Goal: Transaction & Acquisition: Purchase product/service

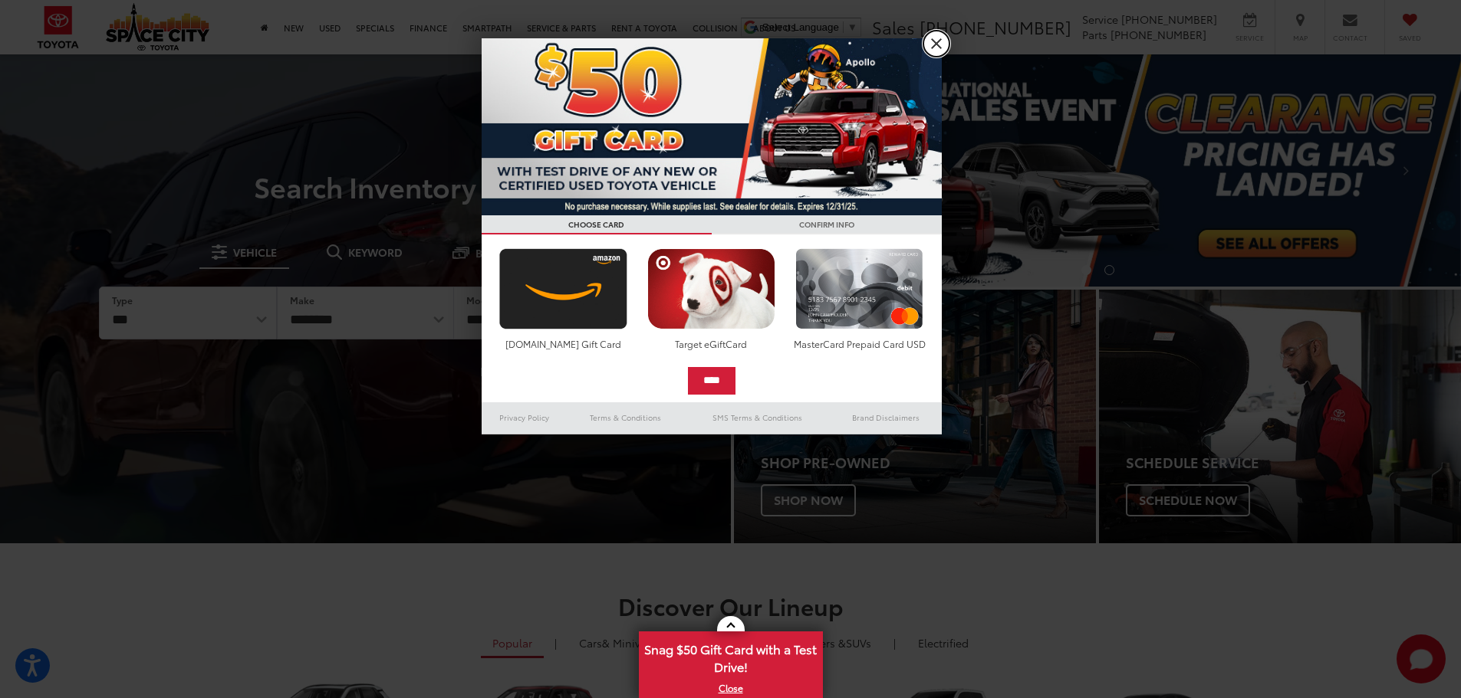
click at [939, 48] on link "X" at bounding box center [936, 44] width 26 height 26
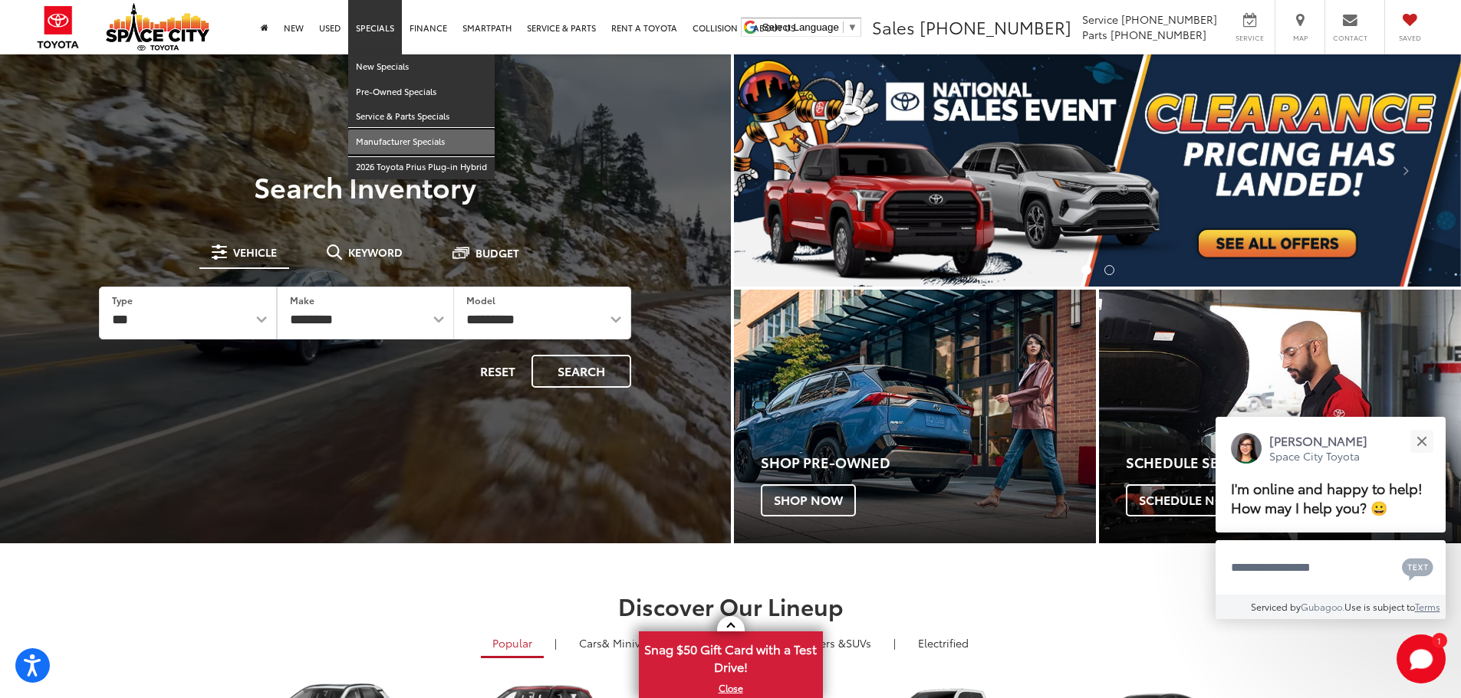
click at [416, 146] on link "Manufacturer Specials" at bounding box center [421, 142] width 146 height 25
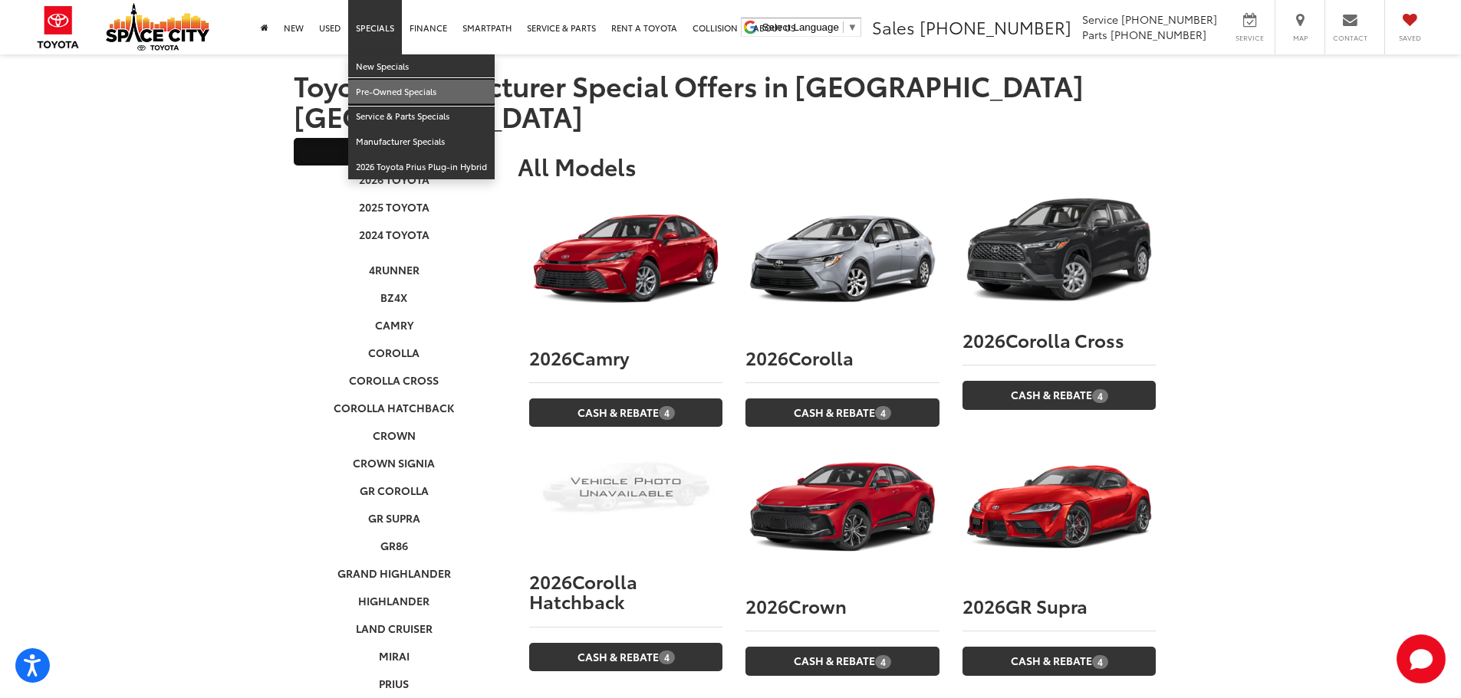
click at [398, 91] on link "Pre-Owned Specials" at bounding box center [421, 92] width 146 height 25
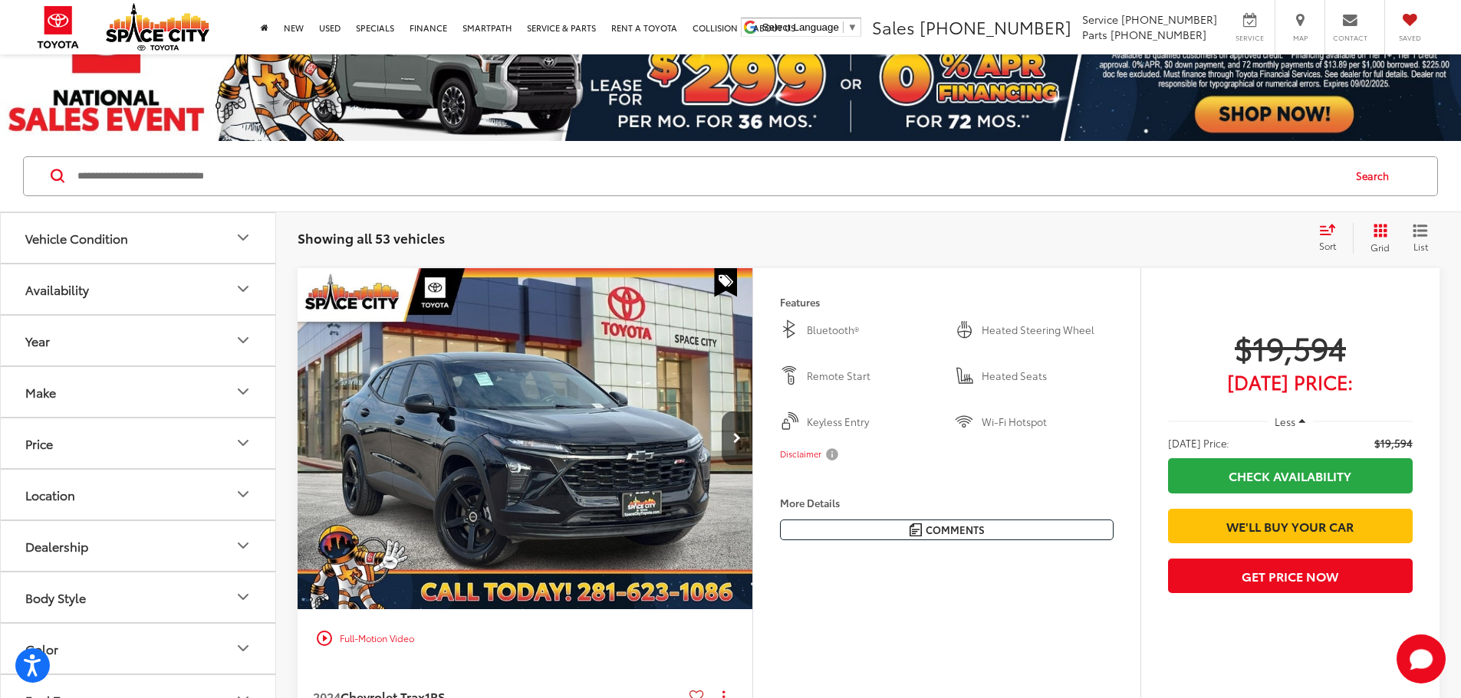
scroll to position [153, 0]
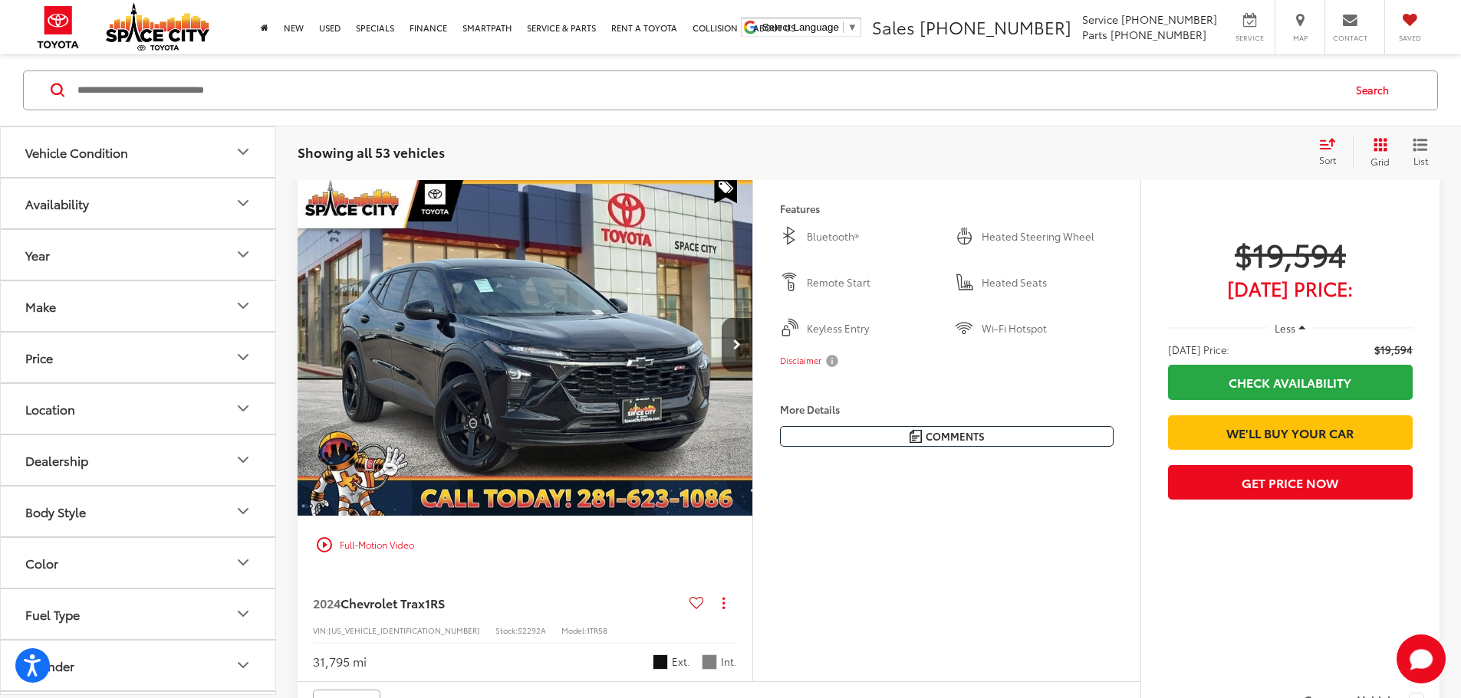
click at [173, 211] on button "Availability" at bounding box center [139, 203] width 276 height 50
click at [179, 278] on button "Year" at bounding box center [139, 254] width 276 height 50
click at [180, 268] on button "Year" at bounding box center [139, 254] width 276 height 50
click at [155, 312] on button "Make" at bounding box center [139, 306] width 276 height 50
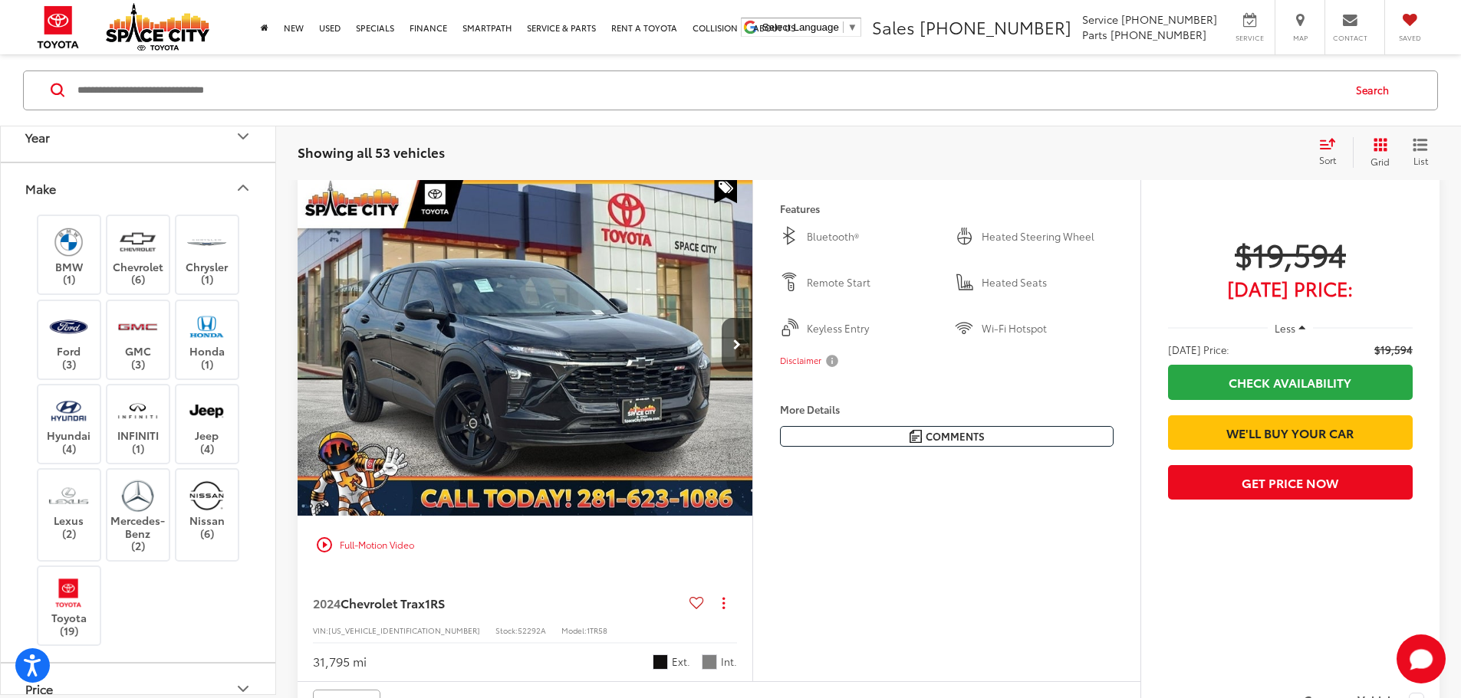
scroll to position [116, 0]
click at [74, 625] on label "Toyota (19)" at bounding box center [69, 608] width 62 height 62
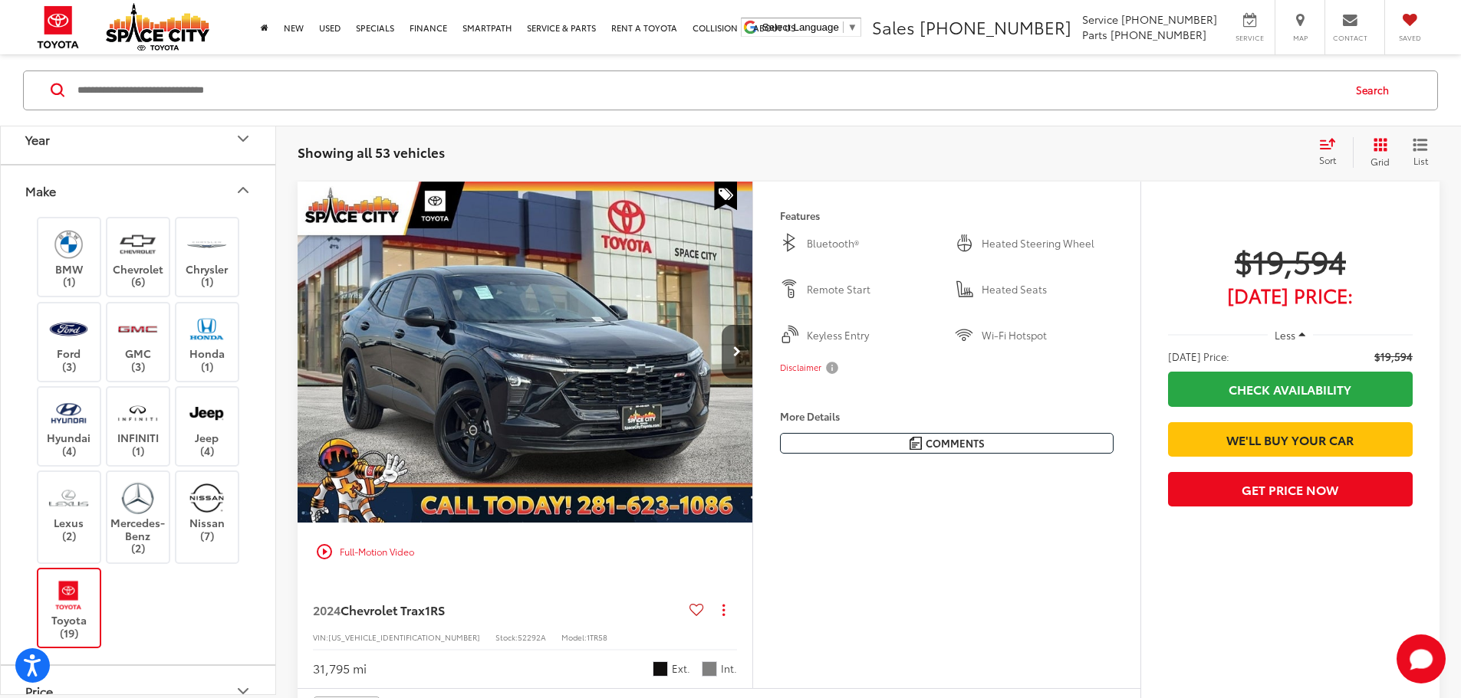
click at [242, 203] on button "Make" at bounding box center [139, 190] width 276 height 50
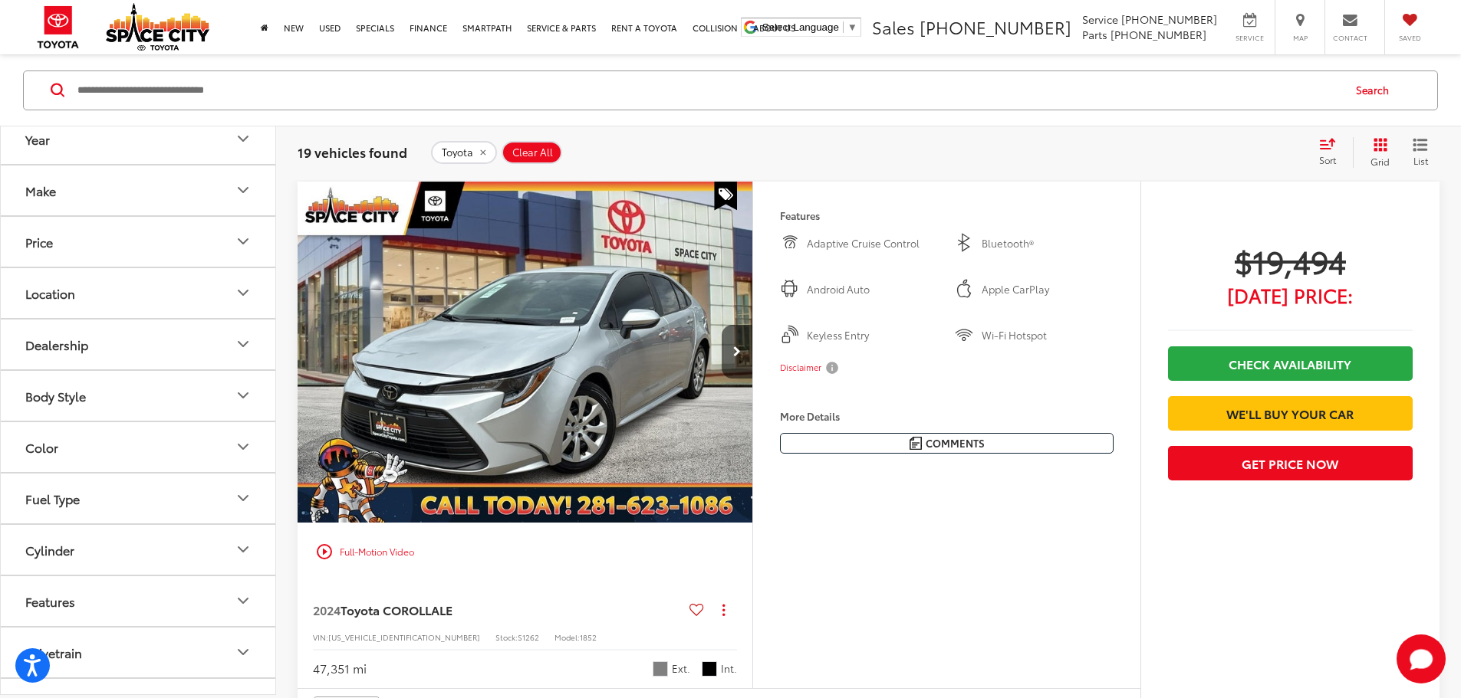
click at [216, 393] on button "Body Style" at bounding box center [139, 395] width 276 height 50
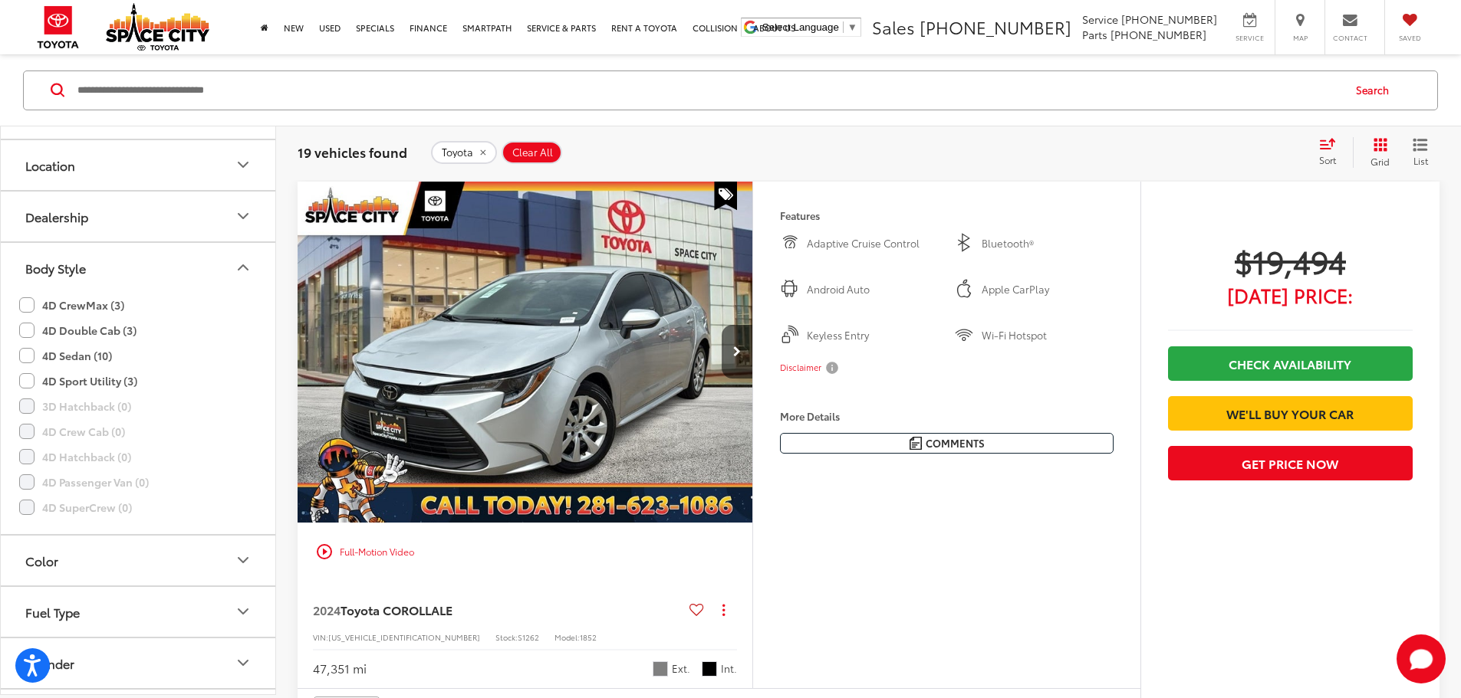
scroll to position [192, 0]
click at [86, 356] on label "4D CrewMax (3)" at bounding box center [71, 355] width 105 height 25
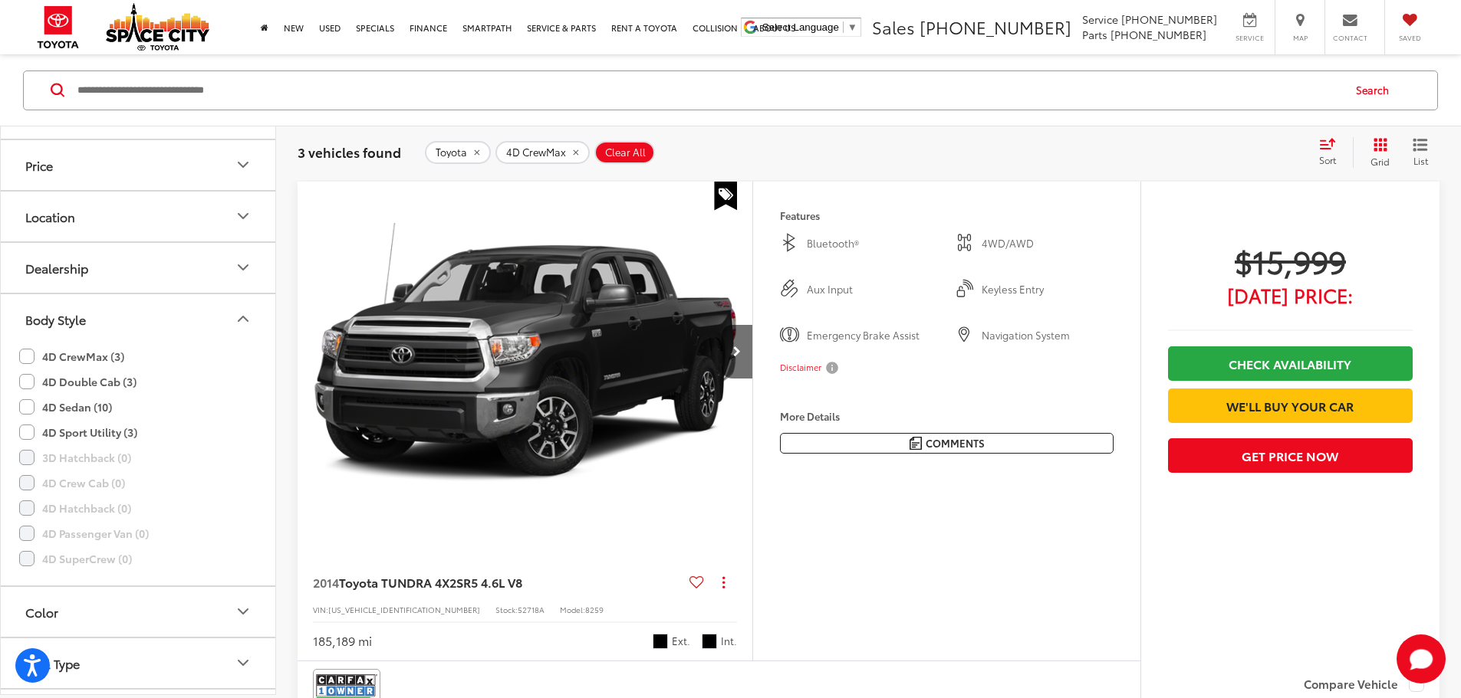
click at [240, 317] on icon "Body Style" at bounding box center [243, 319] width 18 height 18
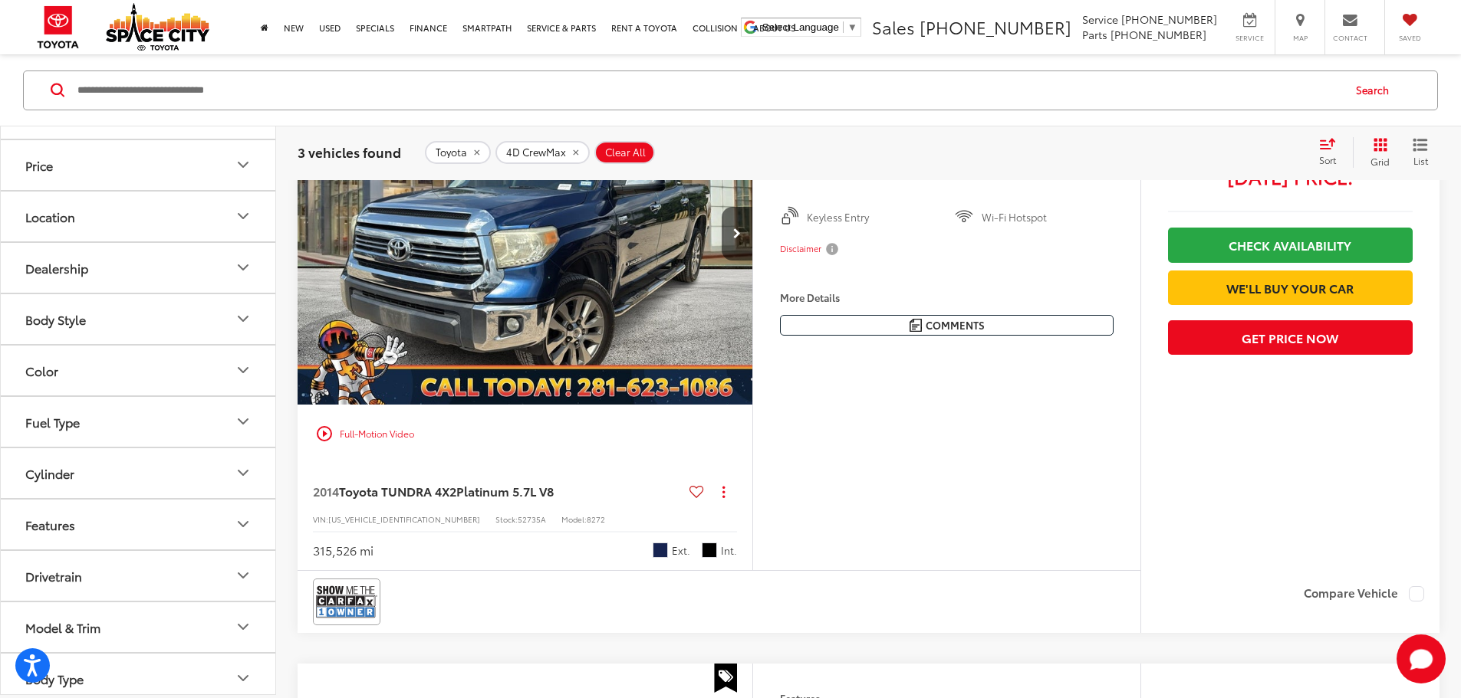
scroll to position [836, 0]
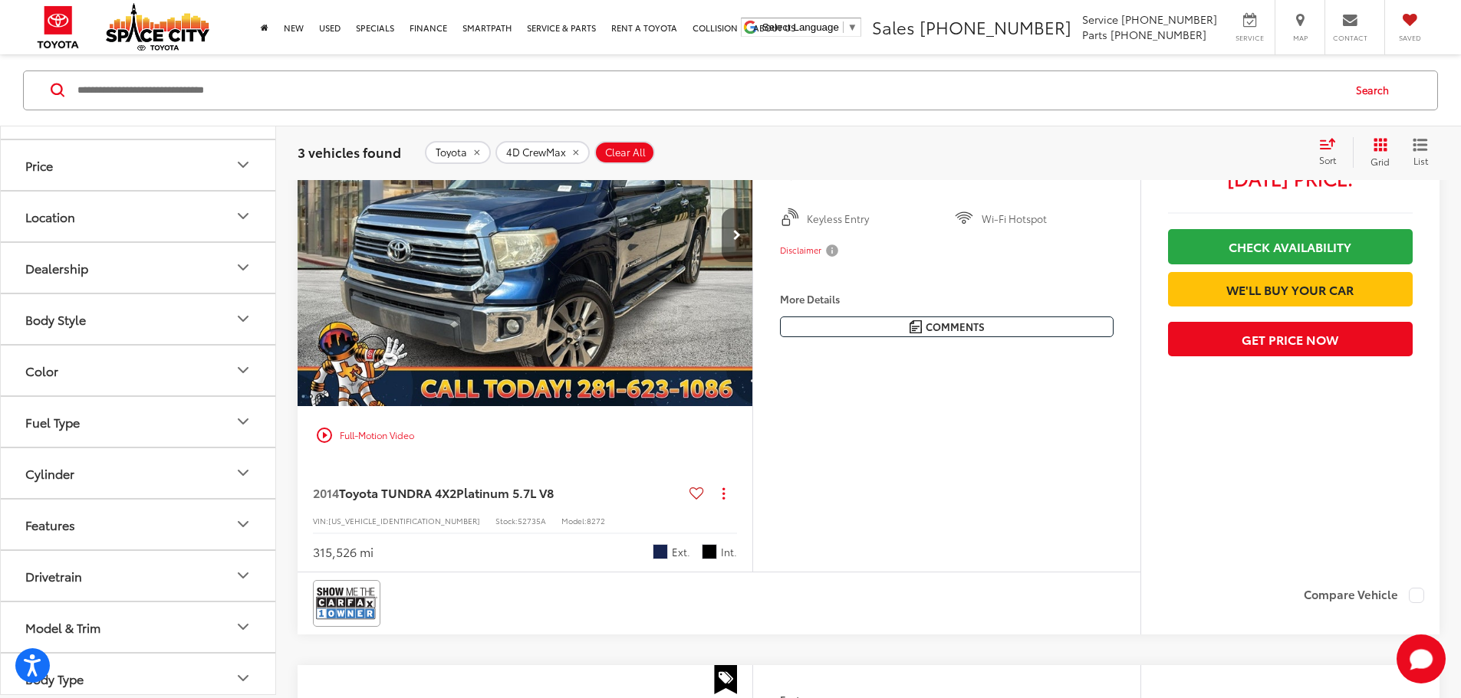
click at [752, 262] on button "Next image" at bounding box center [736, 236] width 31 height 54
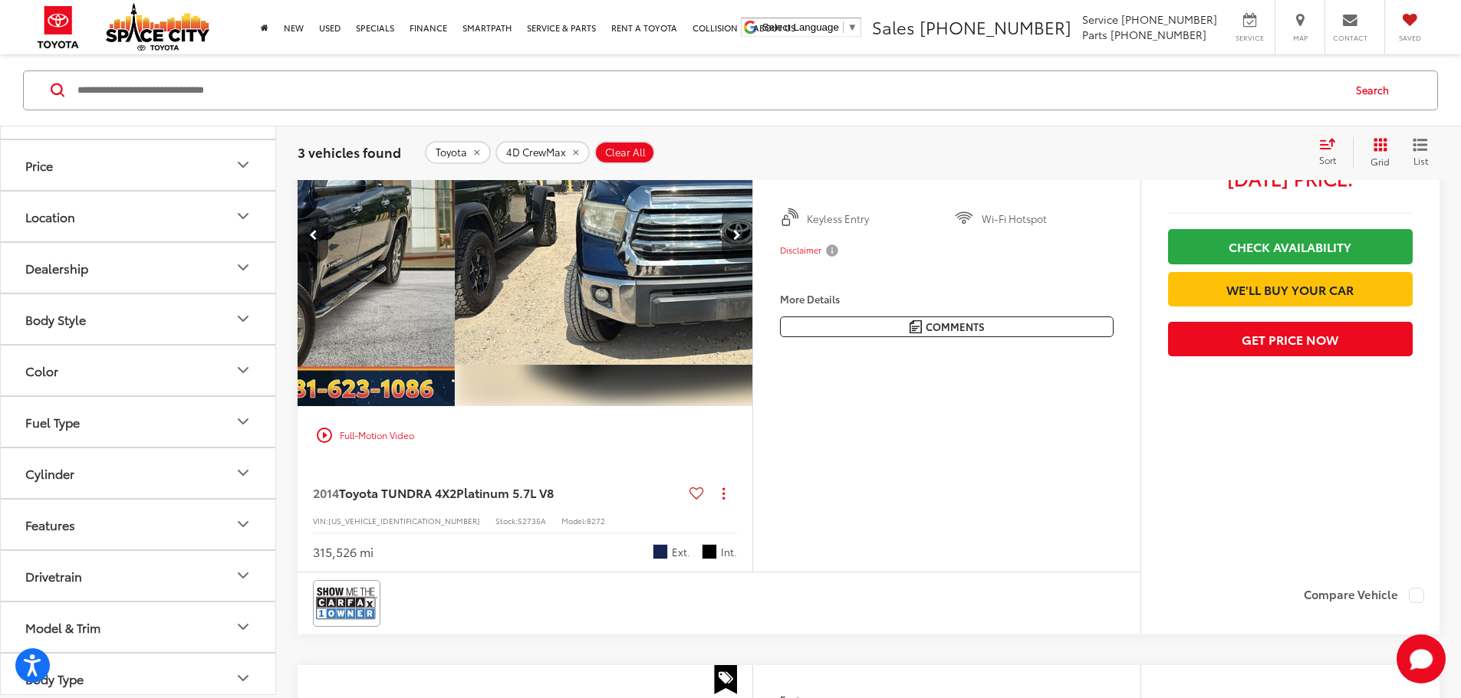
scroll to position [0, 581]
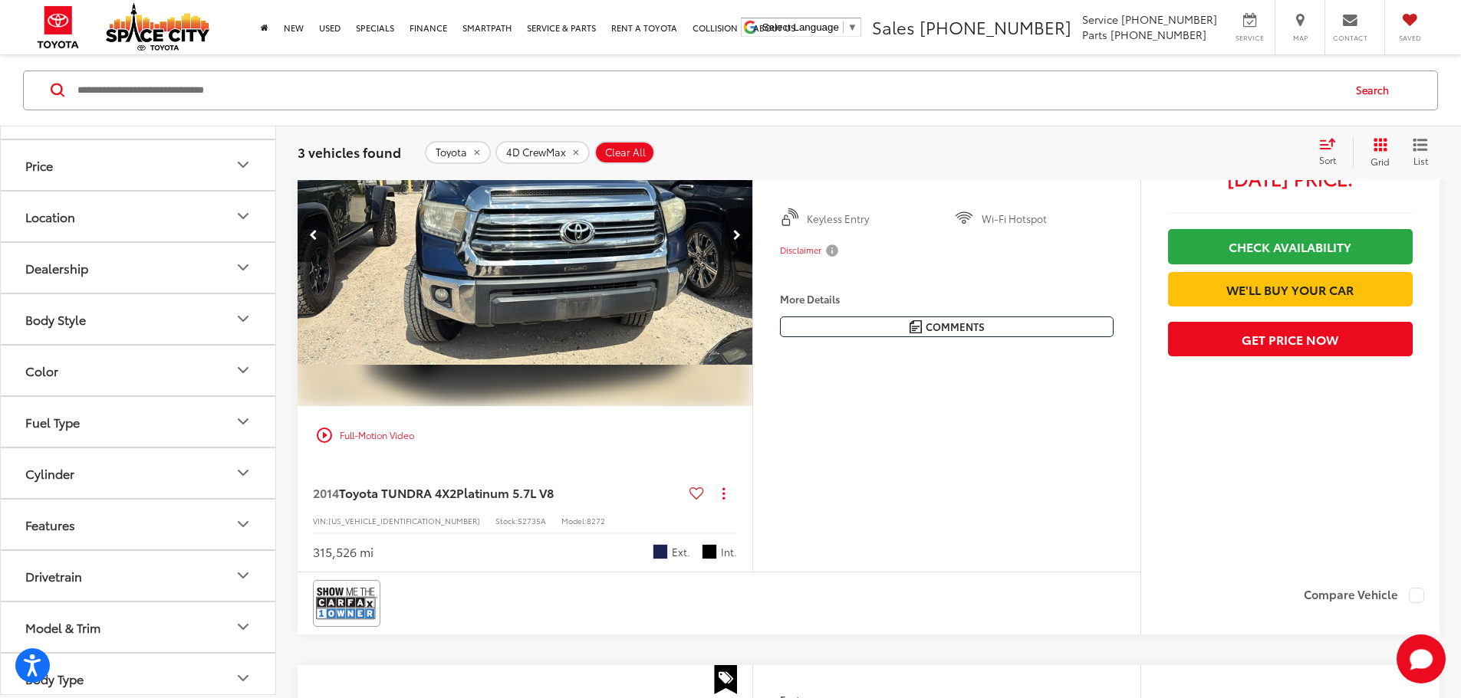
click at [741, 241] on icon "Next image" at bounding box center [737, 235] width 8 height 11
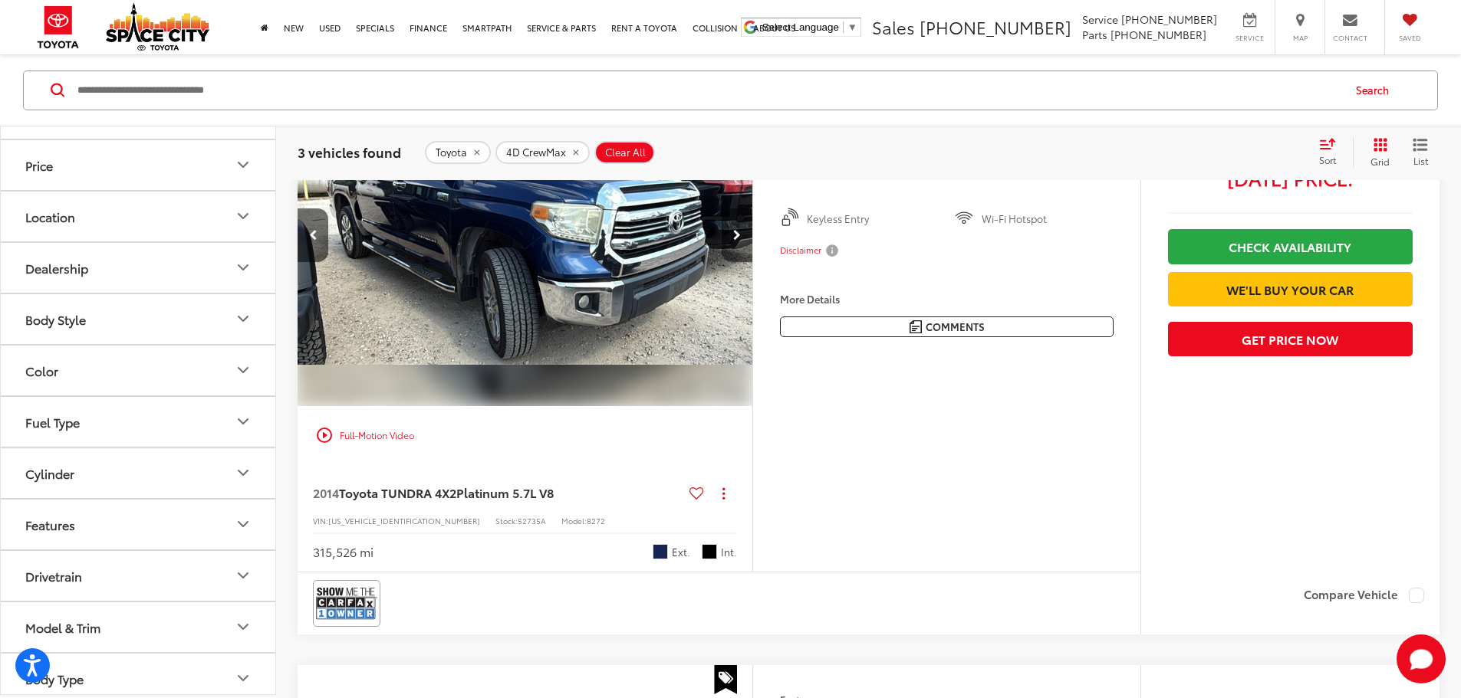
scroll to position [0, 1163]
click at [741, 241] on icon "Next image" at bounding box center [737, 235] width 8 height 11
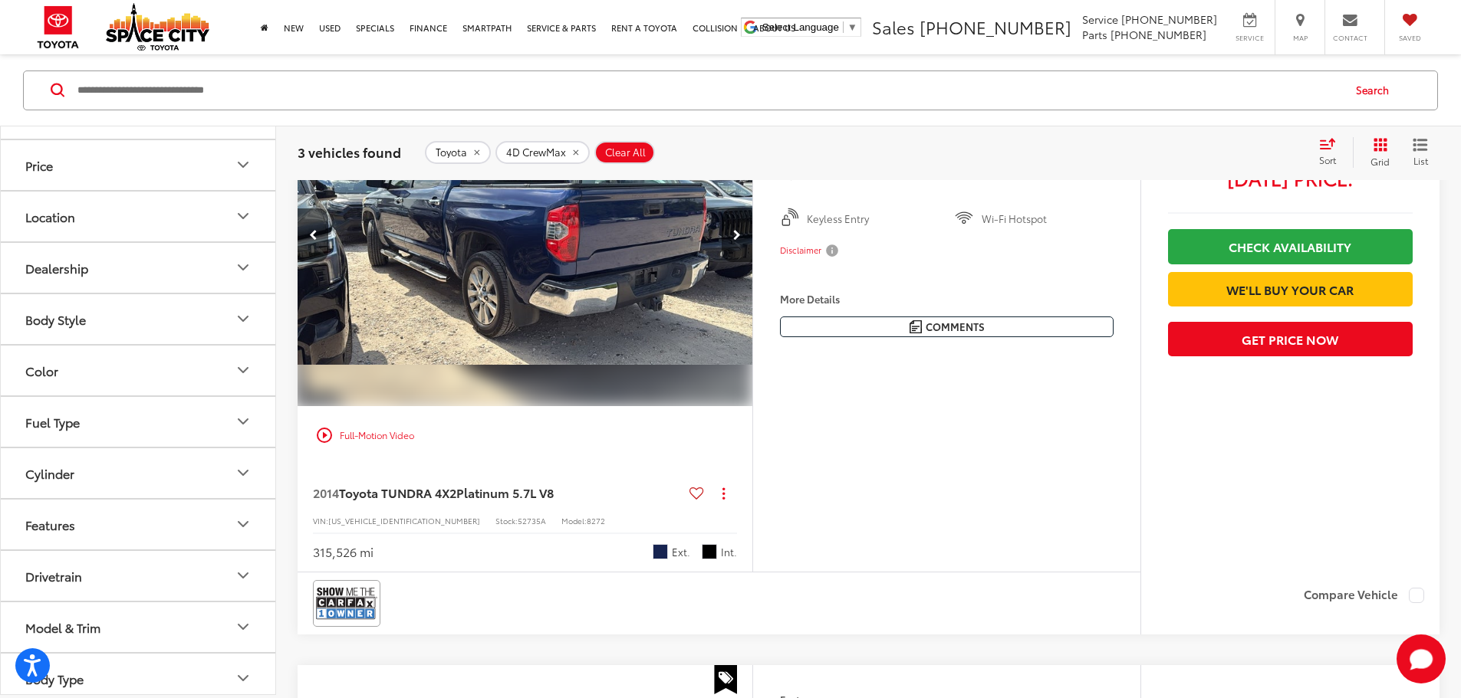
click at [741, 241] on icon "Next image" at bounding box center [737, 235] width 8 height 11
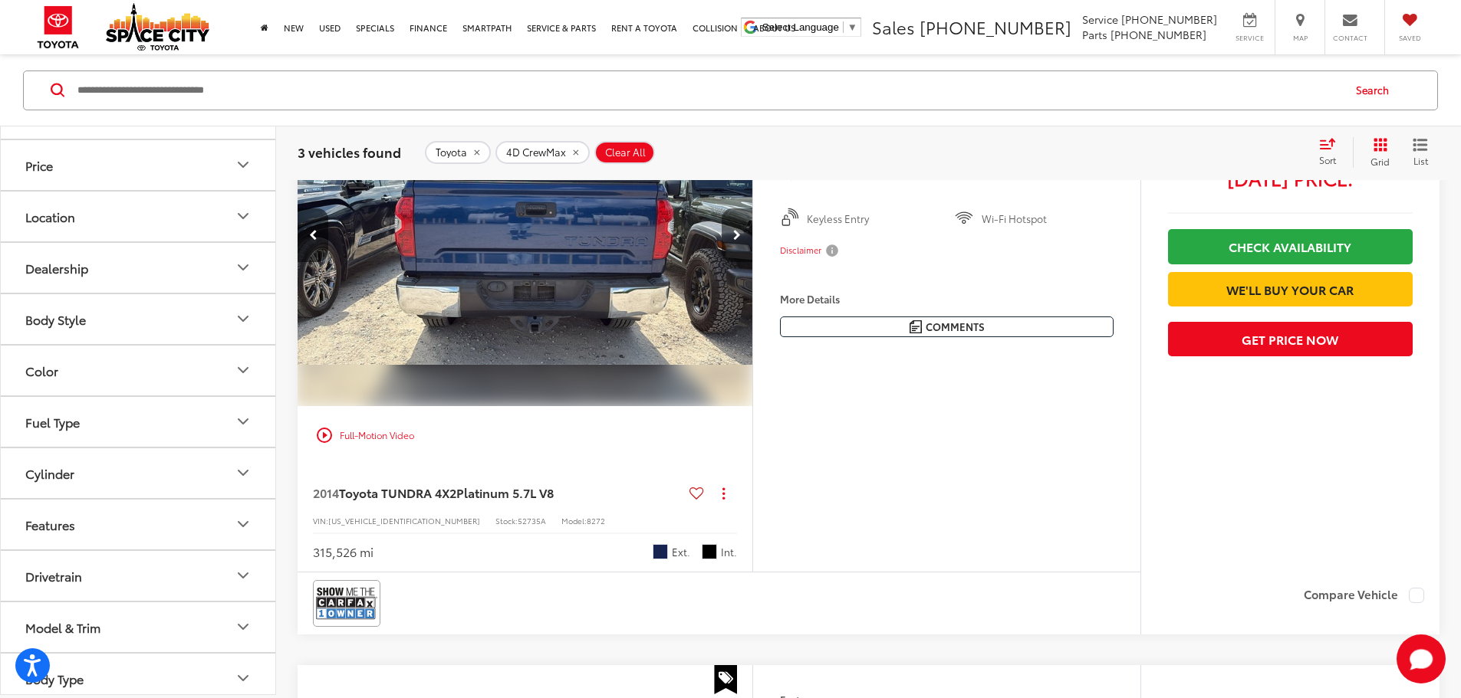
scroll to position [0, 2325]
click at [741, 241] on icon "Next image" at bounding box center [737, 235] width 8 height 11
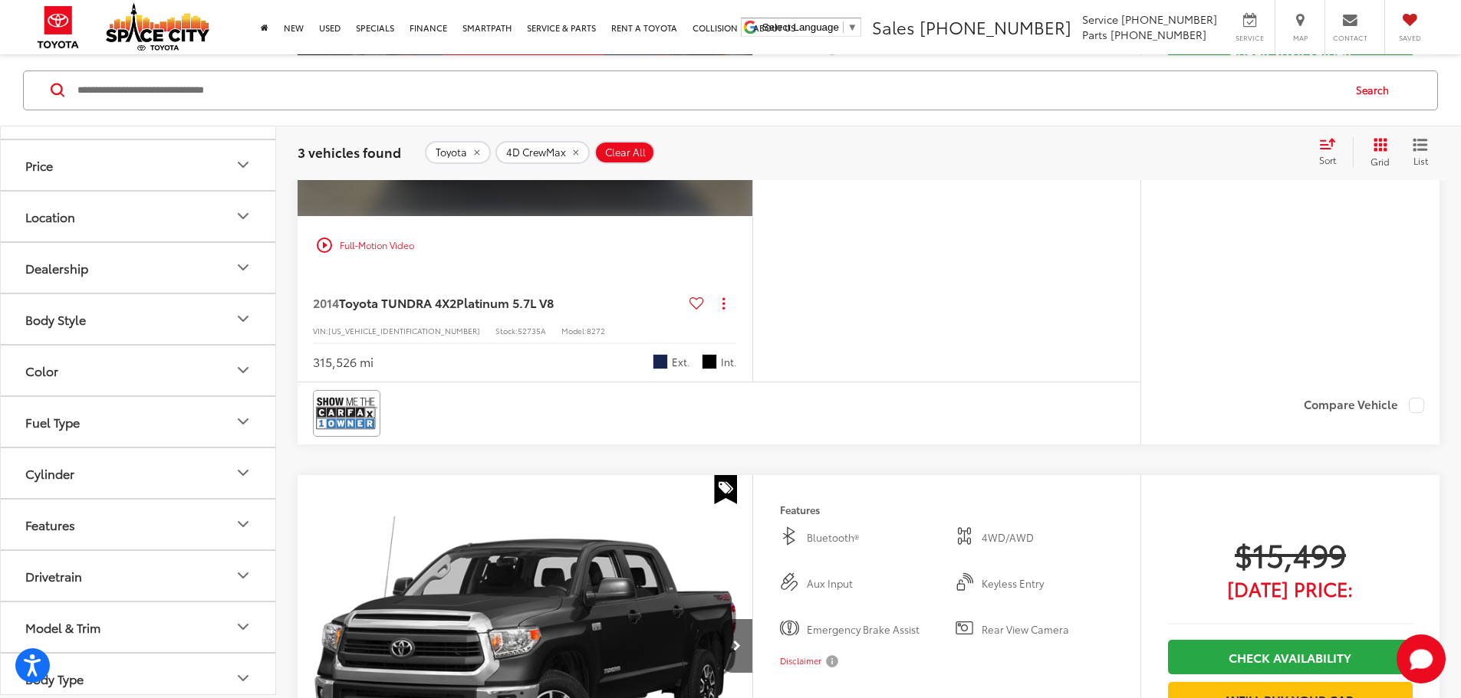
scroll to position [1066, 0]
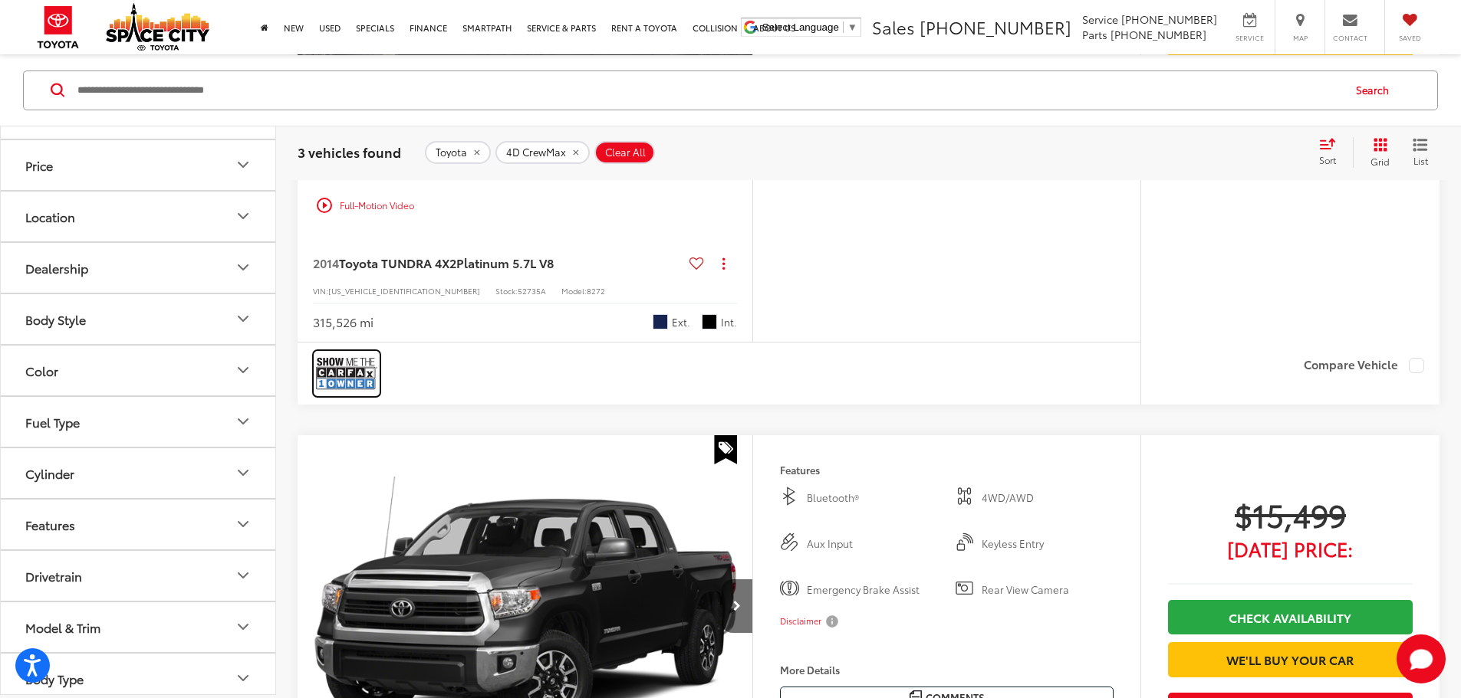
click at [340, 394] on img at bounding box center [346, 373] width 61 height 41
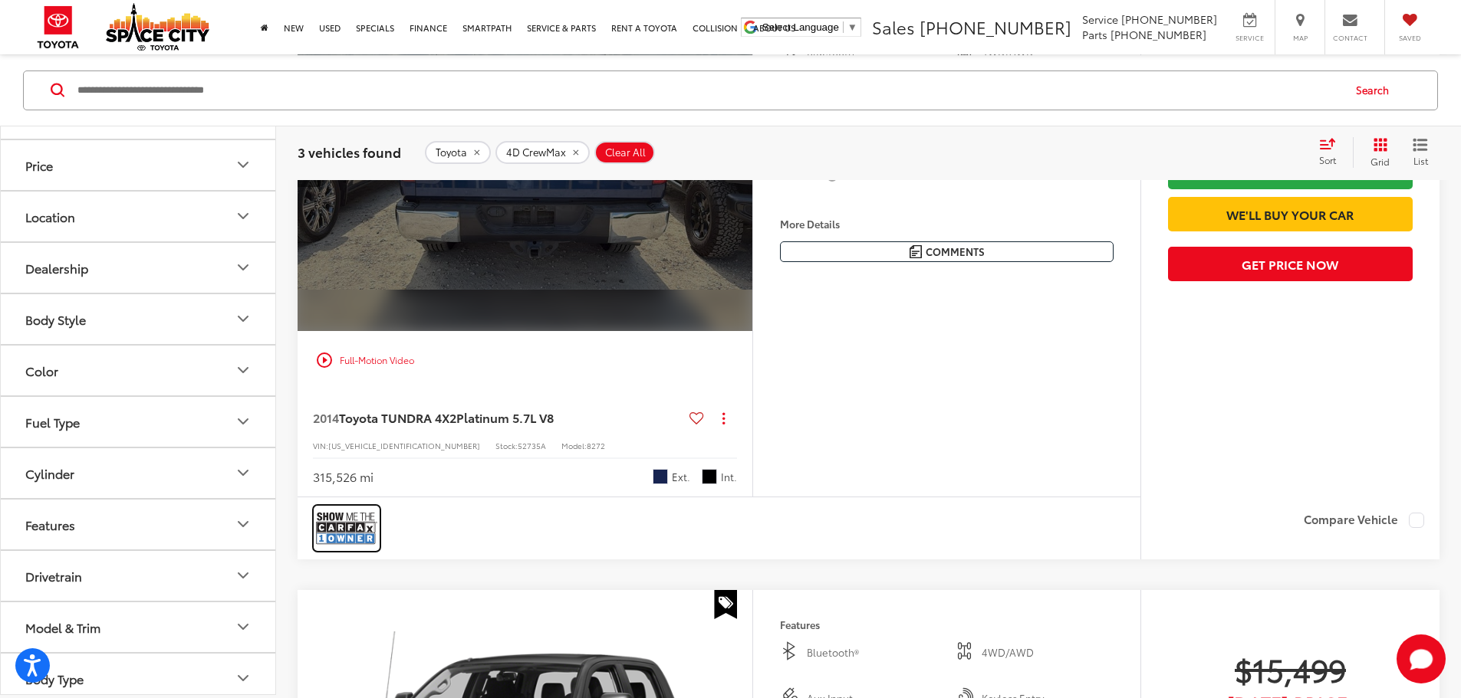
scroll to position [913, 0]
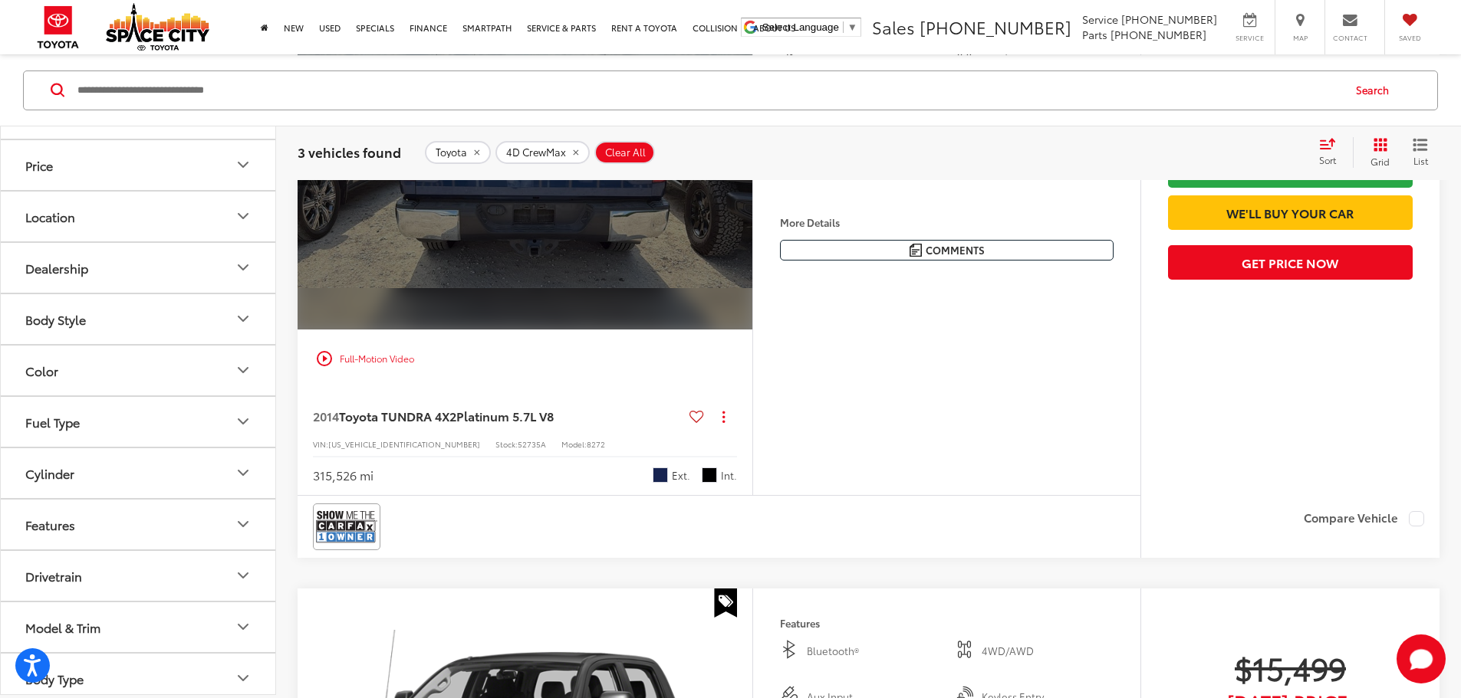
click at [609, 270] on div "View More" at bounding box center [522, 159] width 457 height 343
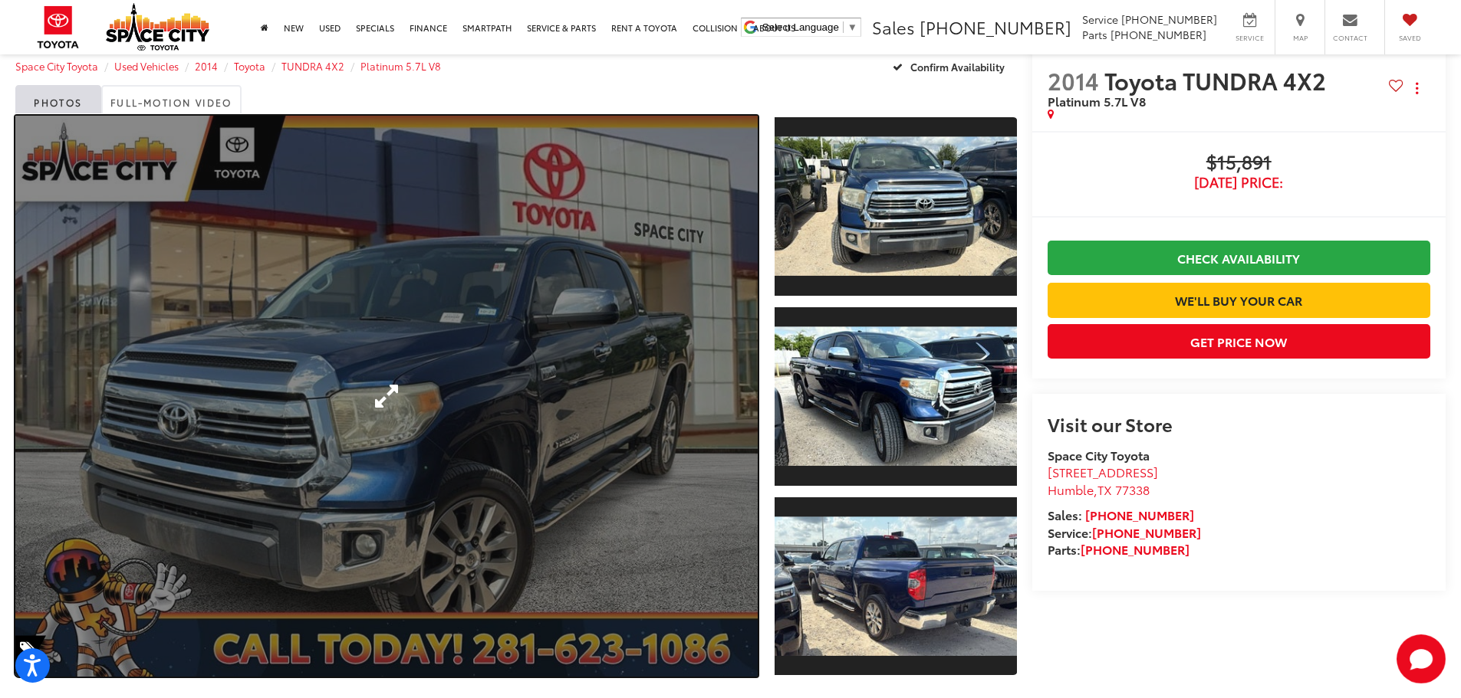
click at [509, 352] on link "Expand Photo 0" at bounding box center [386, 396] width 742 height 561
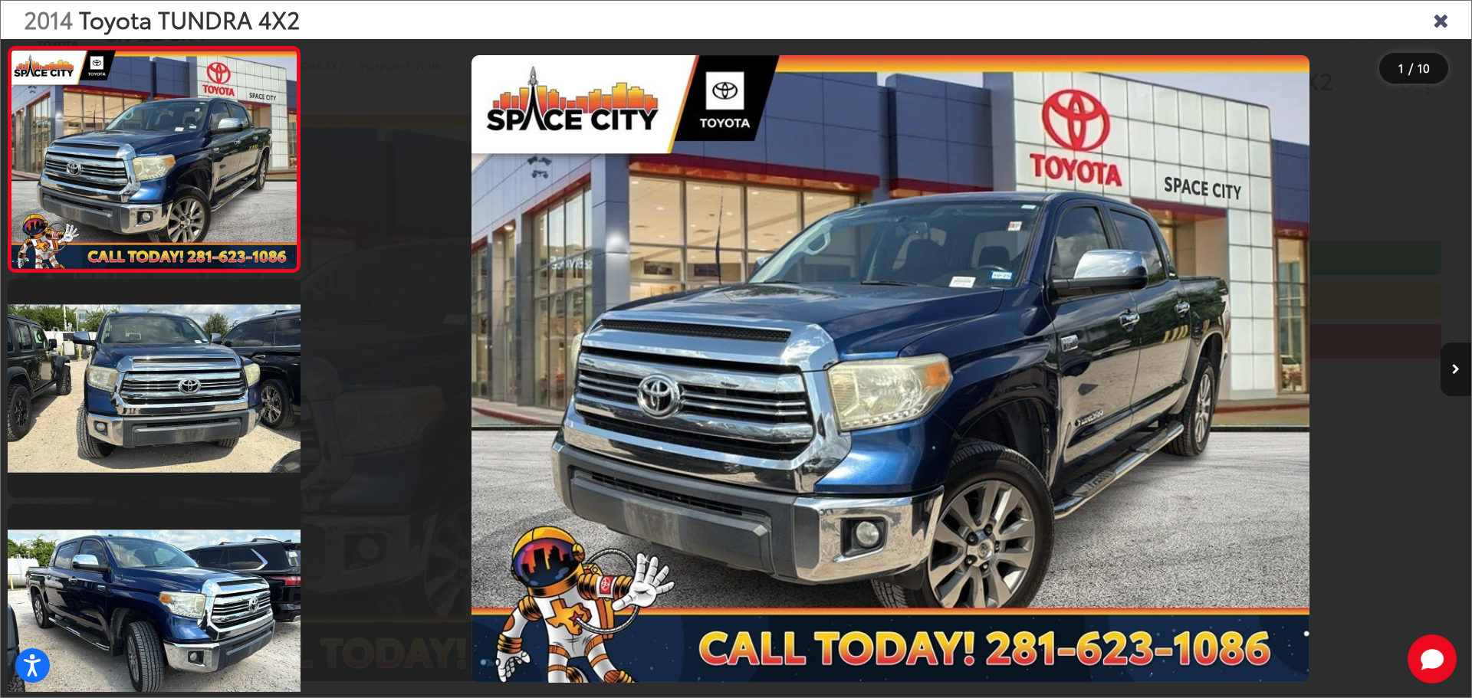
click at [1441, 372] on button "Next image" at bounding box center [1456, 370] width 31 height 54
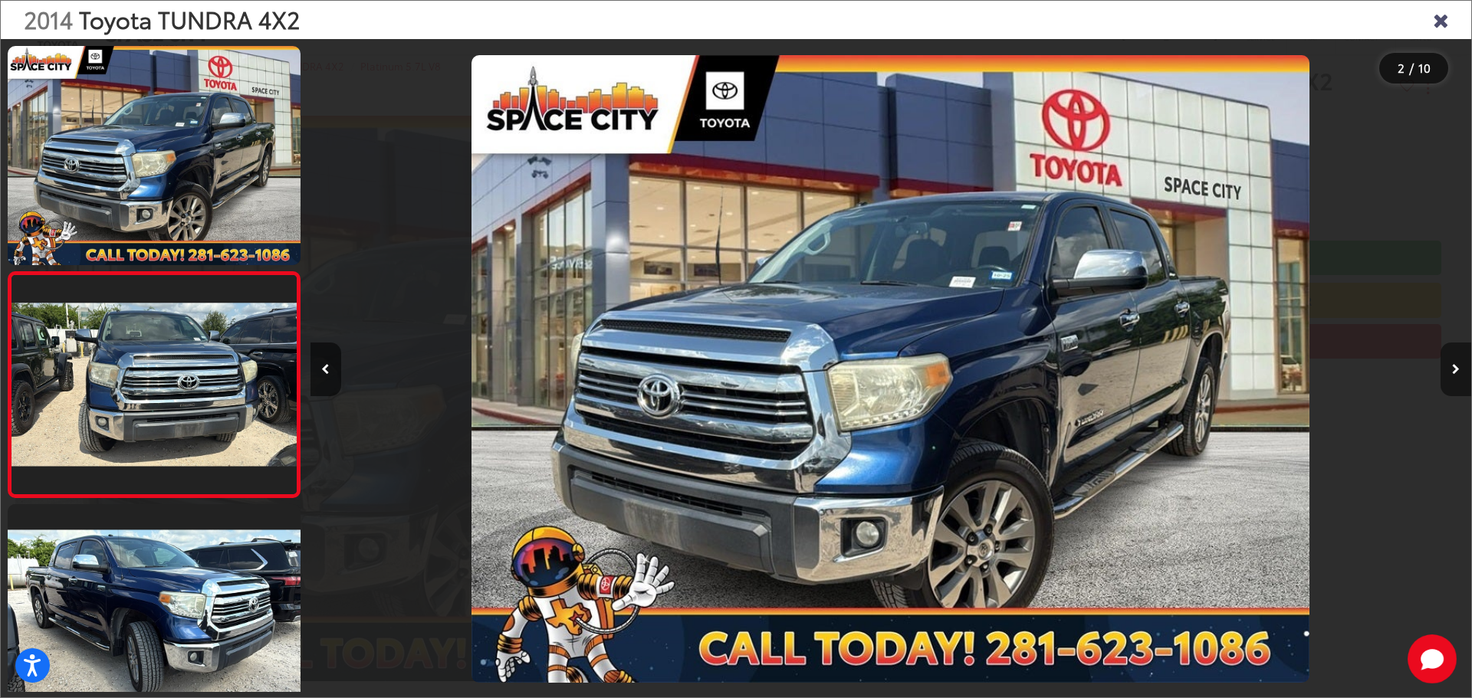
scroll to position [61, 0]
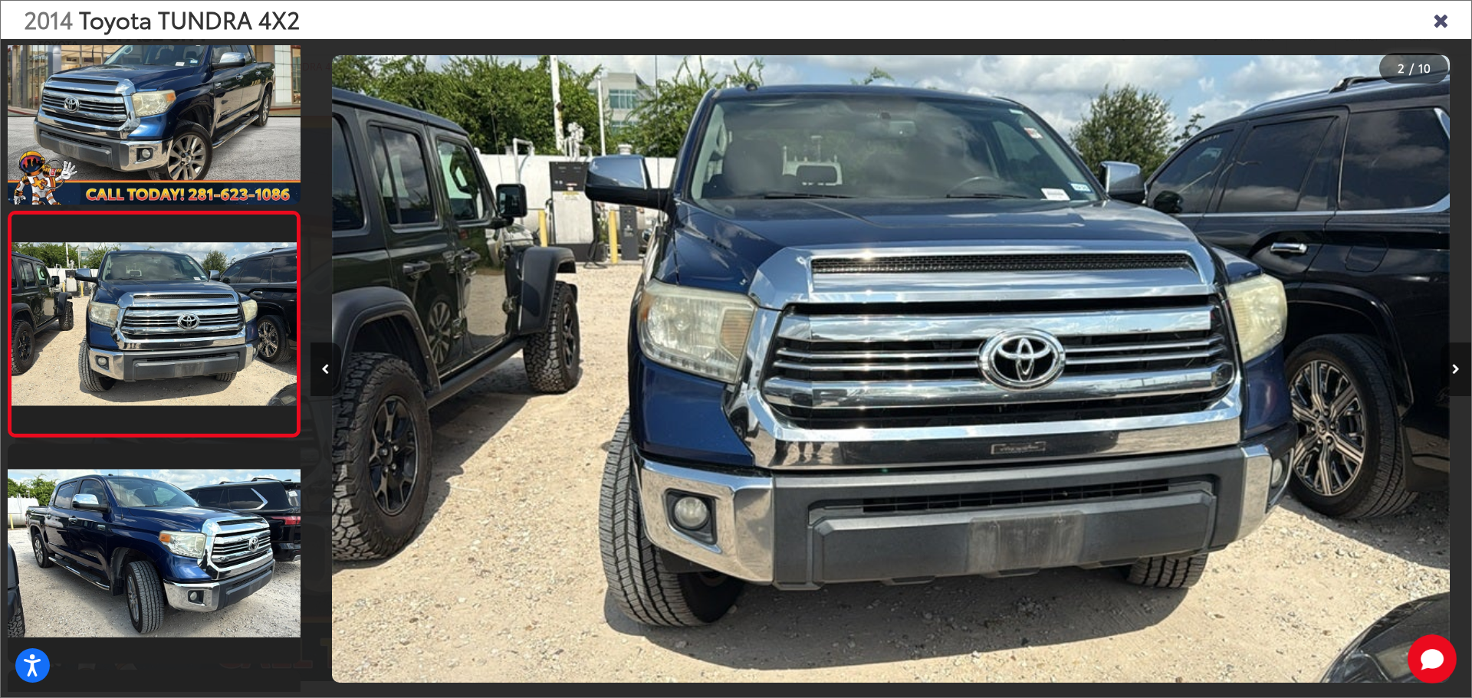
click at [1441, 372] on button "Next image" at bounding box center [1456, 370] width 31 height 54
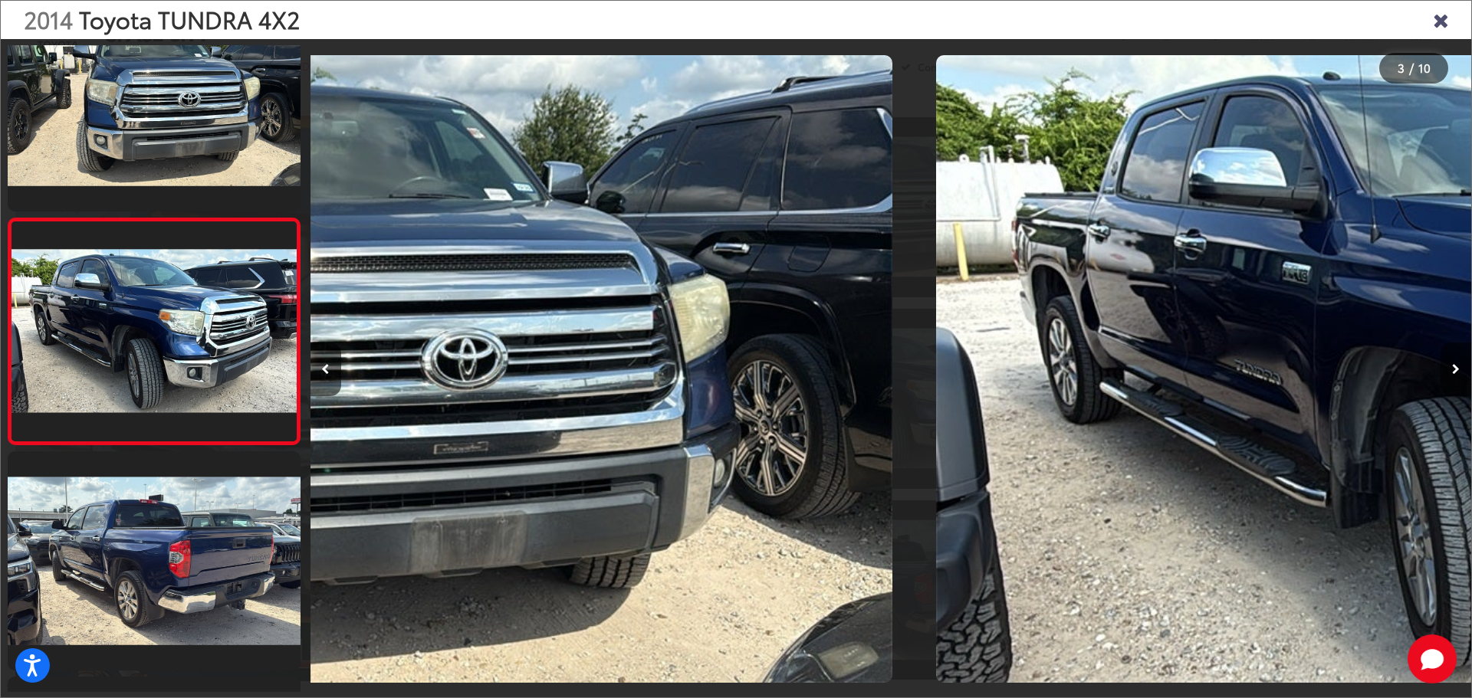
scroll to position [286, 0]
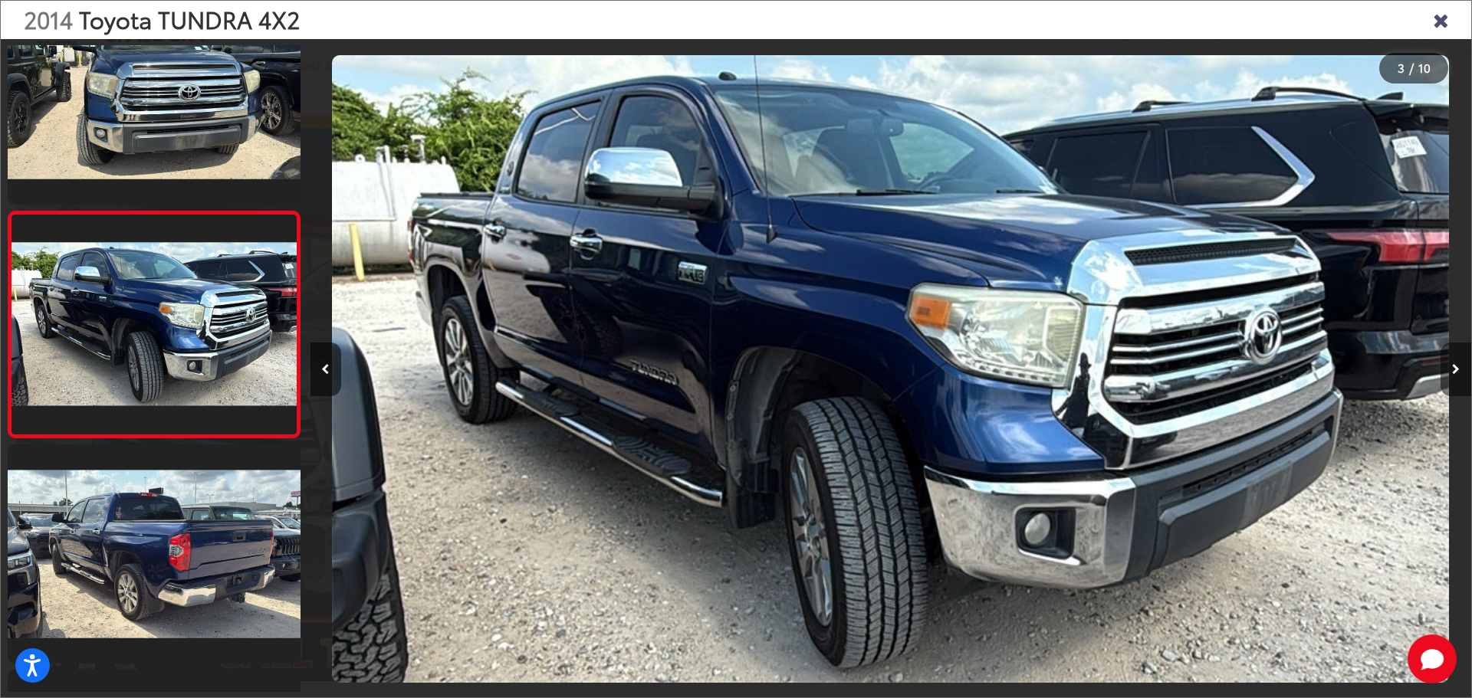
click at [1441, 372] on button "Next image" at bounding box center [1456, 370] width 31 height 54
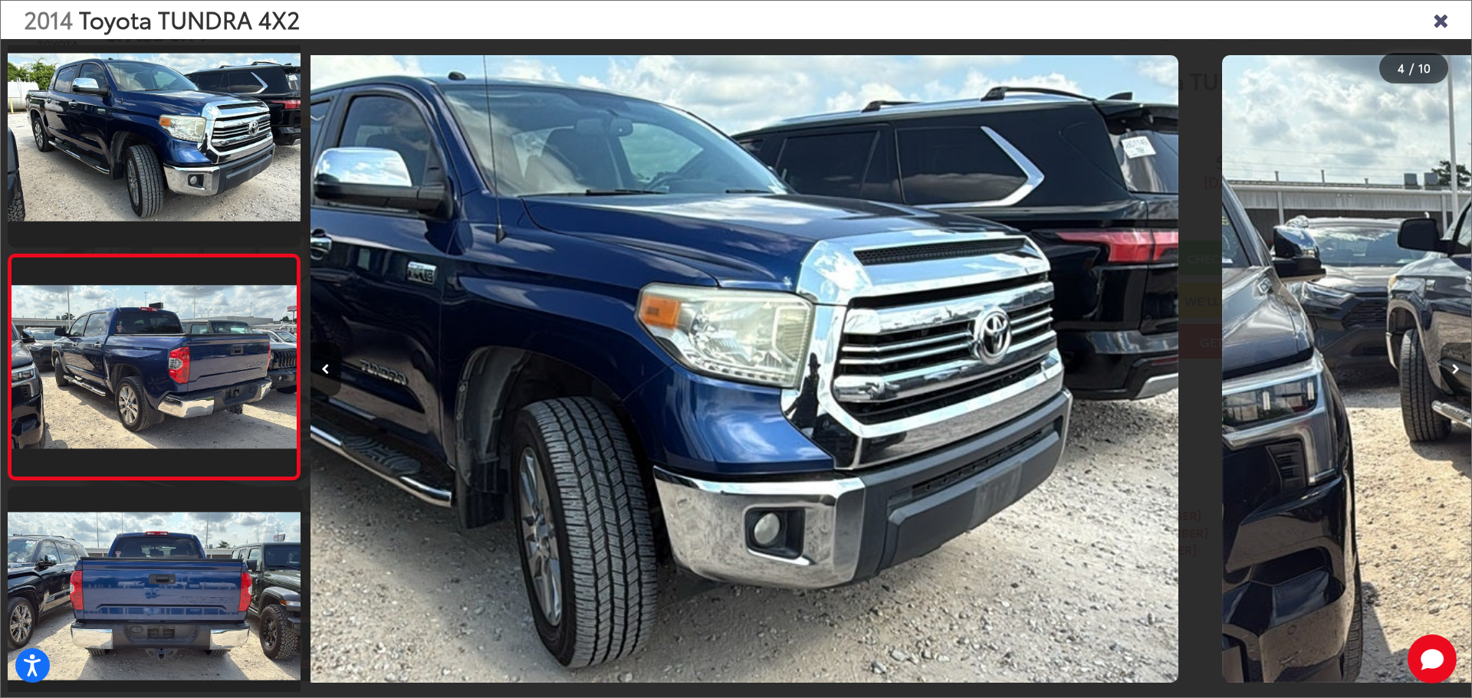
scroll to position [512, 0]
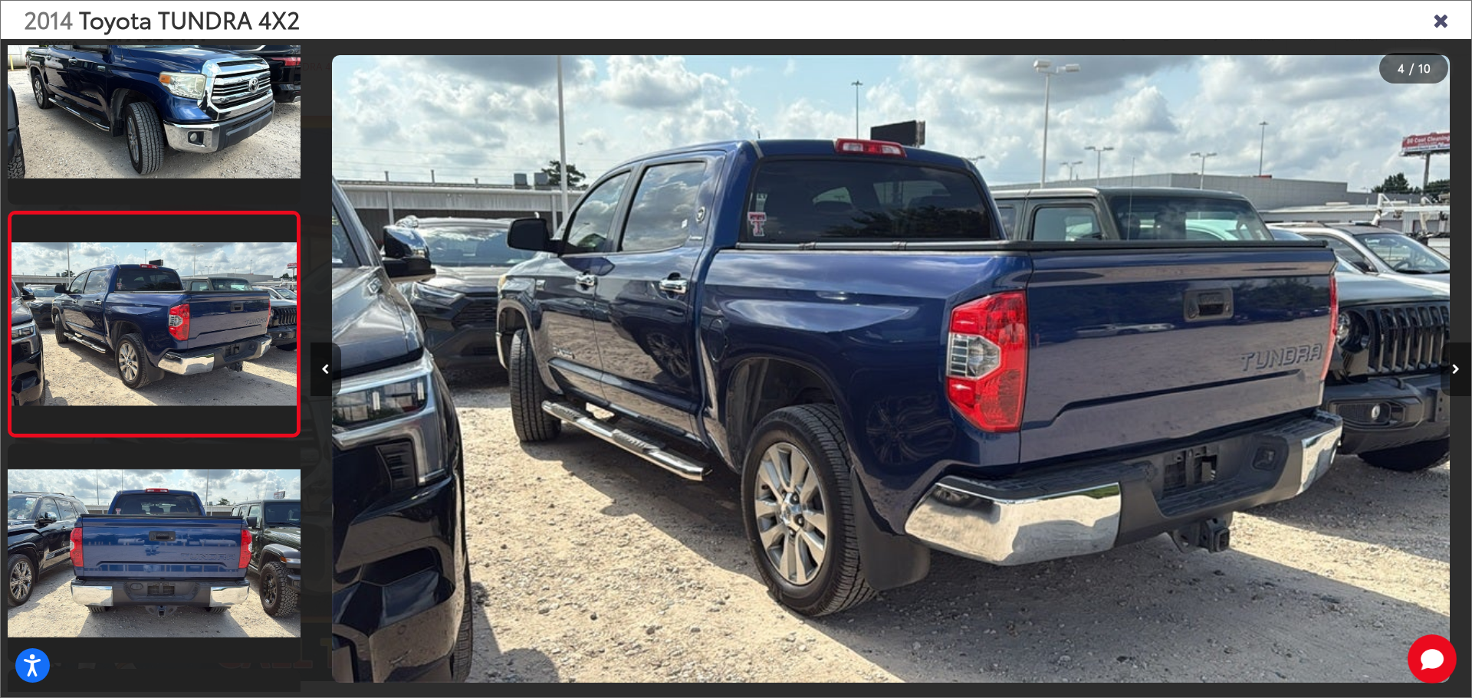
click at [1441, 372] on button "Next image" at bounding box center [1456, 370] width 31 height 54
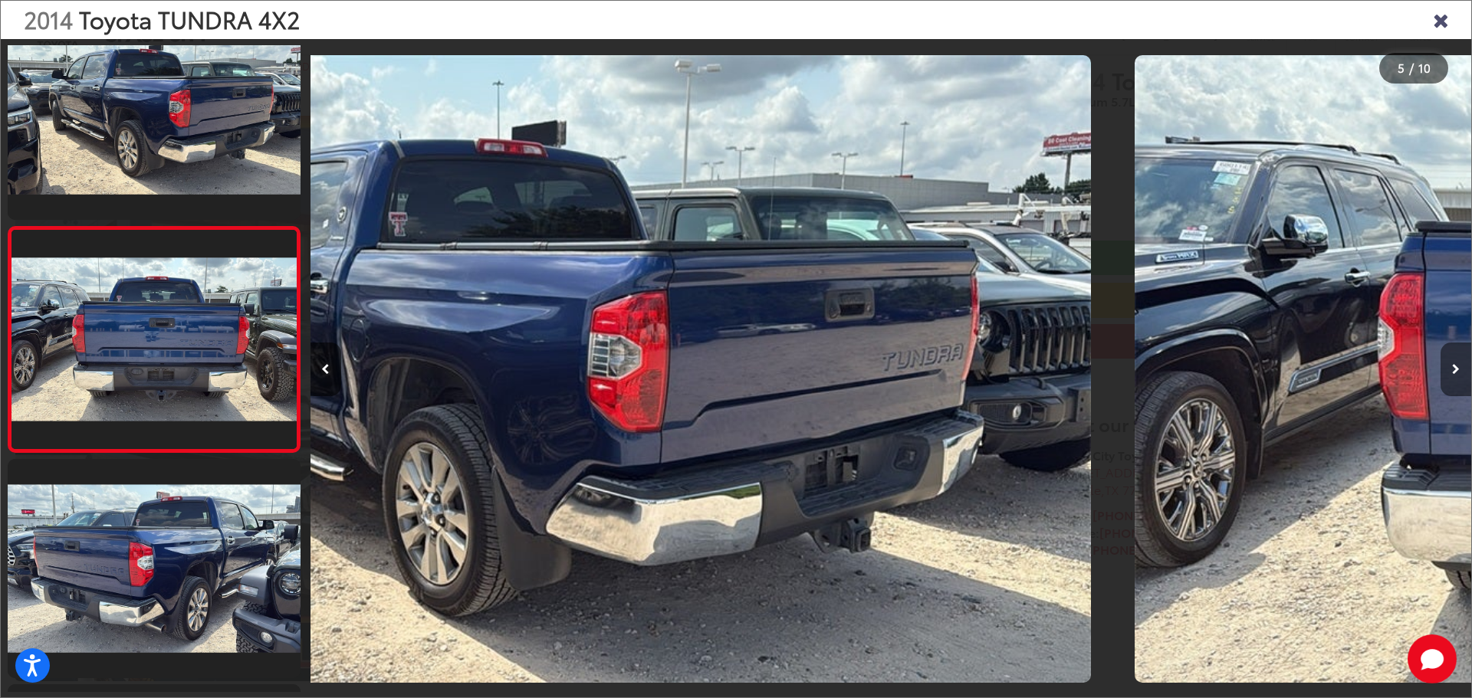
scroll to position [738, 0]
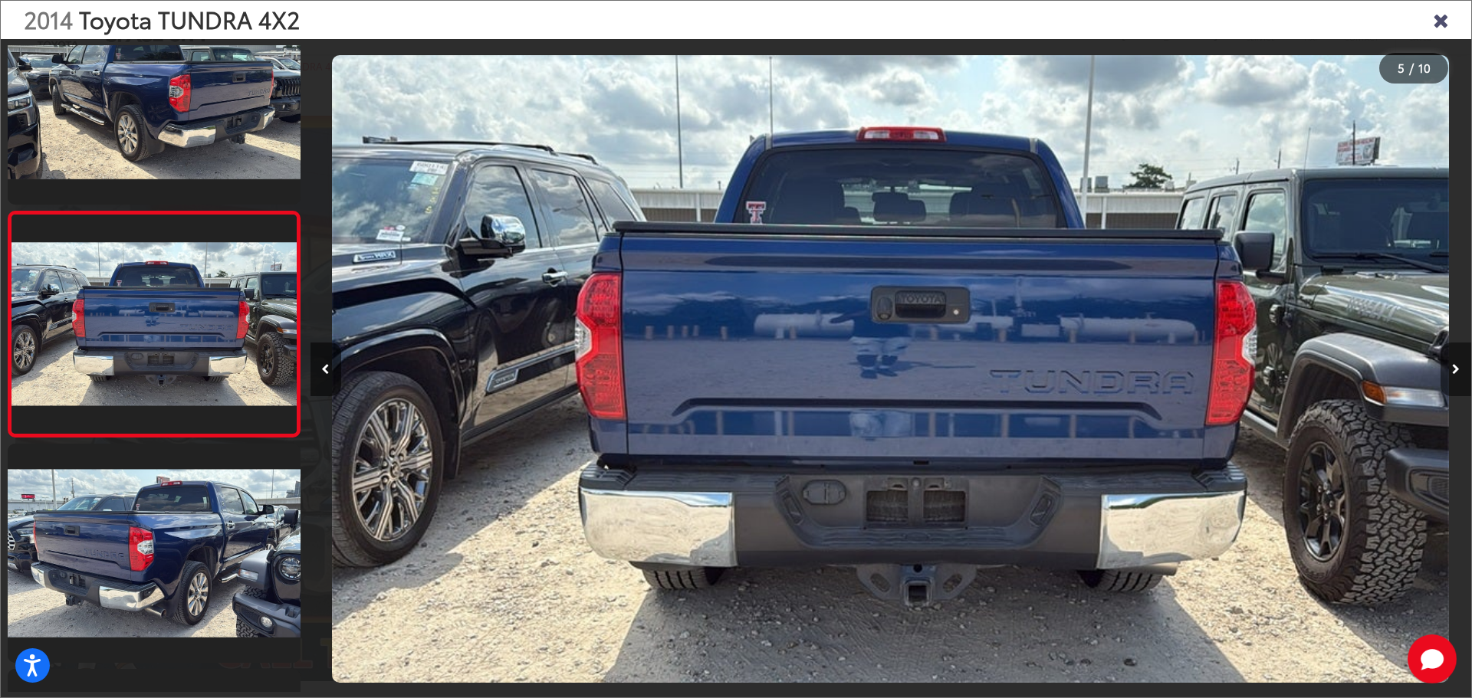
click at [1441, 372] on button "Next image" at bounding box center [1456, 370] width 31 height 54
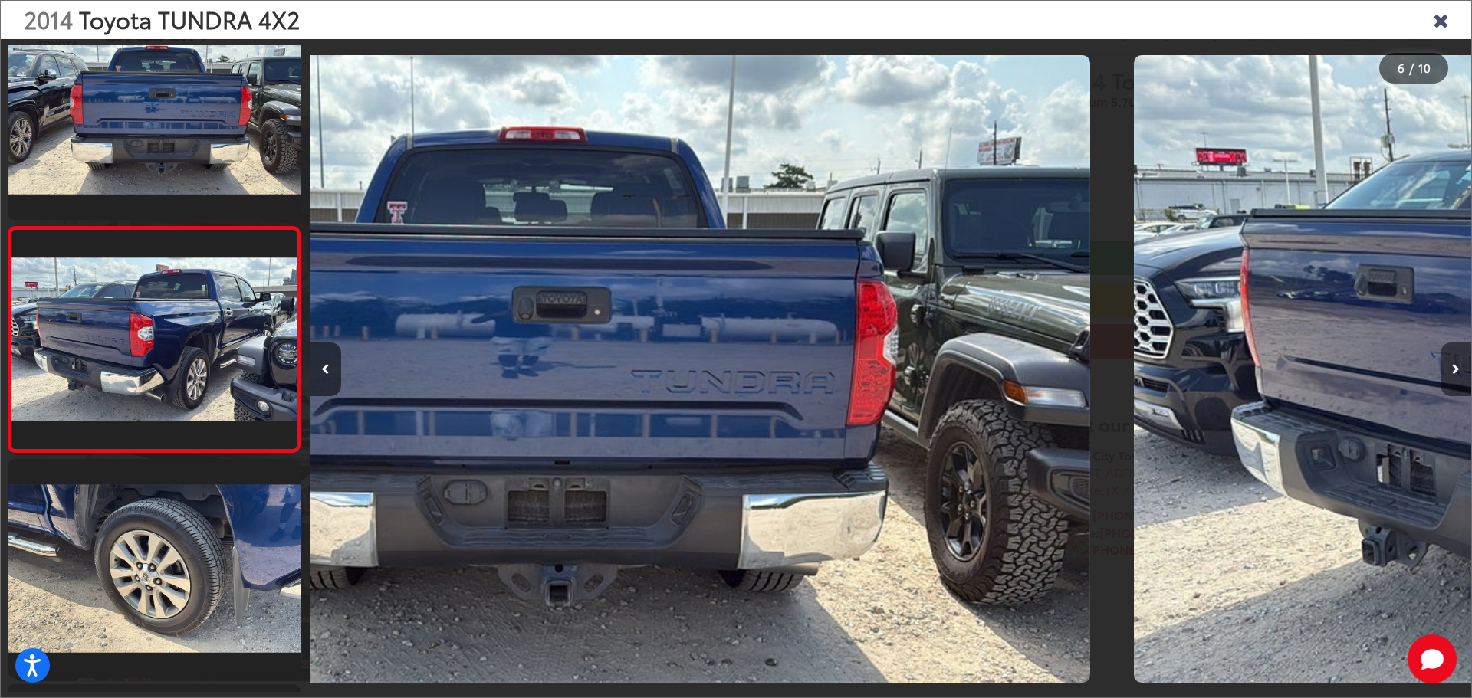
scroll to position [963, 0]
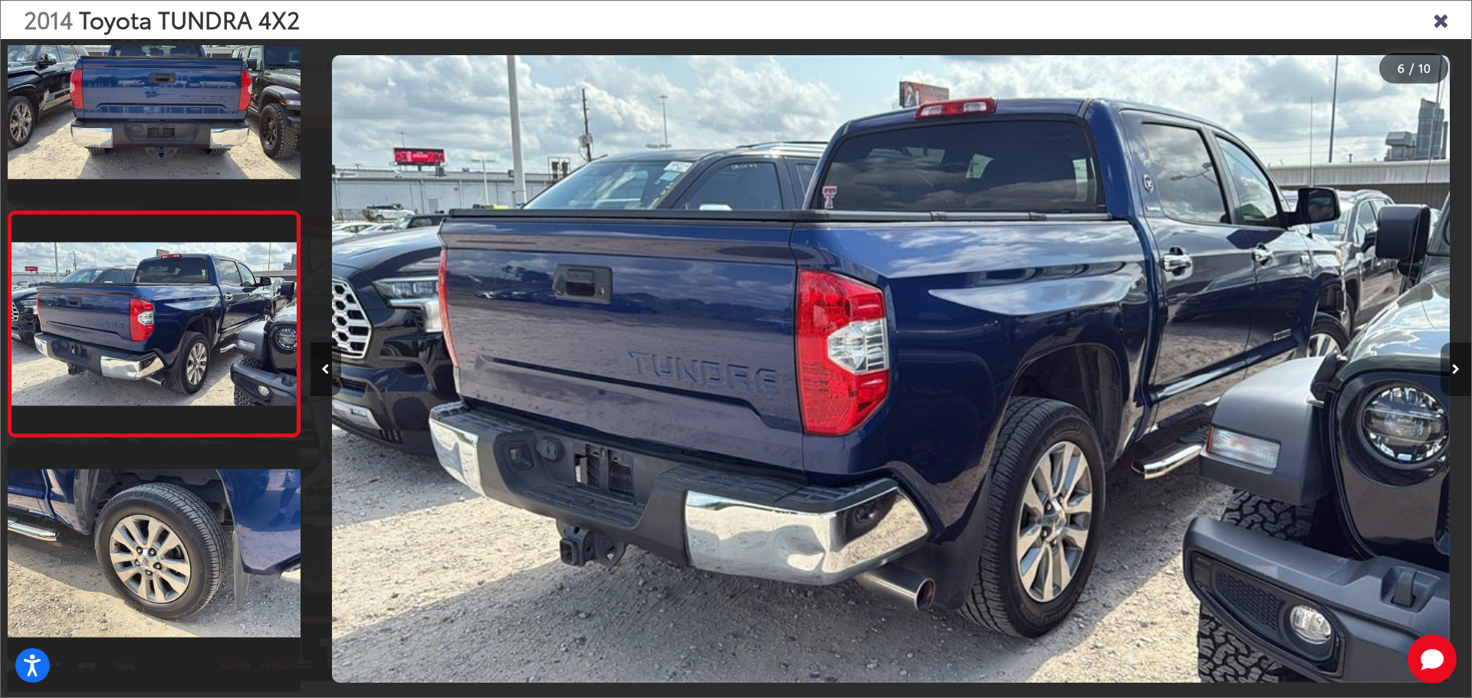
click at [1441, 372] on button "Next image" at bounding box center [1456, 370] width 31 height 54
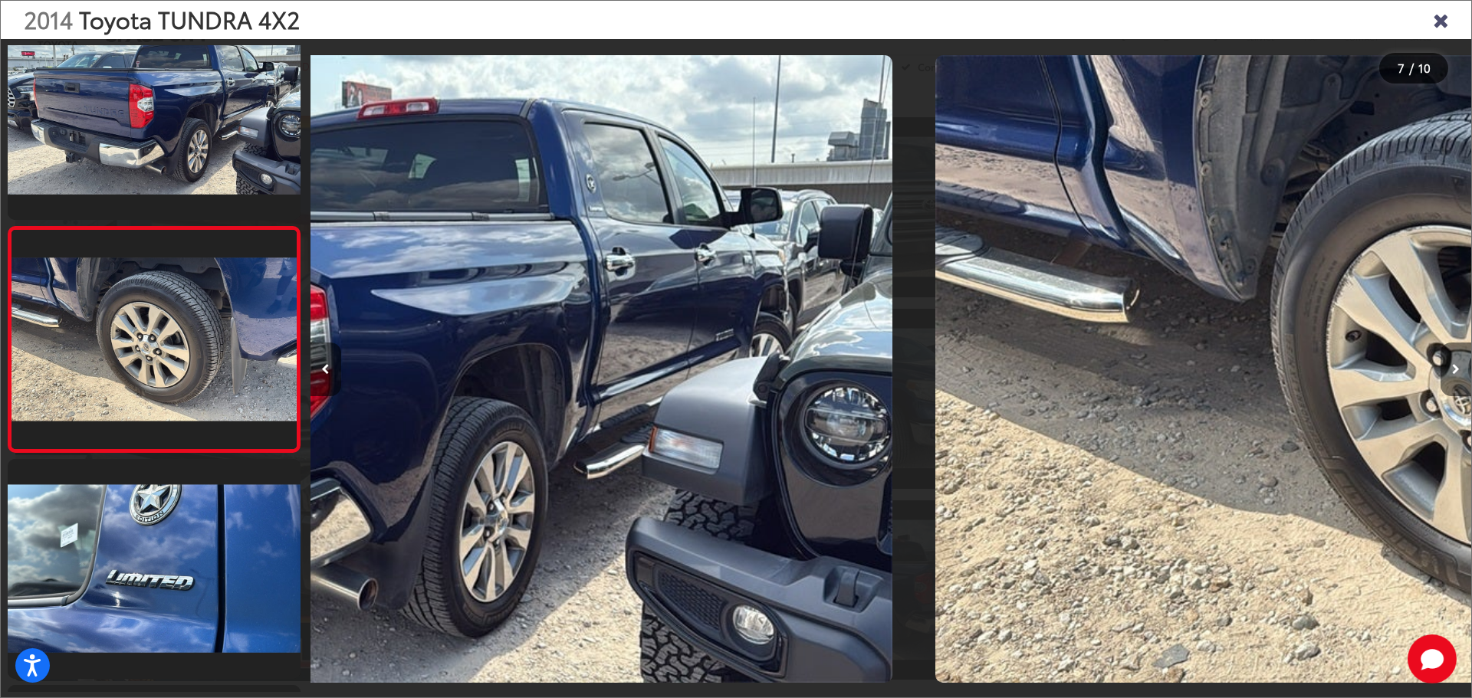
scroll to position [1188, 0]
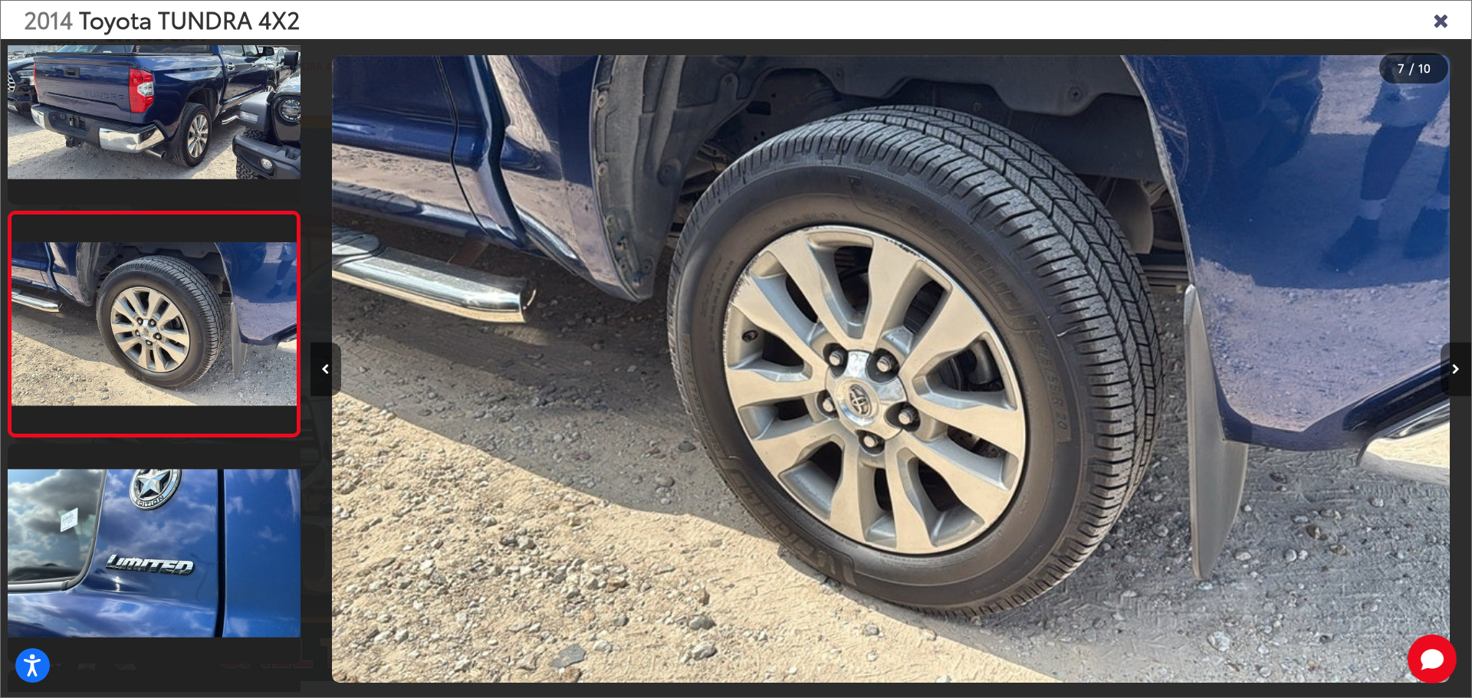
click at [1441, 372] on button "Next image" at bounding box center [1456, 370] width 31 height 54
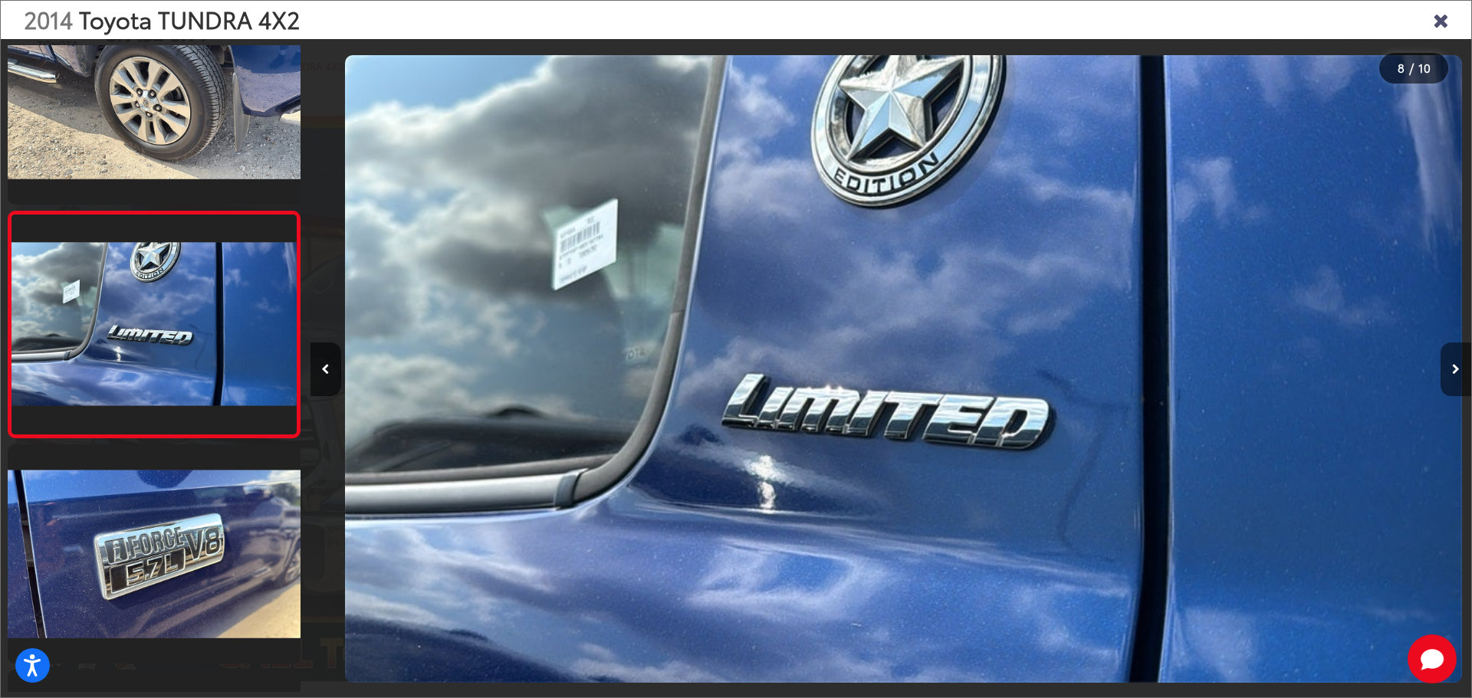
scroll to position [0, 8128]
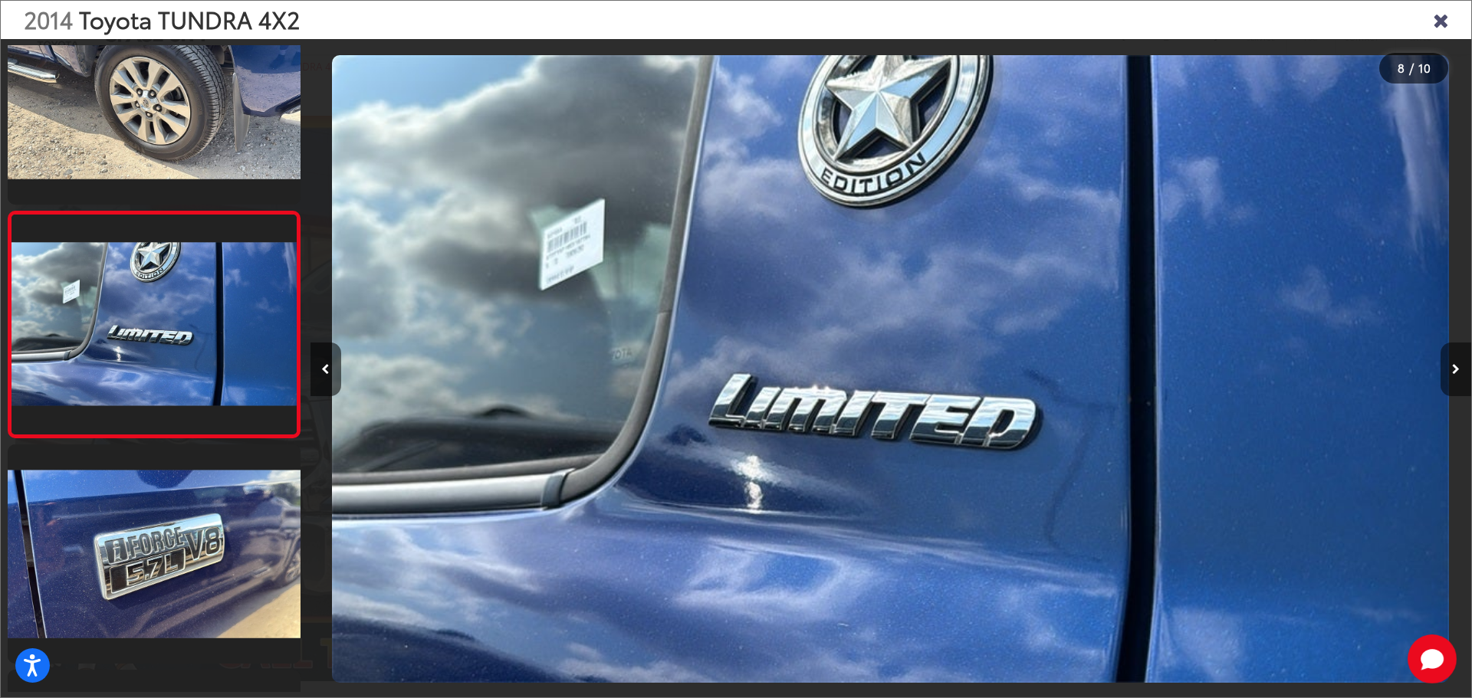
click at [1441, 372] on button "Next image" at bounding box center [1456, 370] width 31 height 54
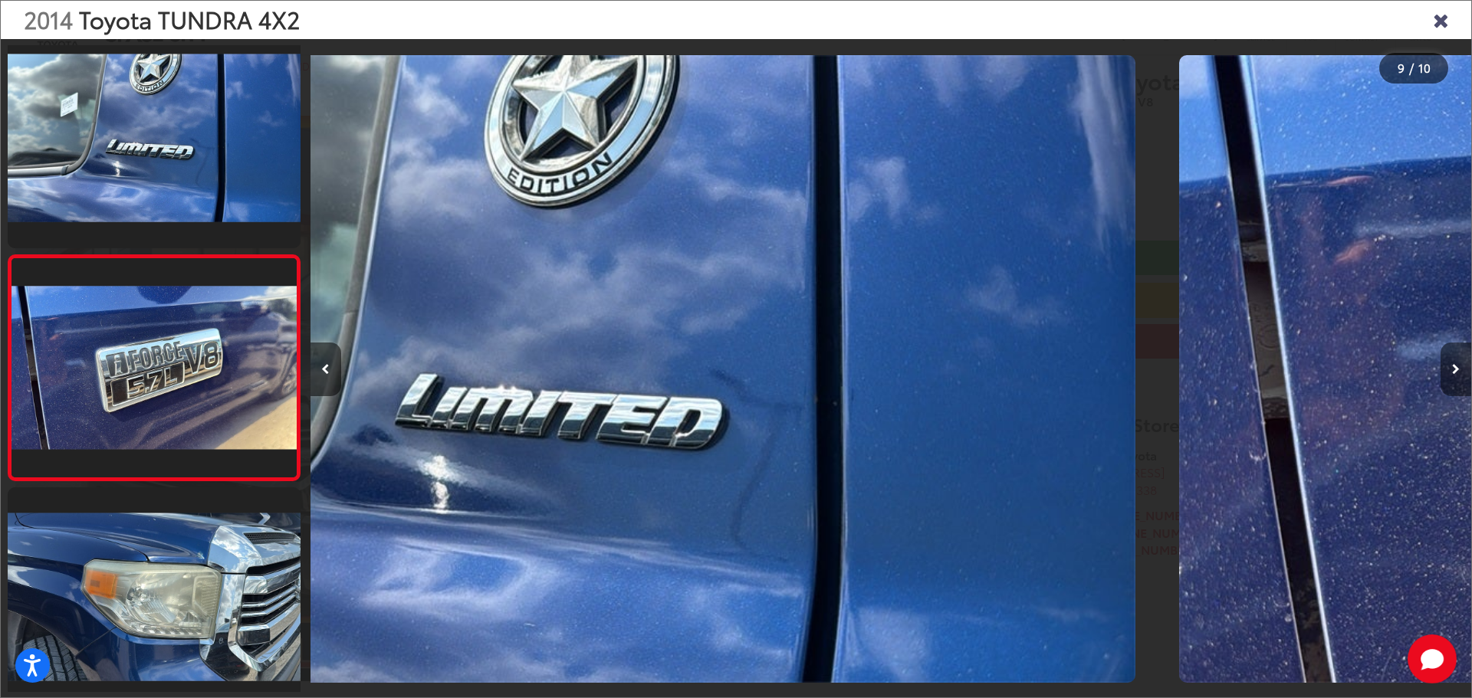
scroll to position [0, 0]
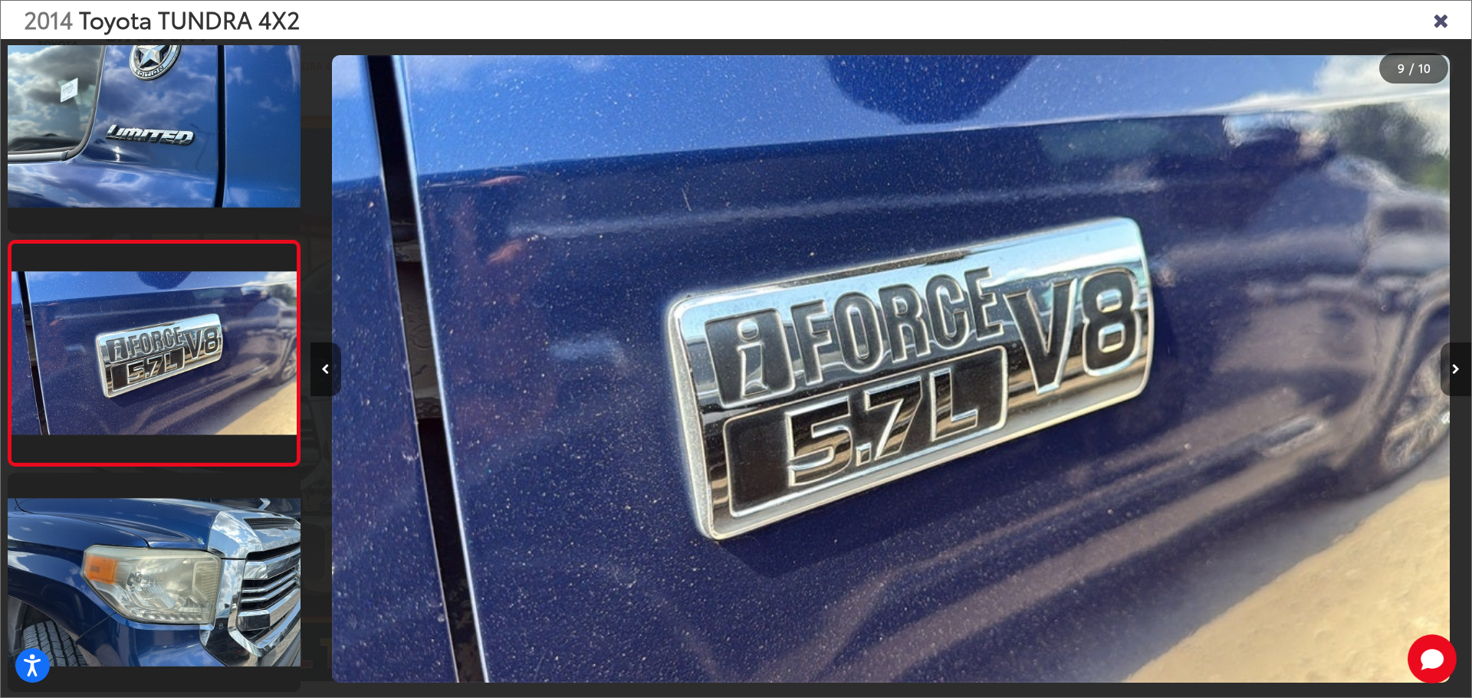
click at [1441, 372] on button "Next image" at bounding box center [1456, 370] width 31 height 54
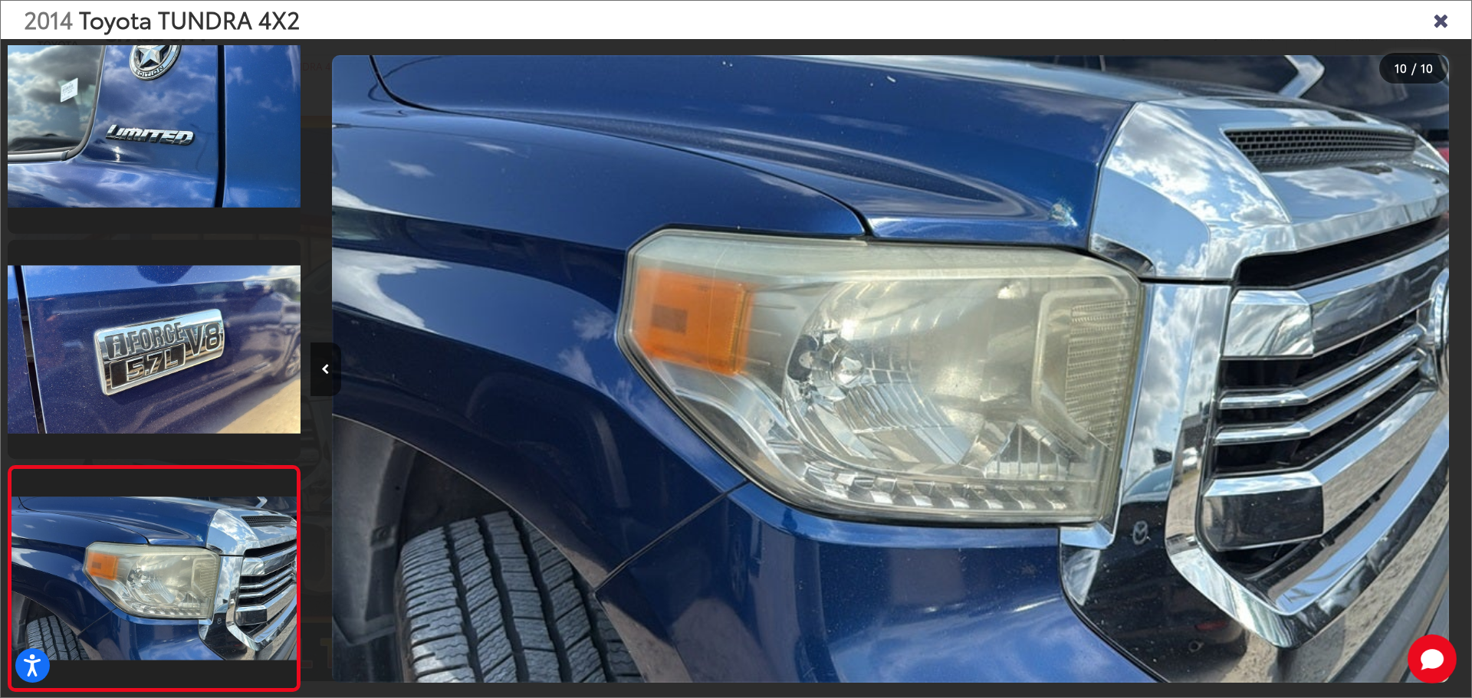
click at [1434, 27] on icon "Close gallery" at bounding box center [1440, 19] width 15 height 20
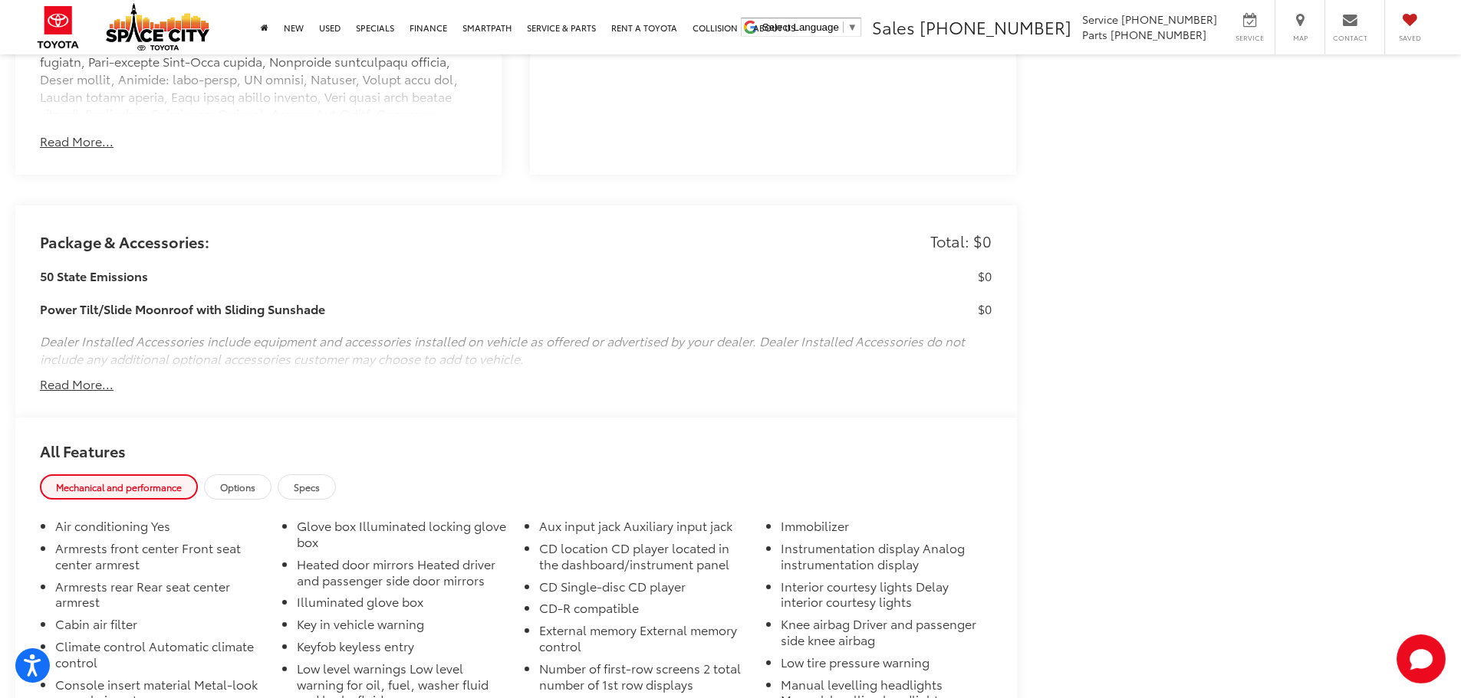
click at [99, 376] on button "Read More..." at bounding box center [77, 385] width 74 height 18
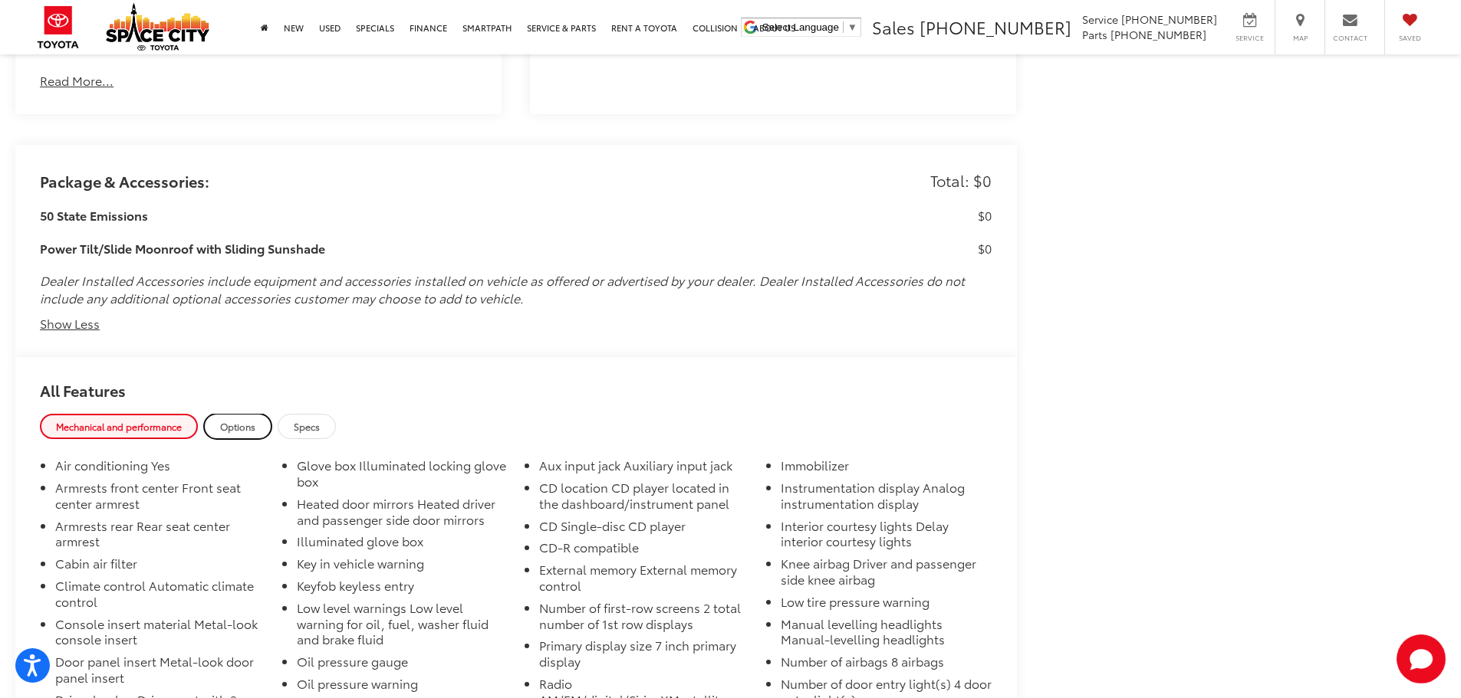
click at [240, 415] on link "Options" at bounding box center [237, 426] width 67 height 25
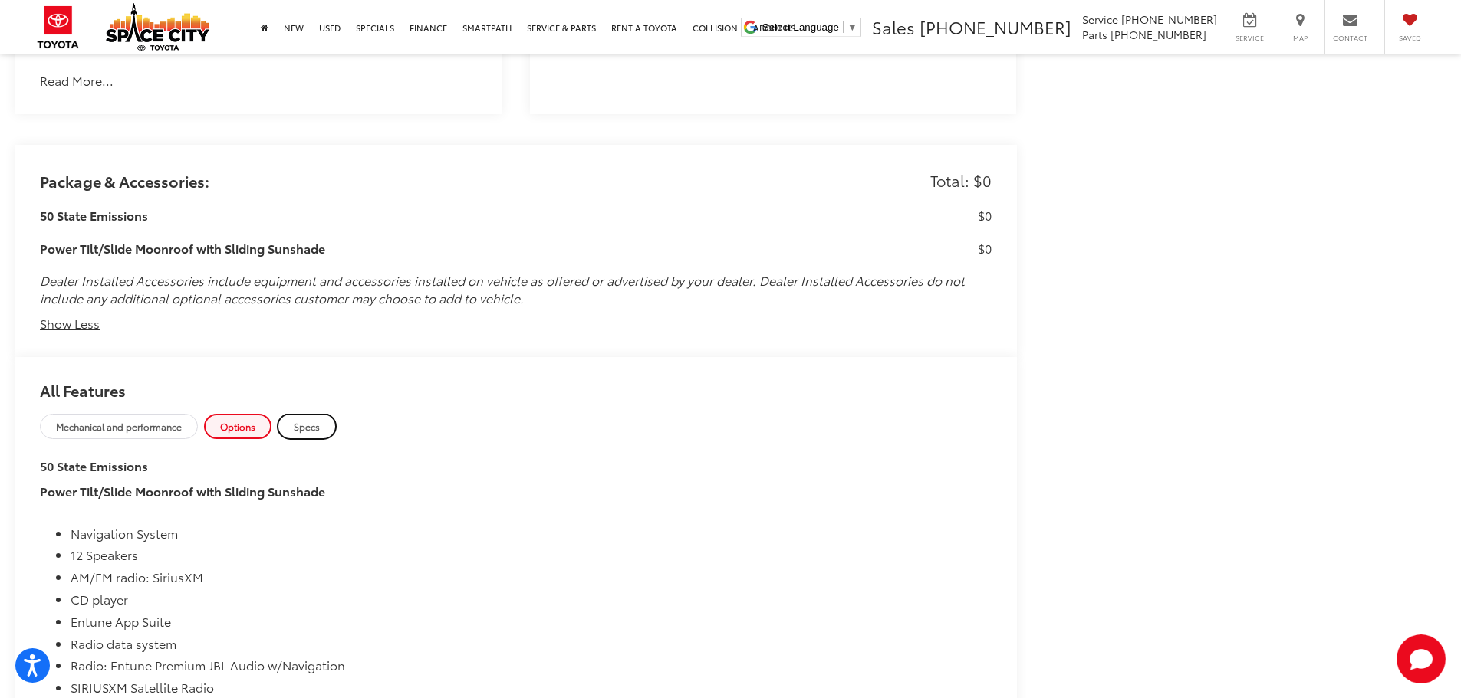
click at [317, 424] on span "Specs" at bounding box center [307, 426] width 26 height 13
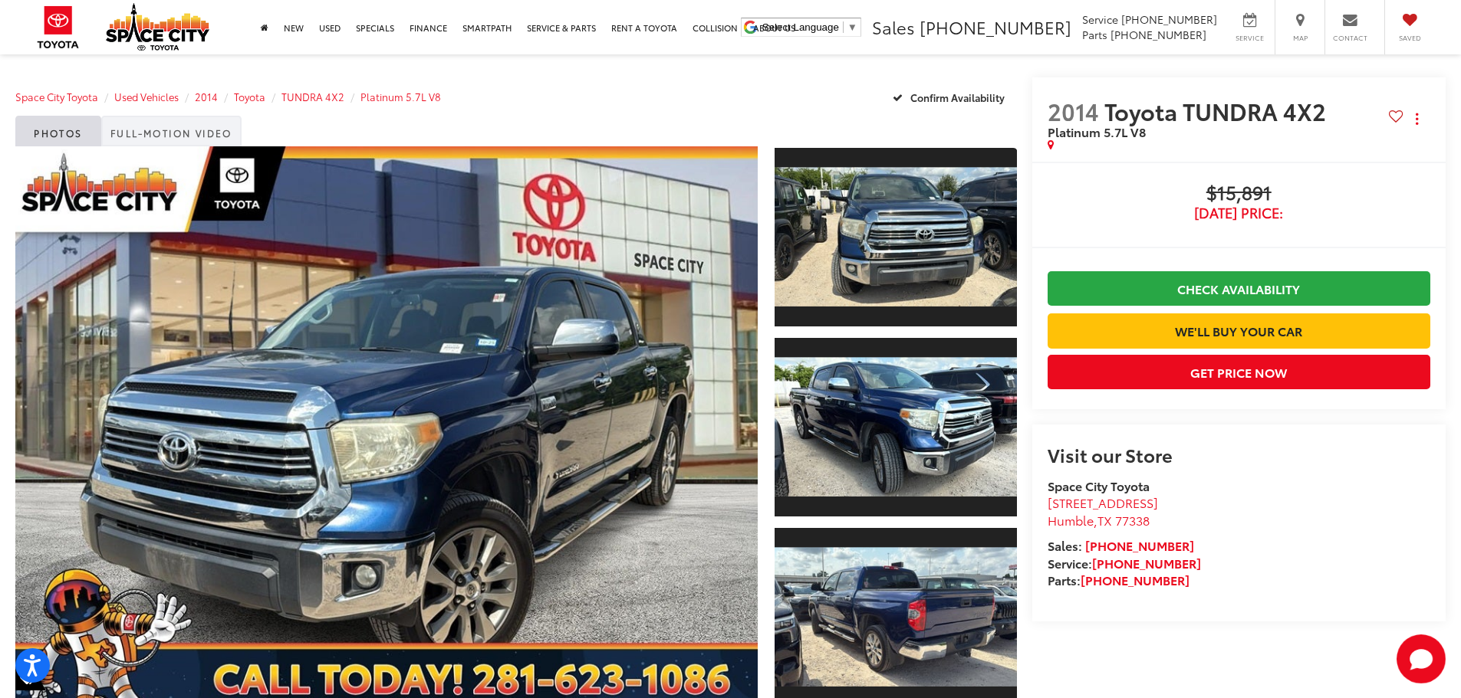
click at [192, 133] on link "Full-Motion Video" at bounding box center [171, 131] width 140 height 31
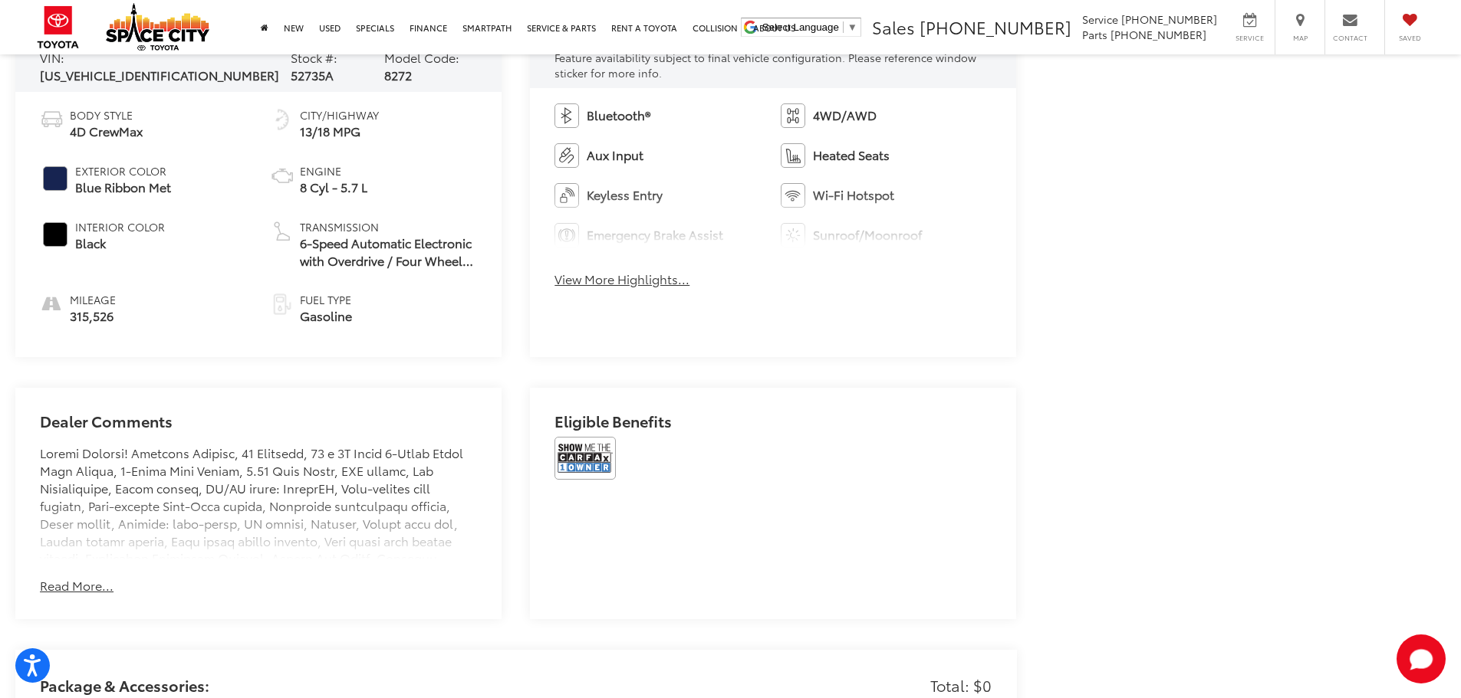
scroll to position [767, 0]
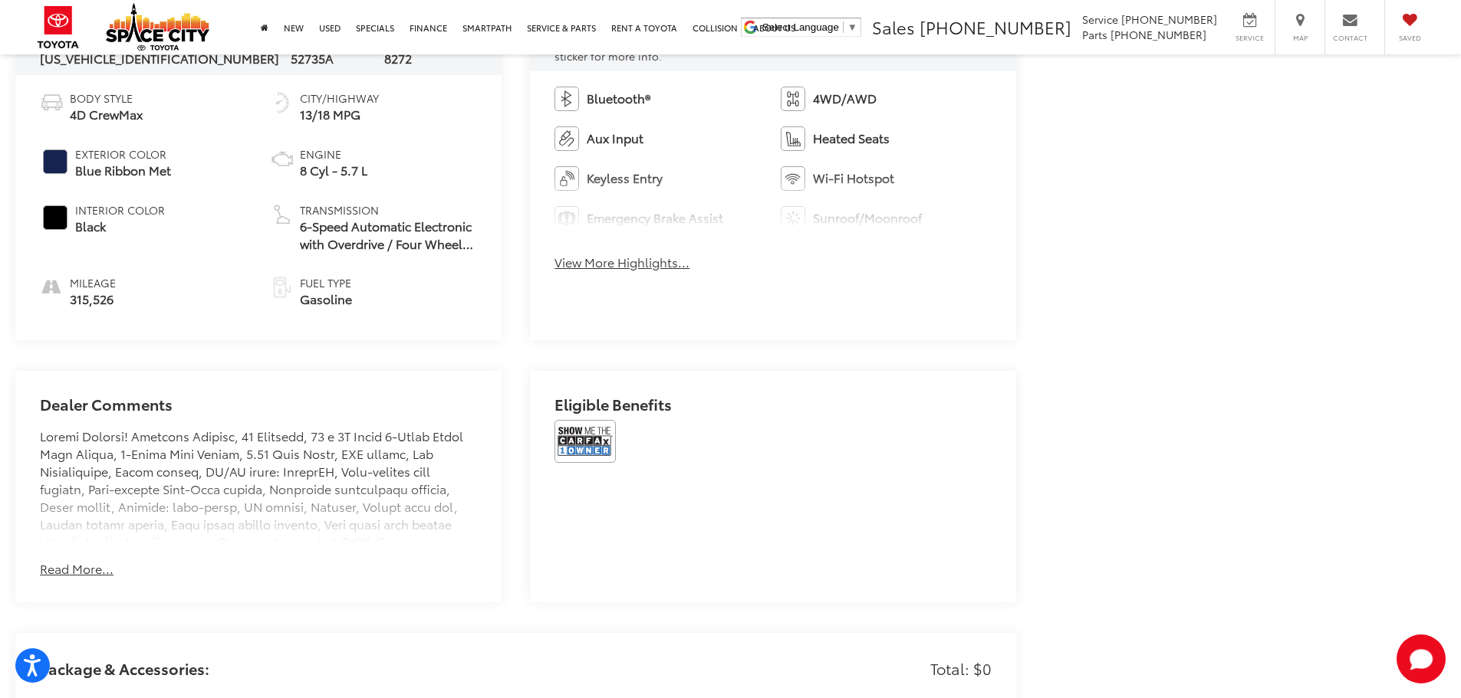
click at [89, 560] on button "Read More..." at bounding box center [77, 569] width 74 height 18
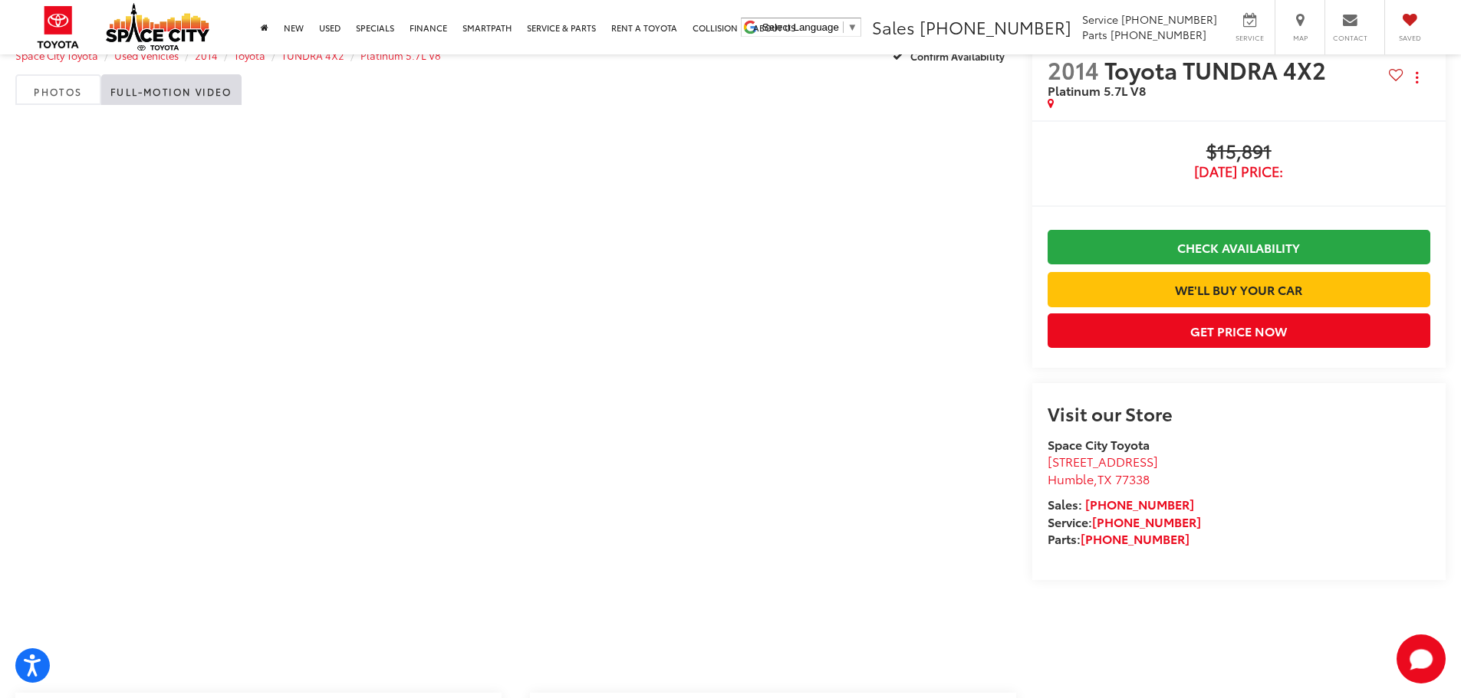
scroll to position [0, 0]
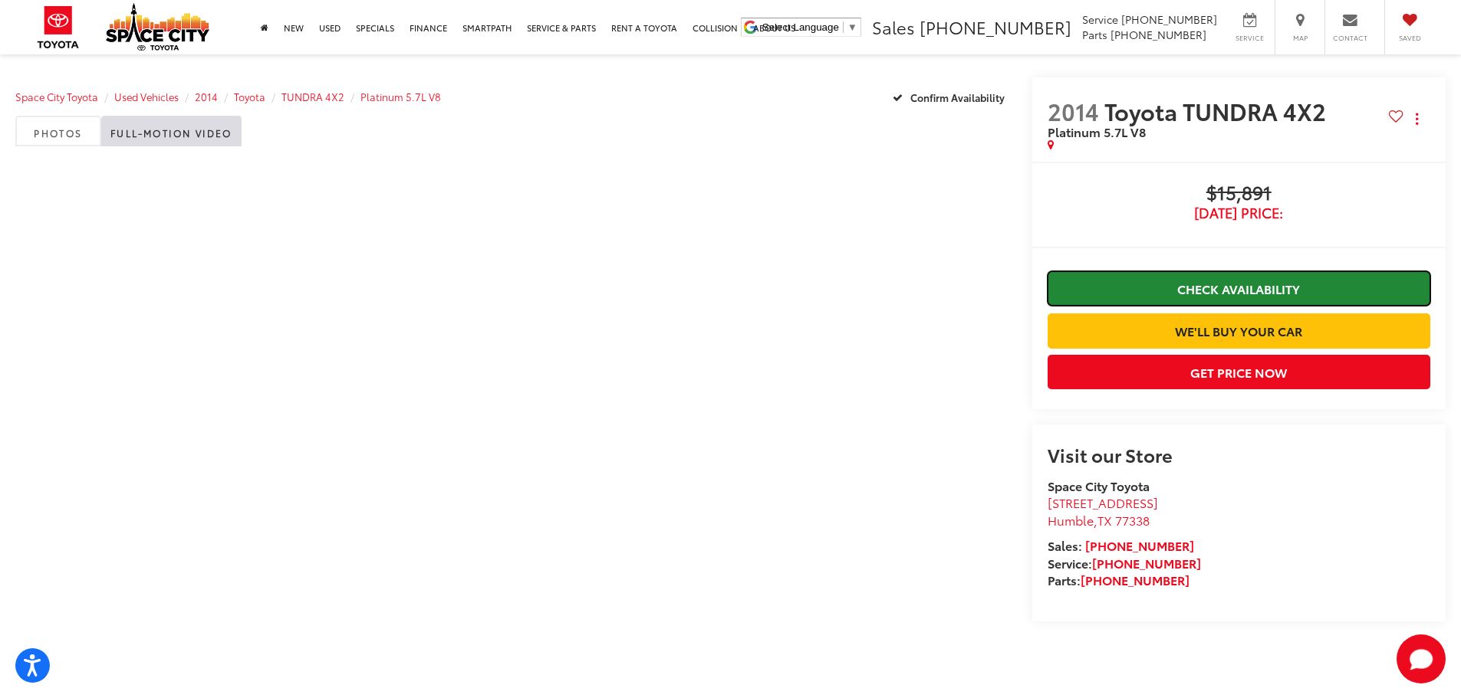
click at [1245, 288] on link "Check Availability" at bounding box center [1238, 288] width 383 height 35
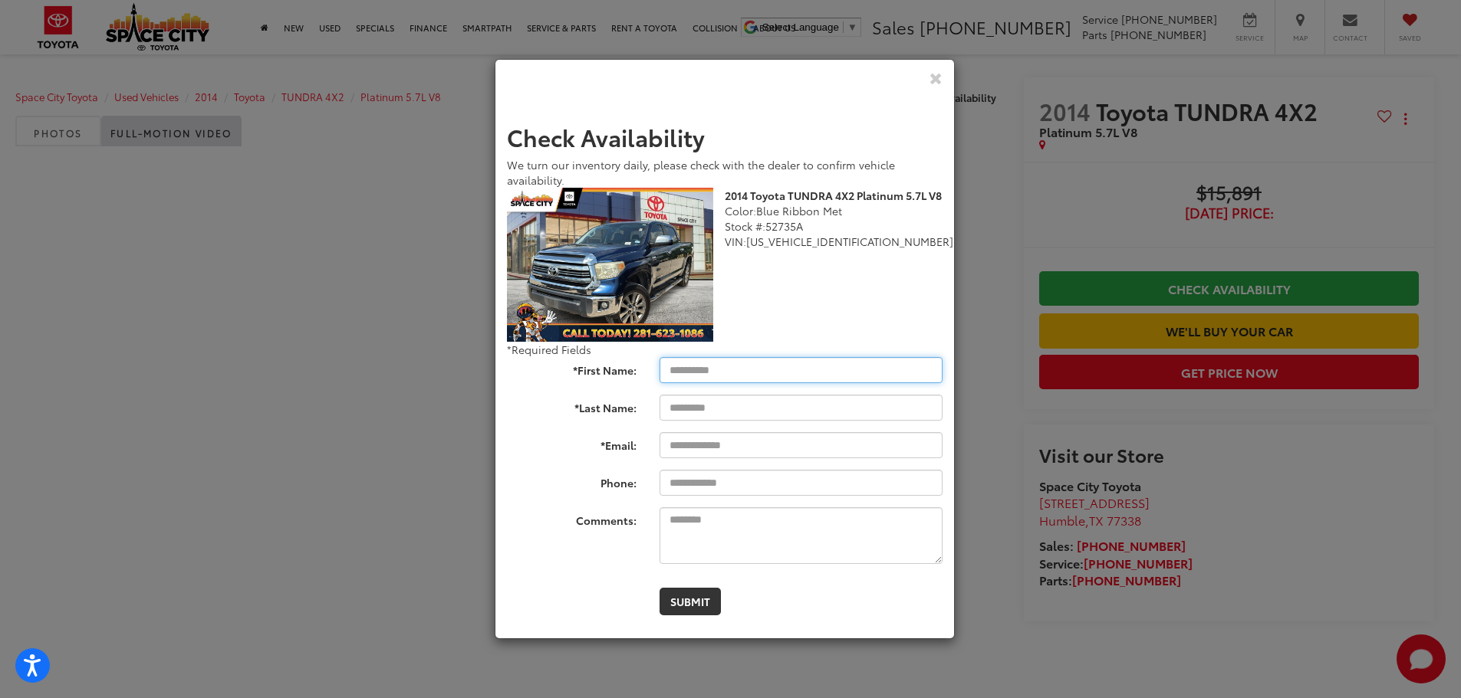
click at [807, 364] on input "*First Name:" at bounding box center [800, 370] width 283 height 26
type input "*******"
type input "*****"
click at [772, 451] on input "*Email:" at bounding box center [800, 445] width 283 height 26
type input "**********"
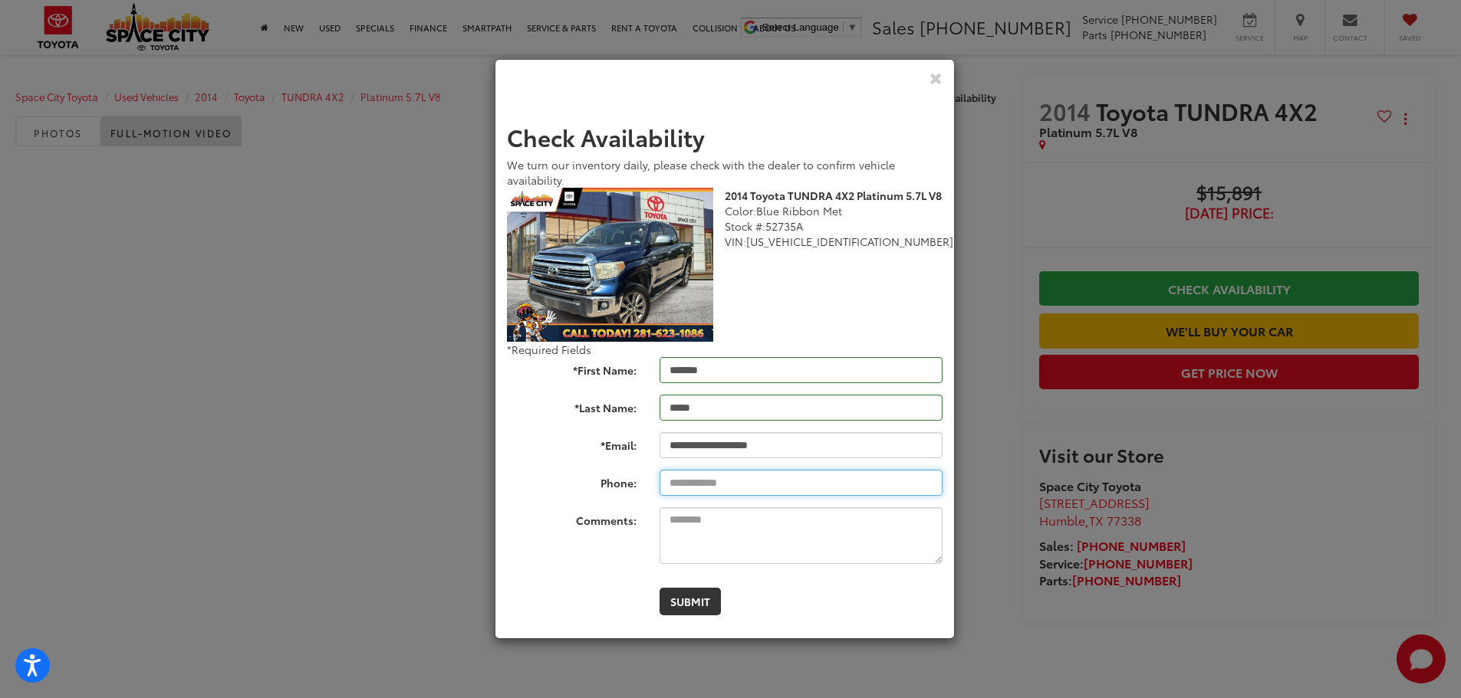
click at [732, 476] on input "Phone:" at bounding box center [800, 483] width 283 height 26
type input "**********"
click at [736, 524] on textarea "Comments:" at bounding box center [800, 536] width 283 height 57
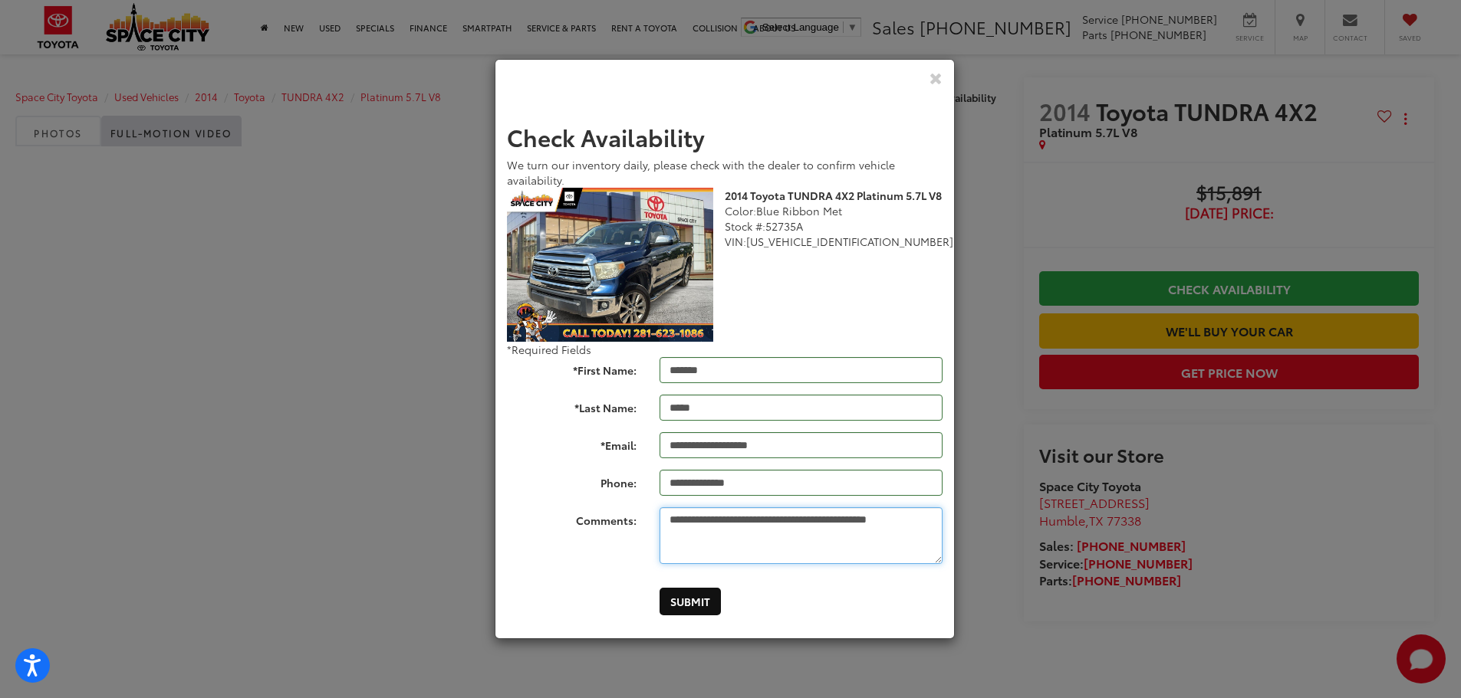
type textarea "**********"
click at [708, 613] on button "Submit" at bounding box center [689, 602] width 61 height 28
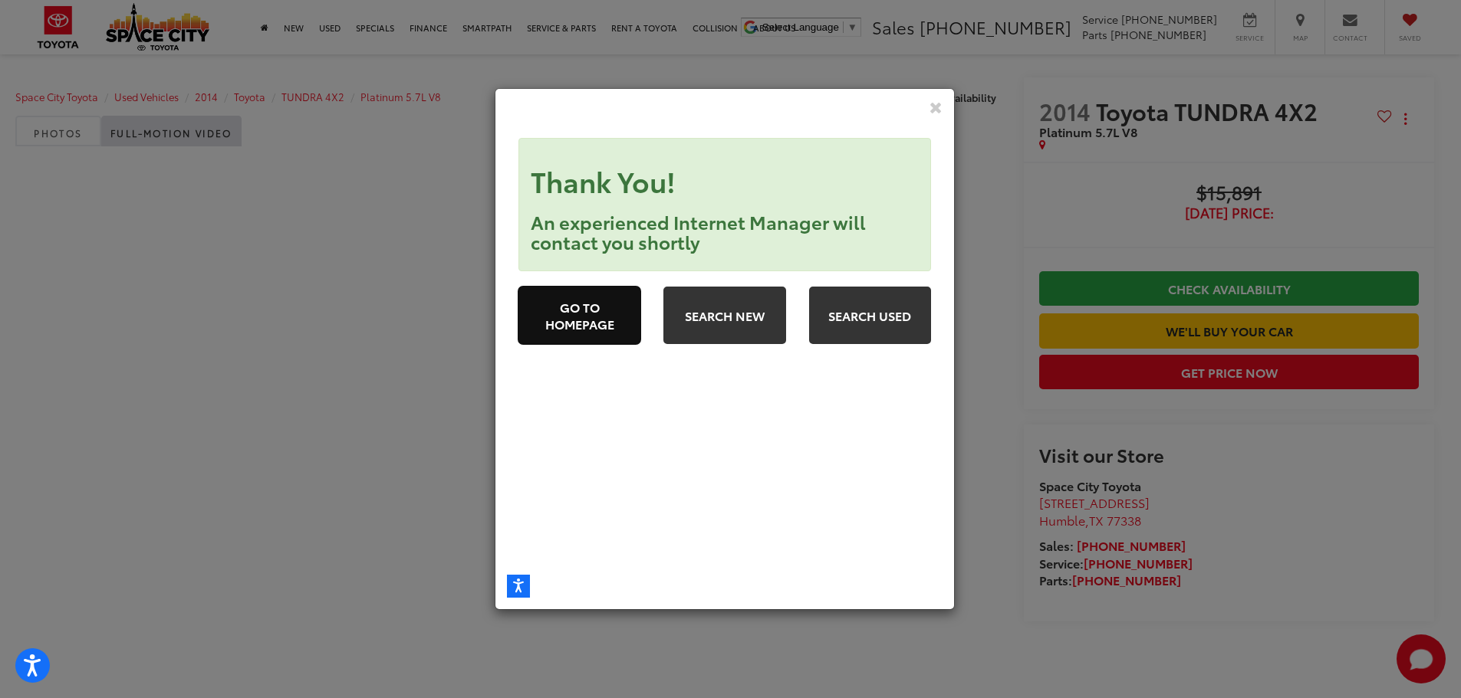
click at [597, 317] on link "Go to Homepage" at bounding box center [579, 316] width 122 height 58
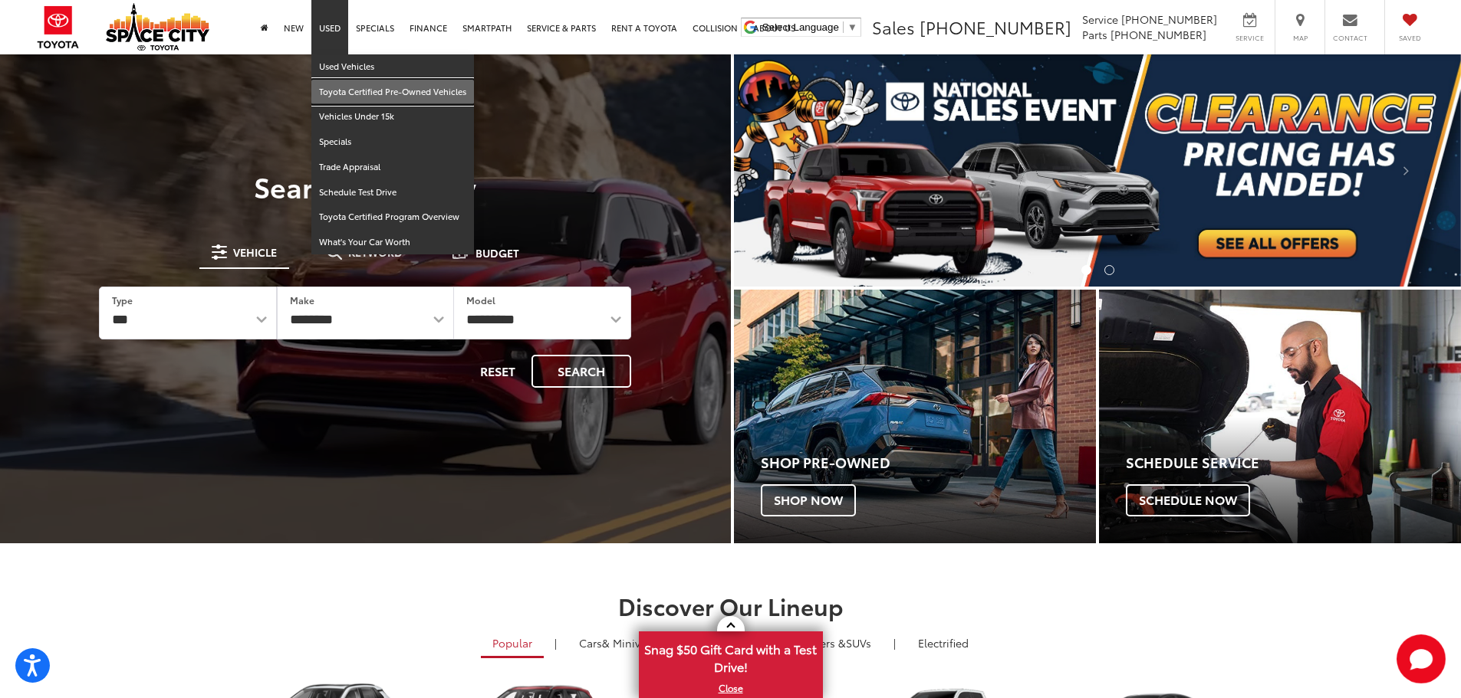
click at [340, 88] on link "Toyota Certified Pre-Owned Vehicles" at bounding box center [392, 92] width 163 height 25
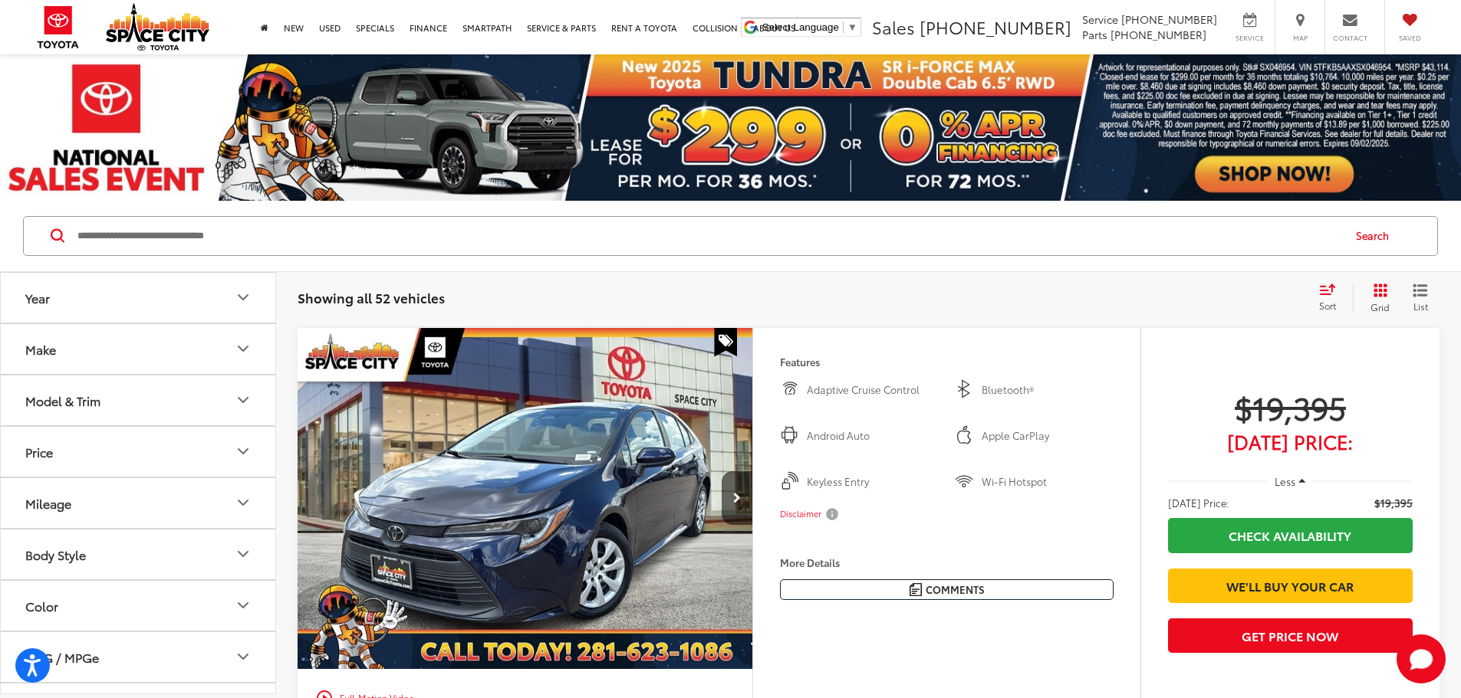
click at [164, 383] on button "Model & Trim" at bounding box center [139, 401] width 276 height 50
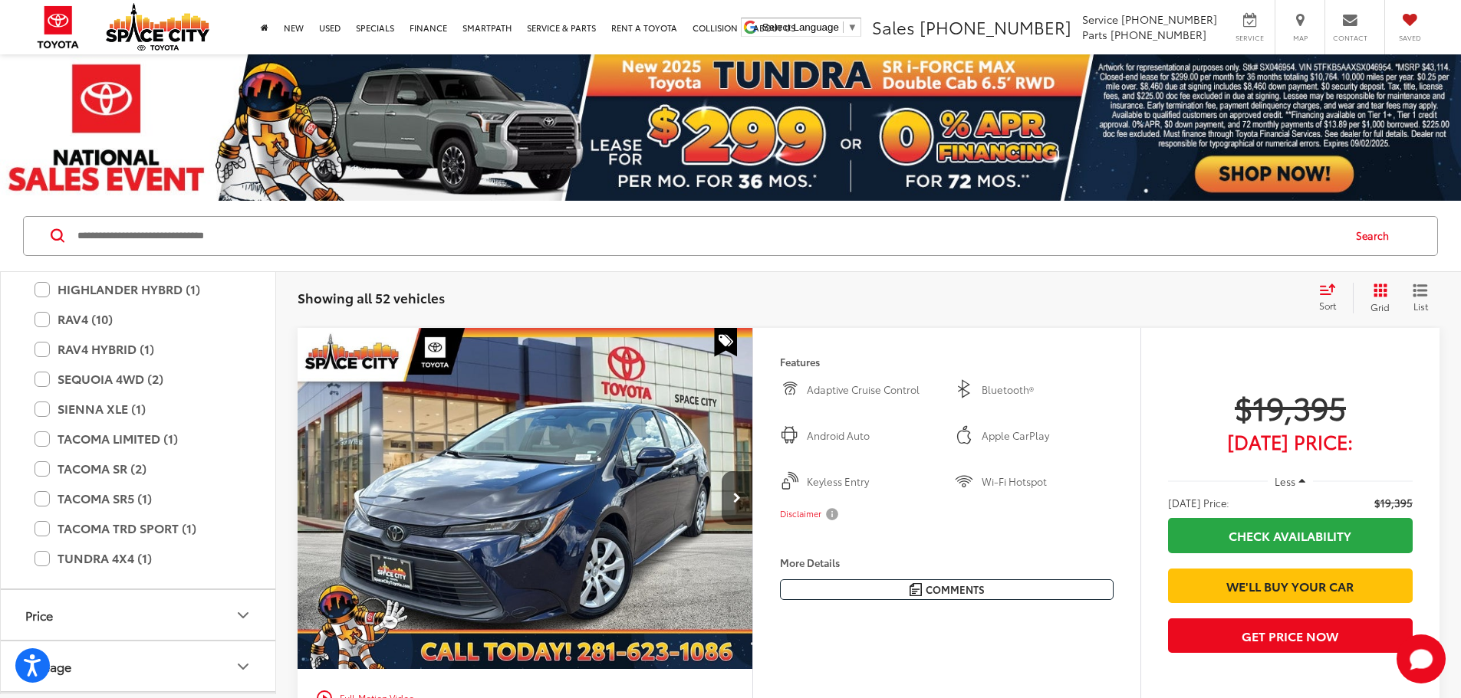
scroll to position [383, 0]
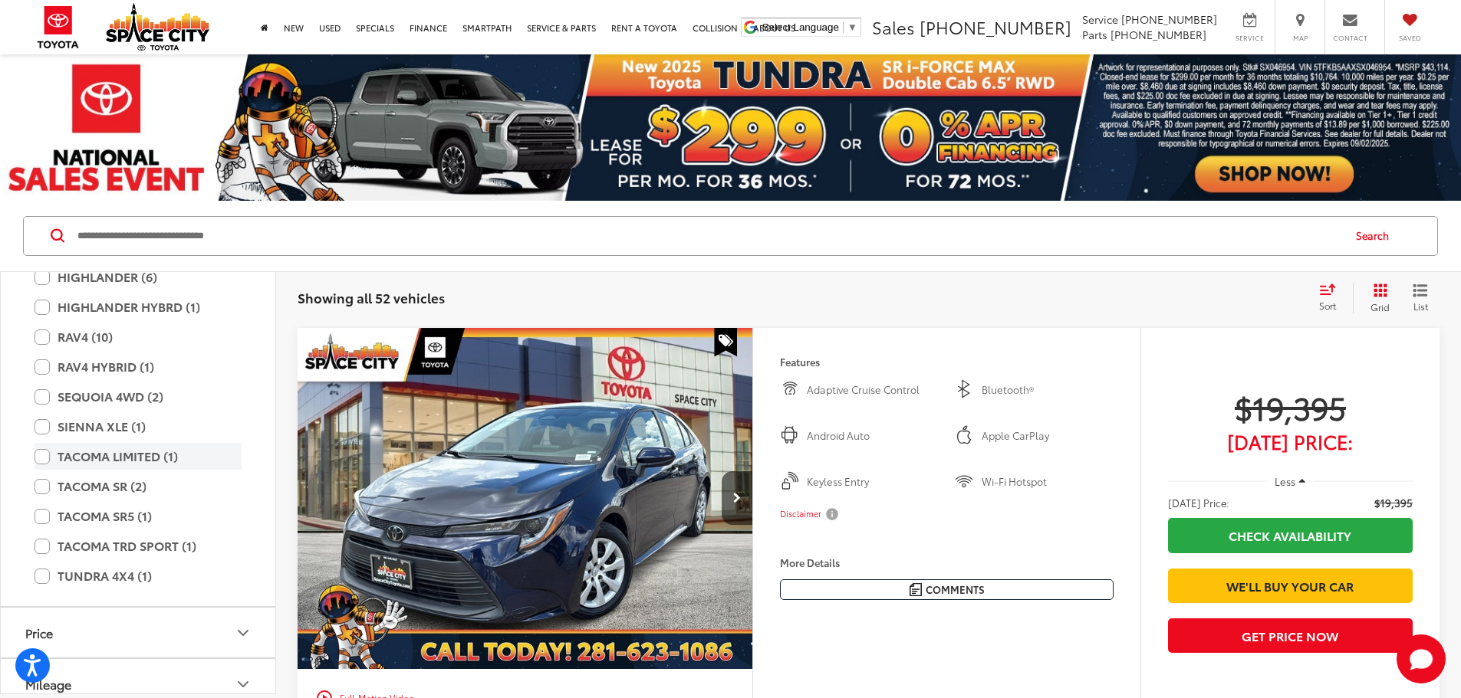
click at [108, 466] on label "TACOMA LIMITED (1)" at bounding box center [138, 456] width 207 height 27
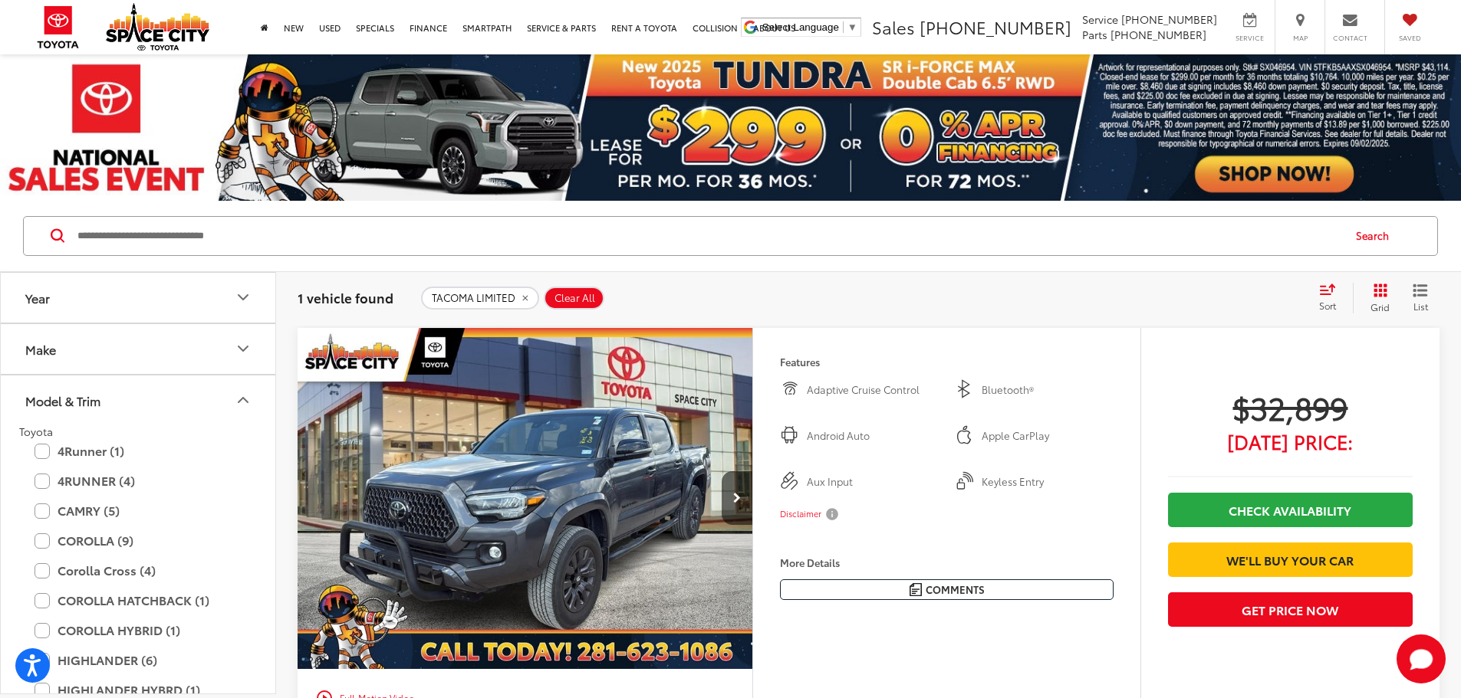
click at [239, 397] on icon "Model & Trim" at bounding box center [243, 400] width 18 height 18
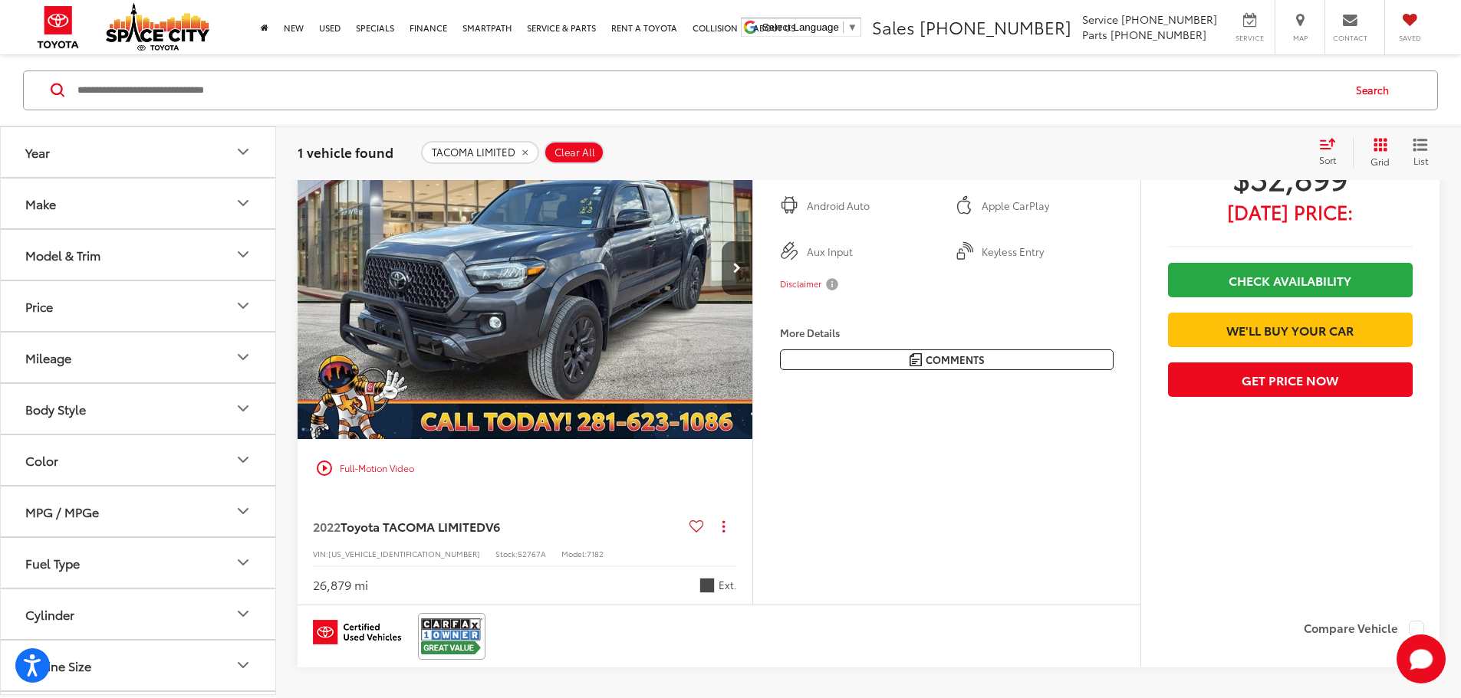
click at [246, 262] on icon "Model & Trim" at bounding box center [243, 254] width 18 height 18
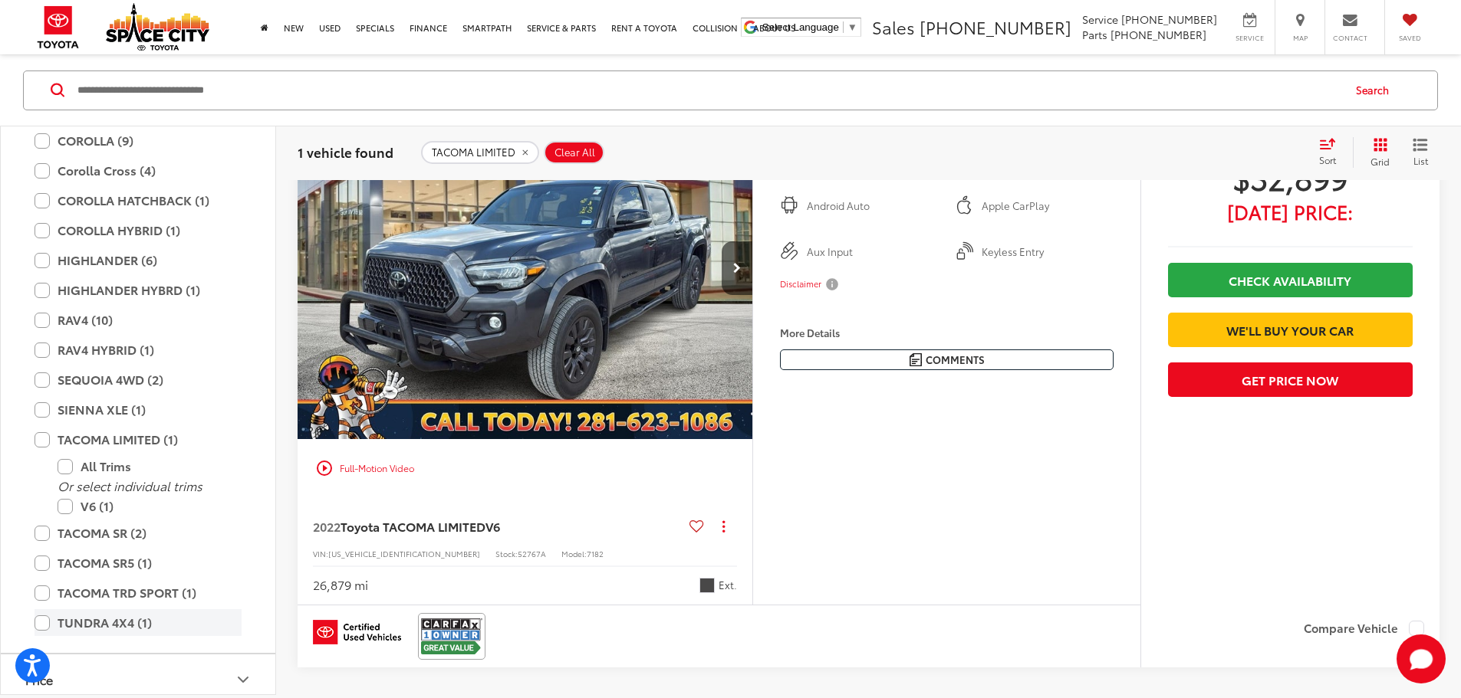
scroll to position [307, 0]
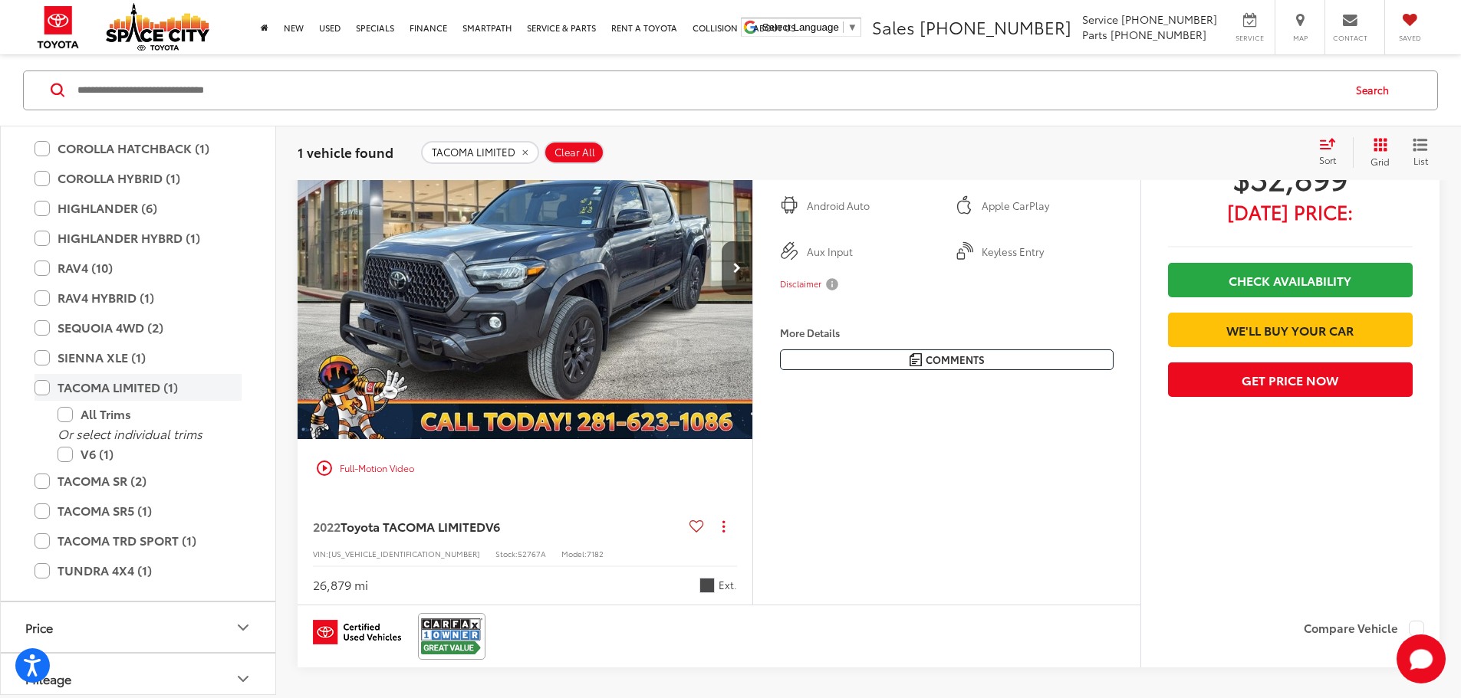
click at [45, 395] on label "TACOMA LIMITED (1)" at bounding box center [138, 387] width 207 height 27
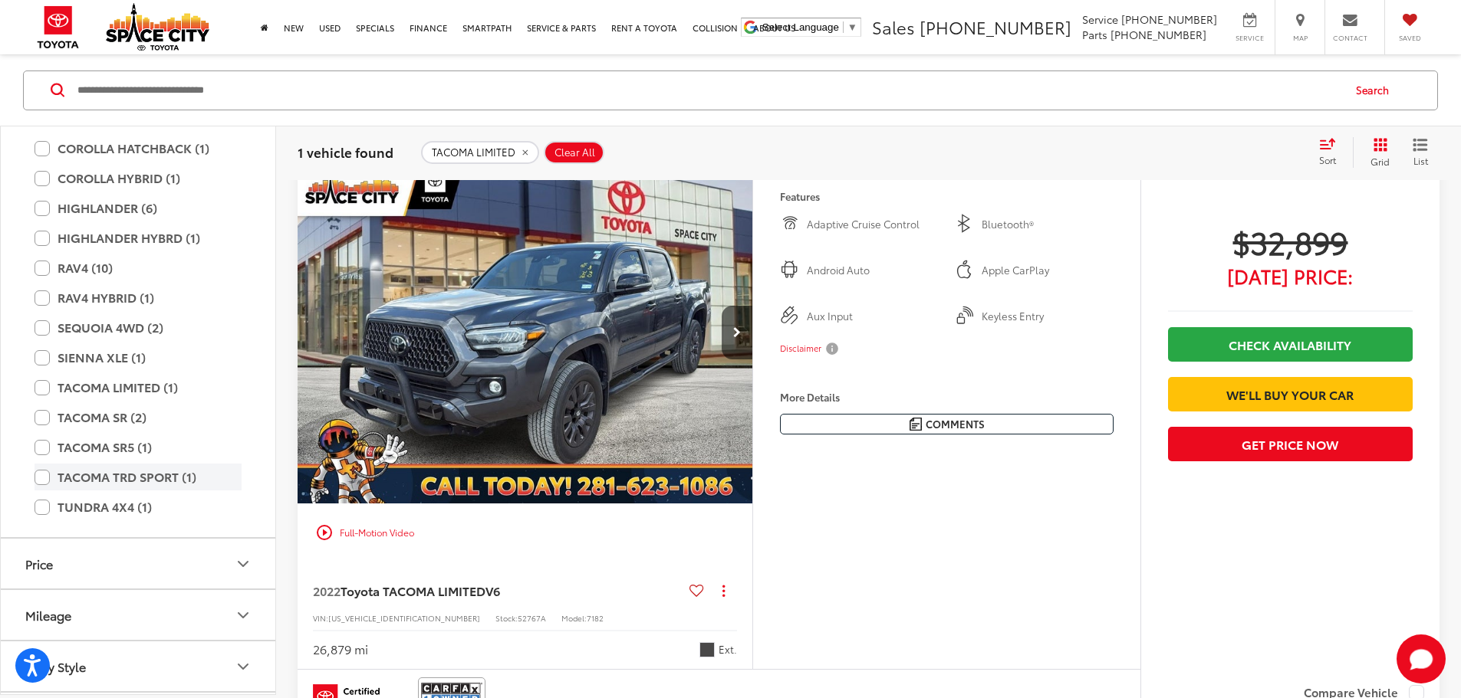
scroll to position [146, 0]
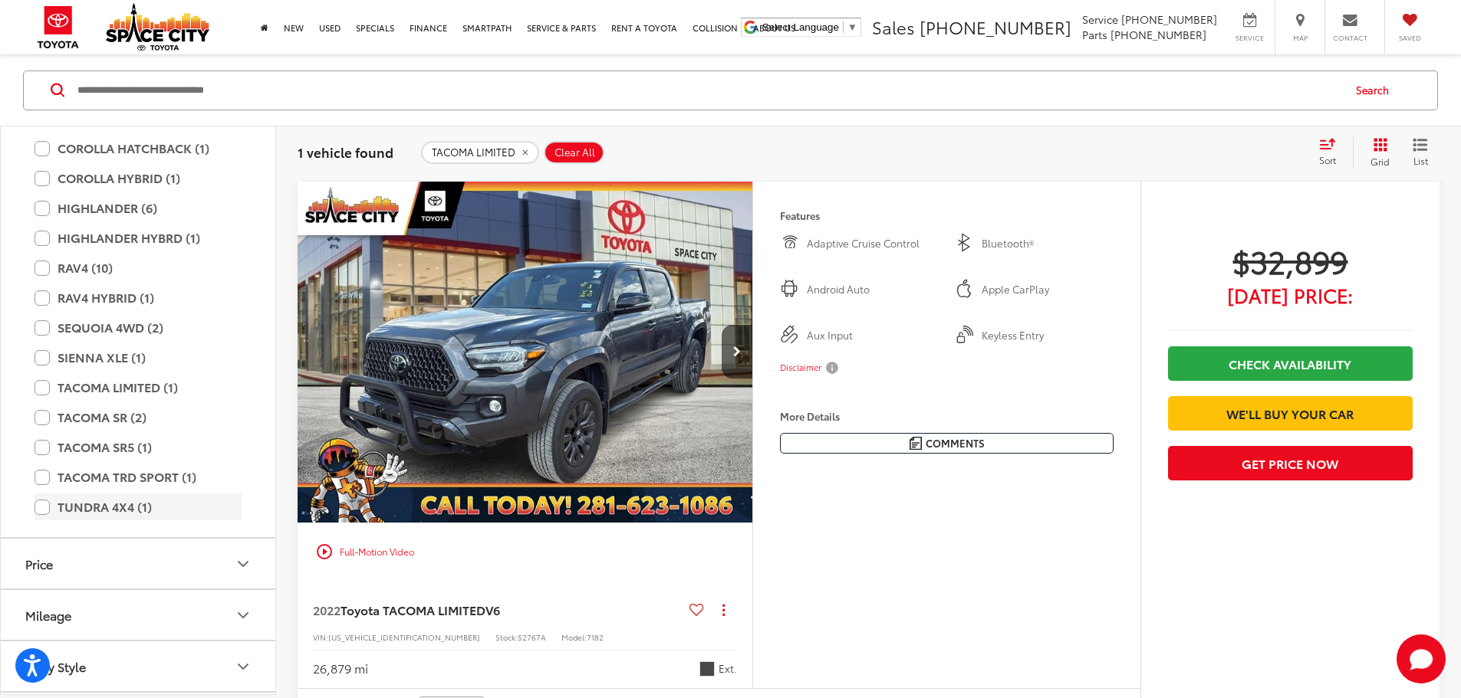
click at [69, 504] on label "TUNDRA 4X4 (1)" at bounding box center [138, 507] width 207 height 27
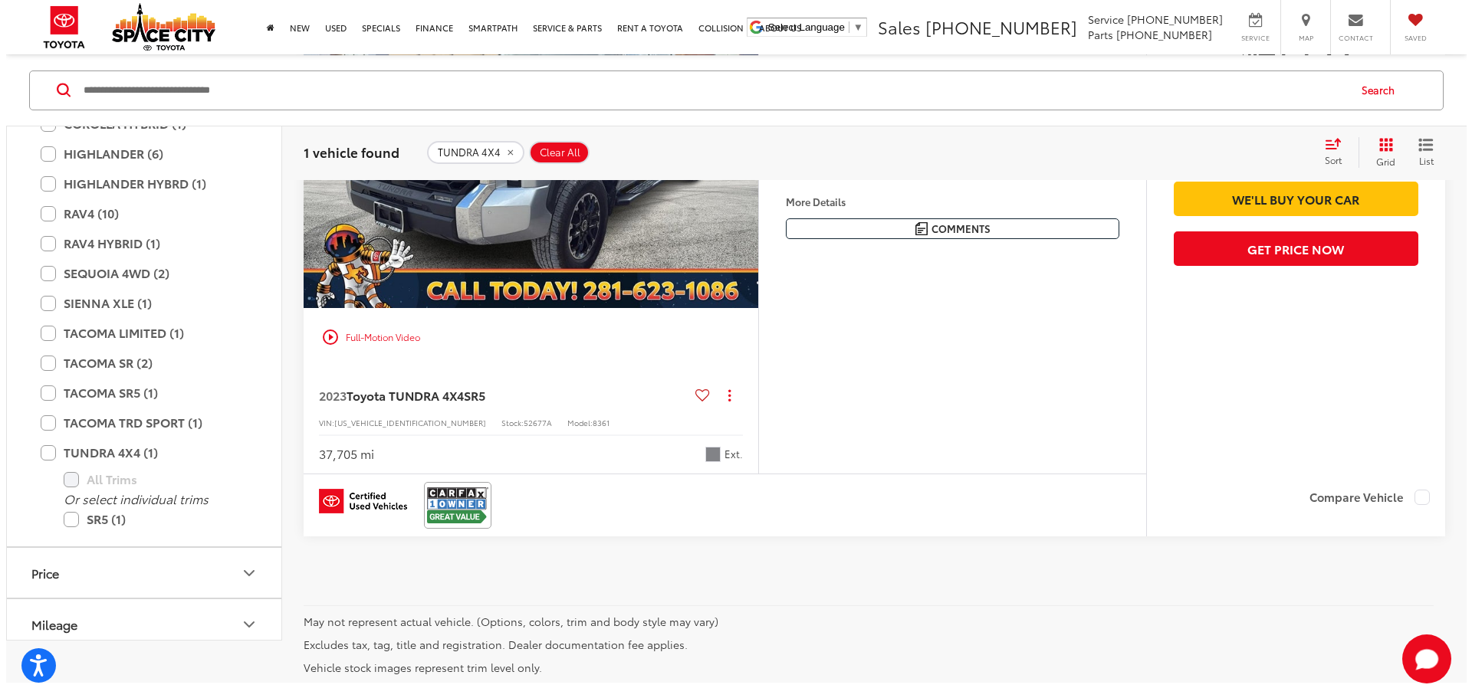
scroll to position [383, 0]
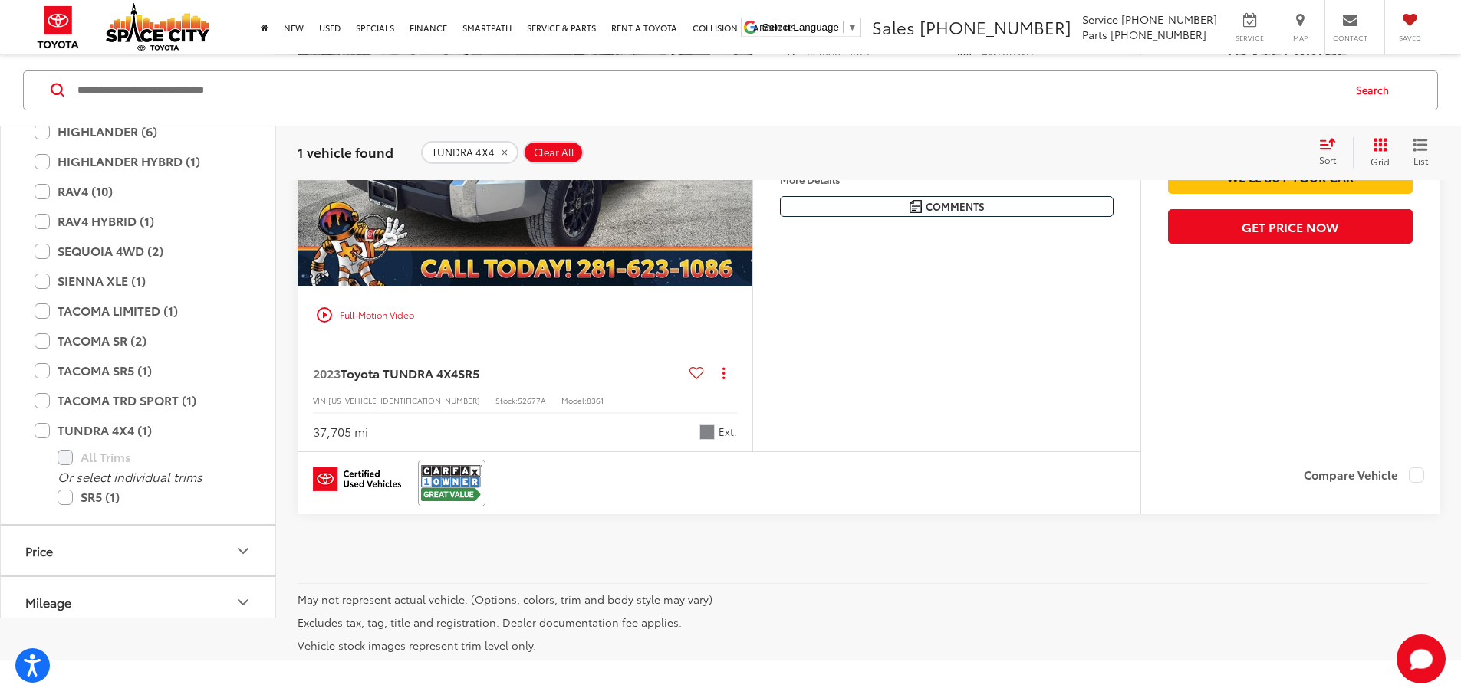
click at [0, 0] on button "More..." at bounding box center [0, 0] width 0 height 0
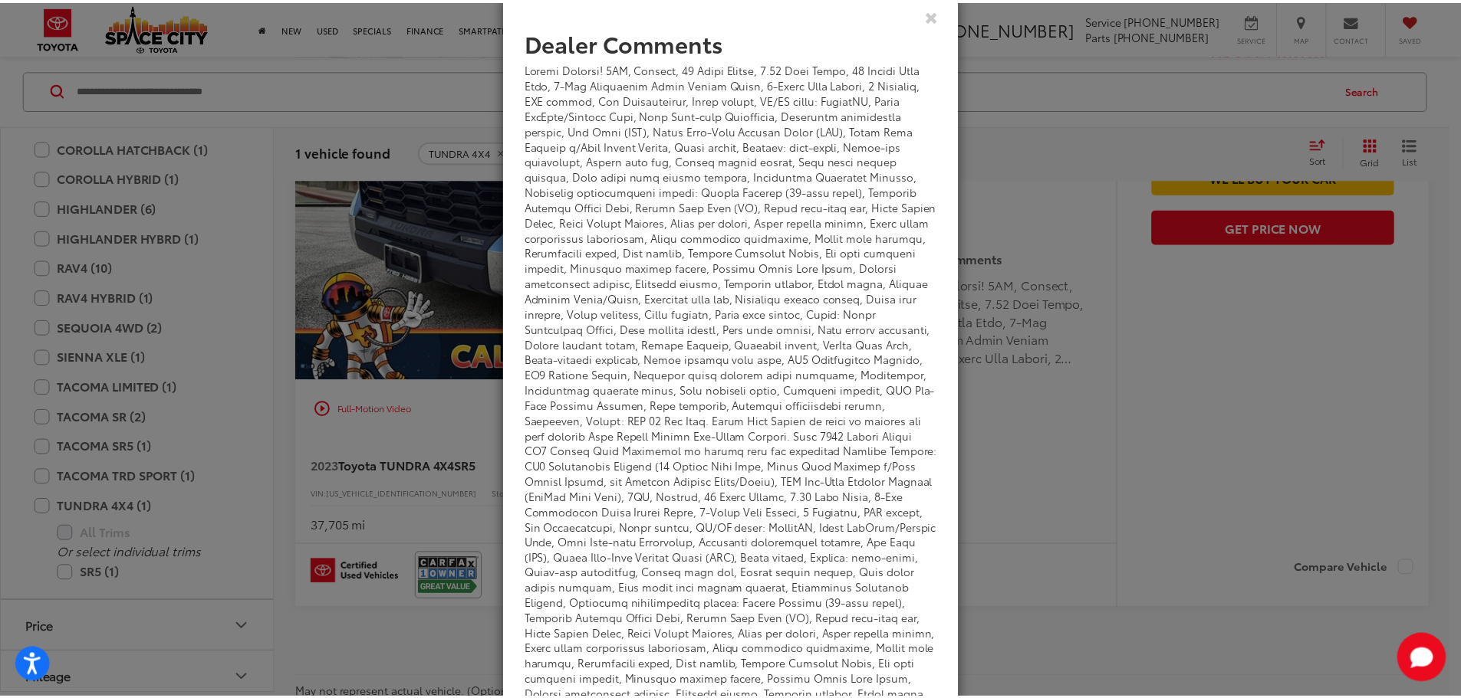
scroll to position [0, 0]
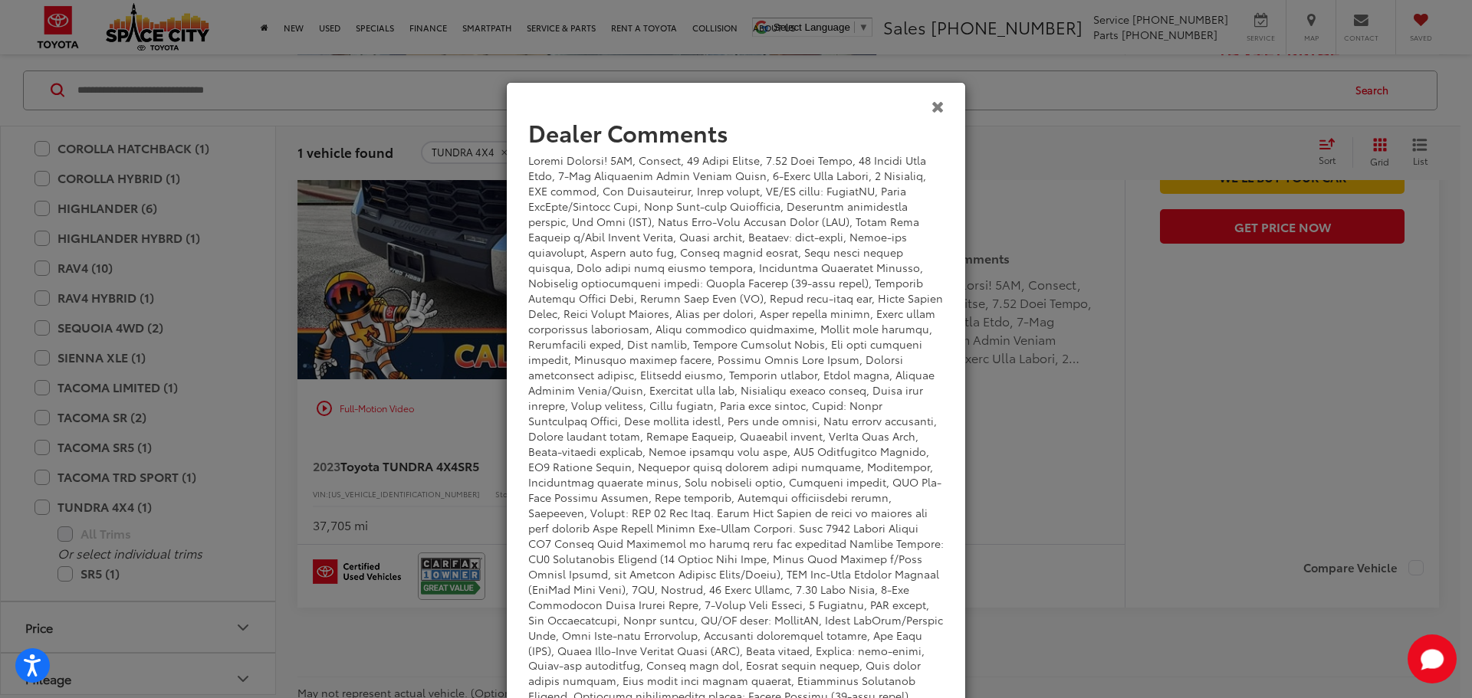
click at [932, 104] on icon "Close" at bounding box center [938, 106] width 13 height 16
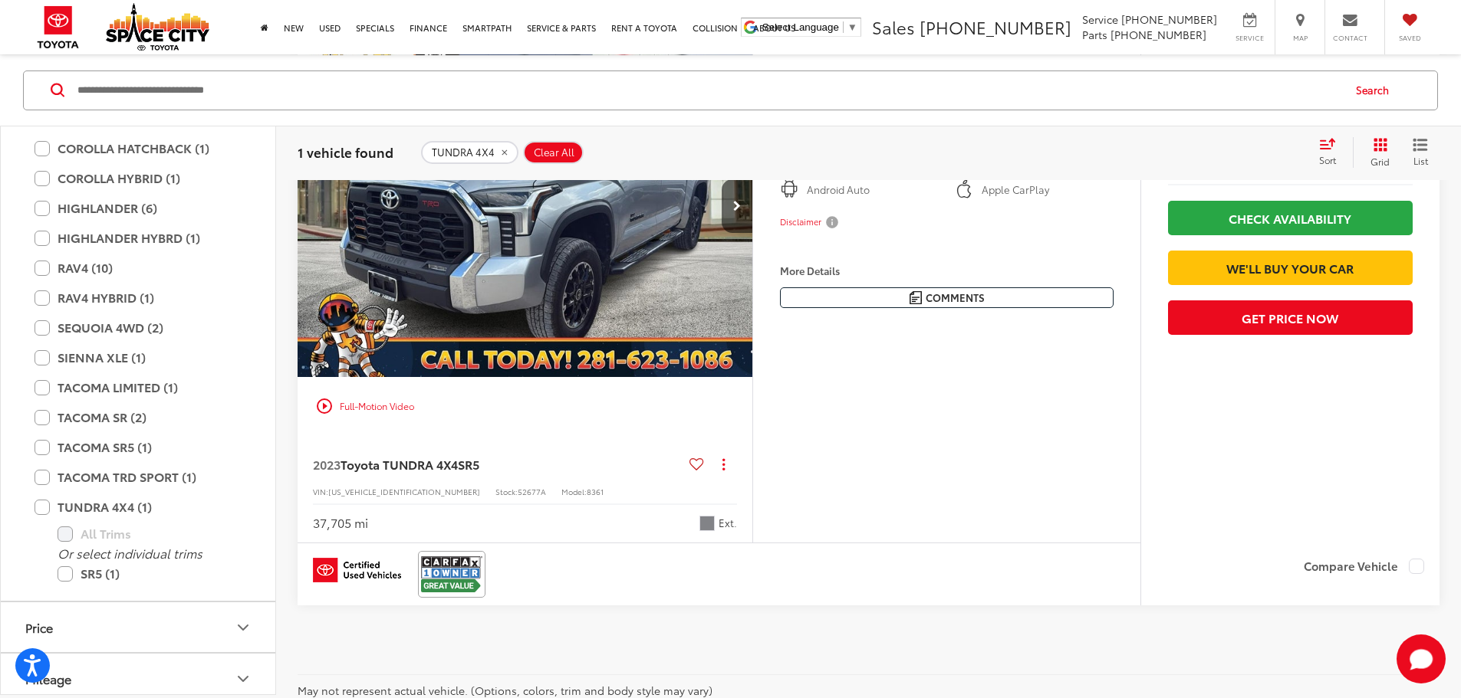
scroll to position [307, 0]
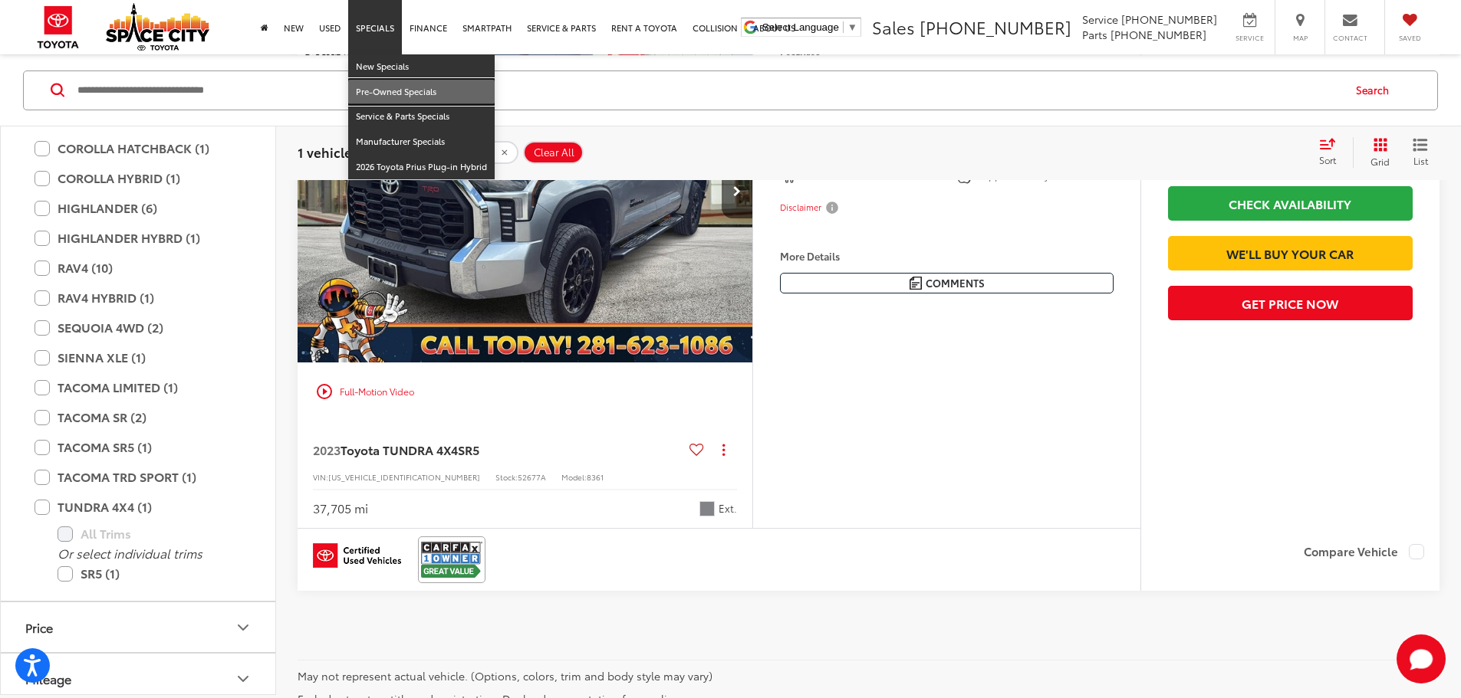
click at [392, 96] on link "Pre-Owned Specials" at bounding box center [421, 92] width 146 height 25
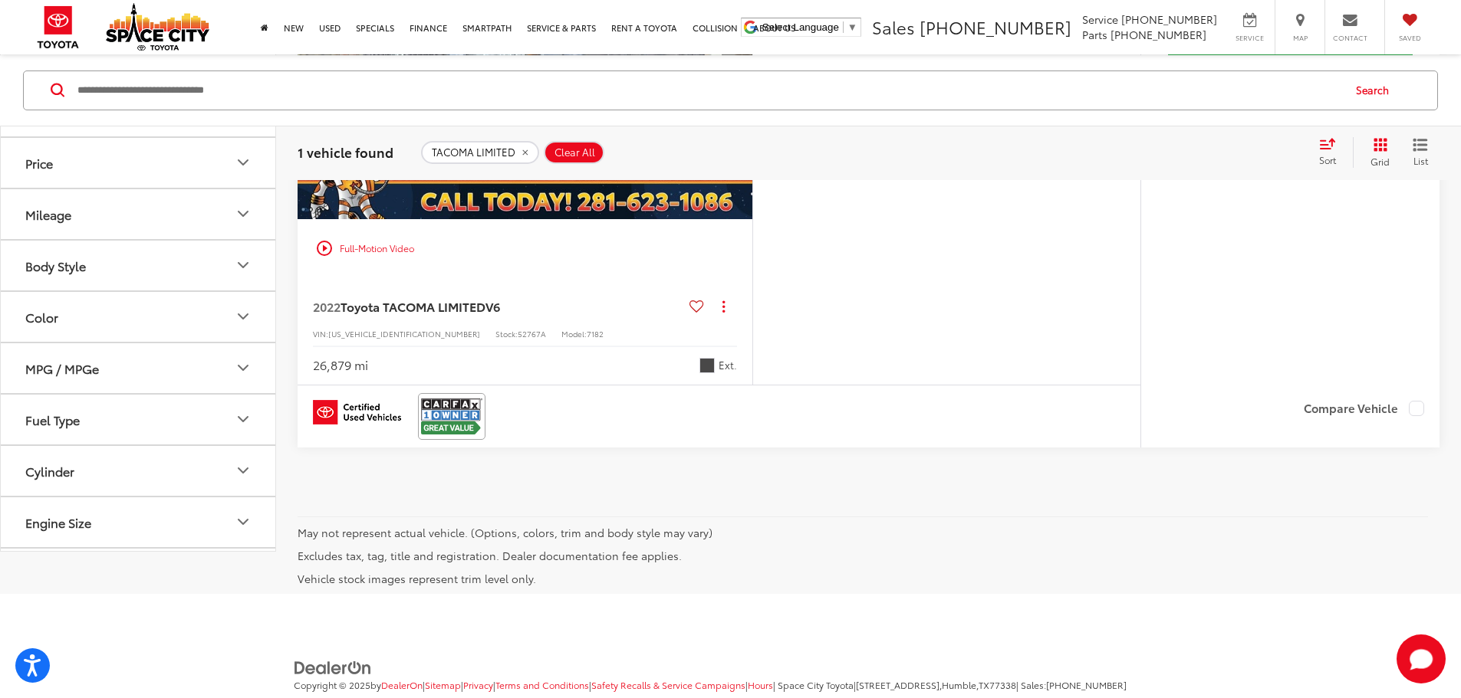
scroll to position [383, 0]
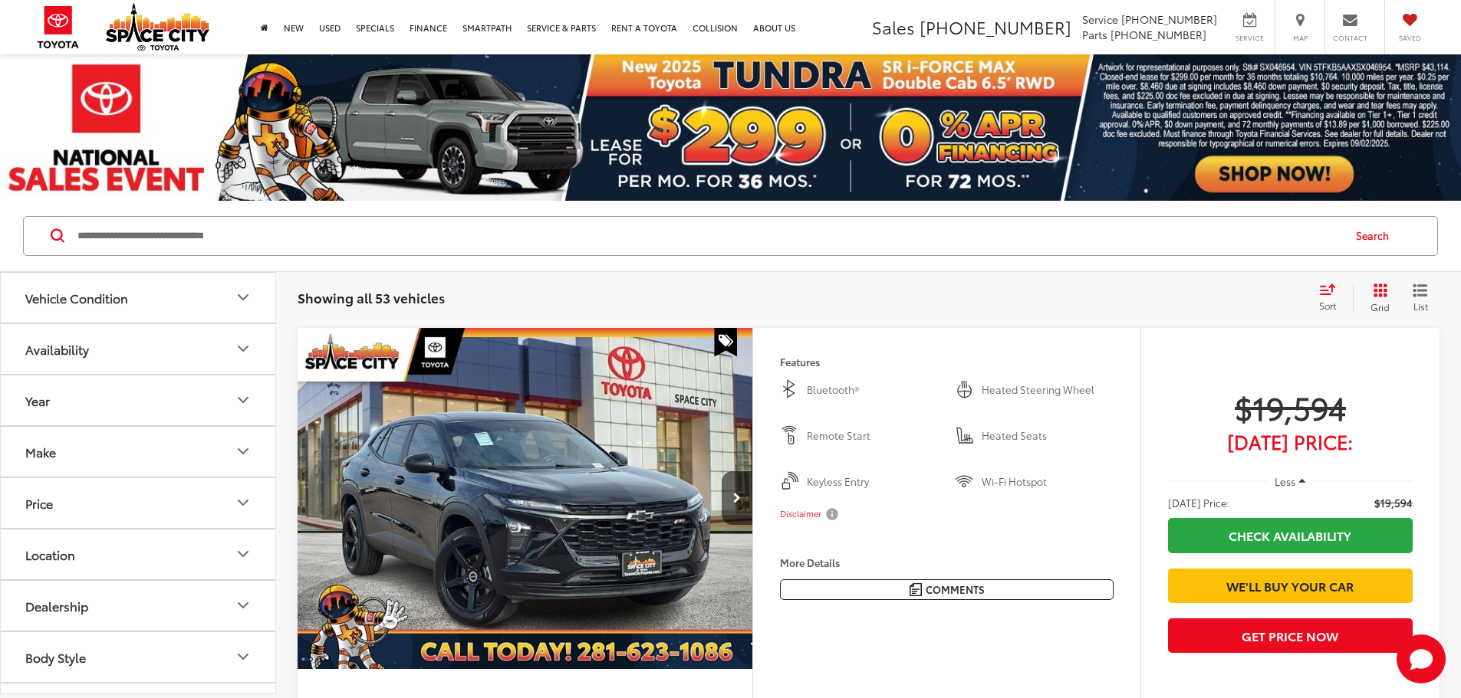
click at [226, 449] on button "Make" at bounding box center [139, 452] width 276 height 50
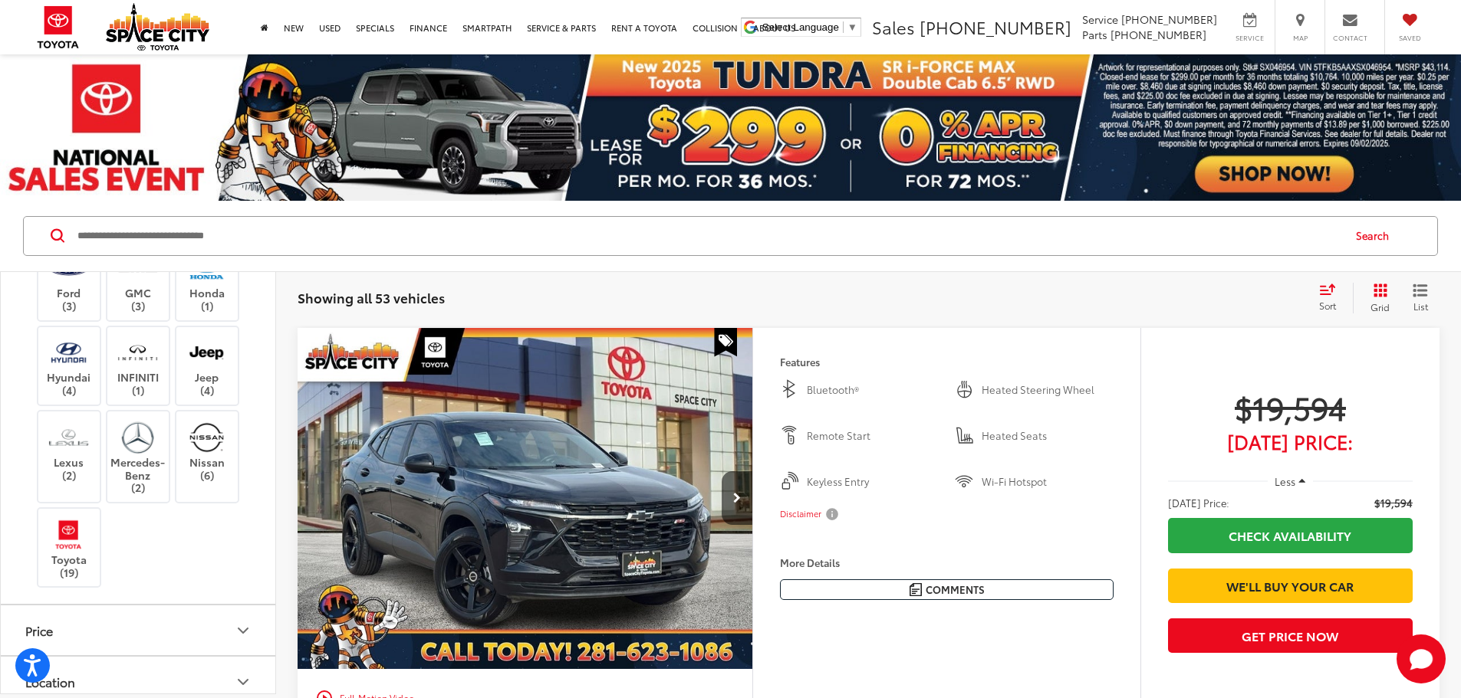
scroll to position [383, 0]
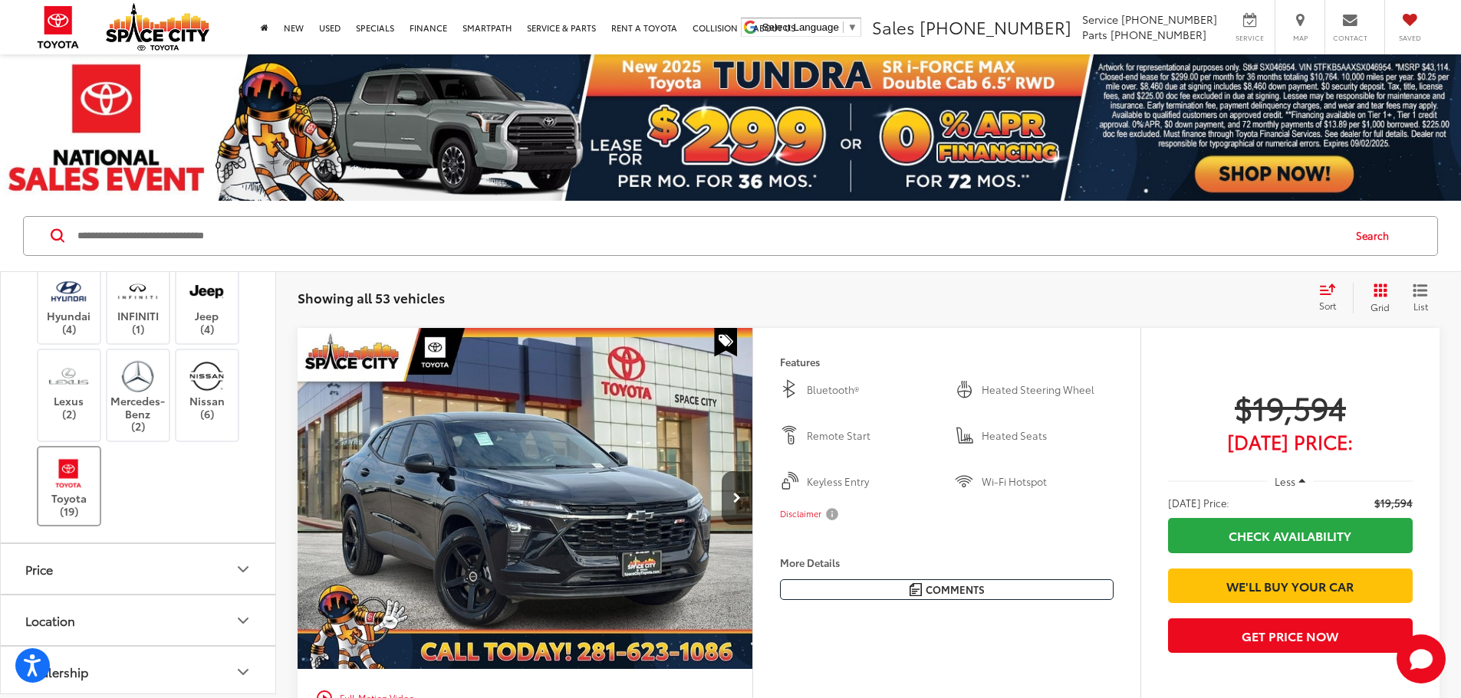
click at [101, 494] on div "Toyota (19)" at bounding box center [69, 486] width 65 height 81
click at [86, 494] on label "Toyota (19)" at bounding box center [69, 486] width 62 height 62
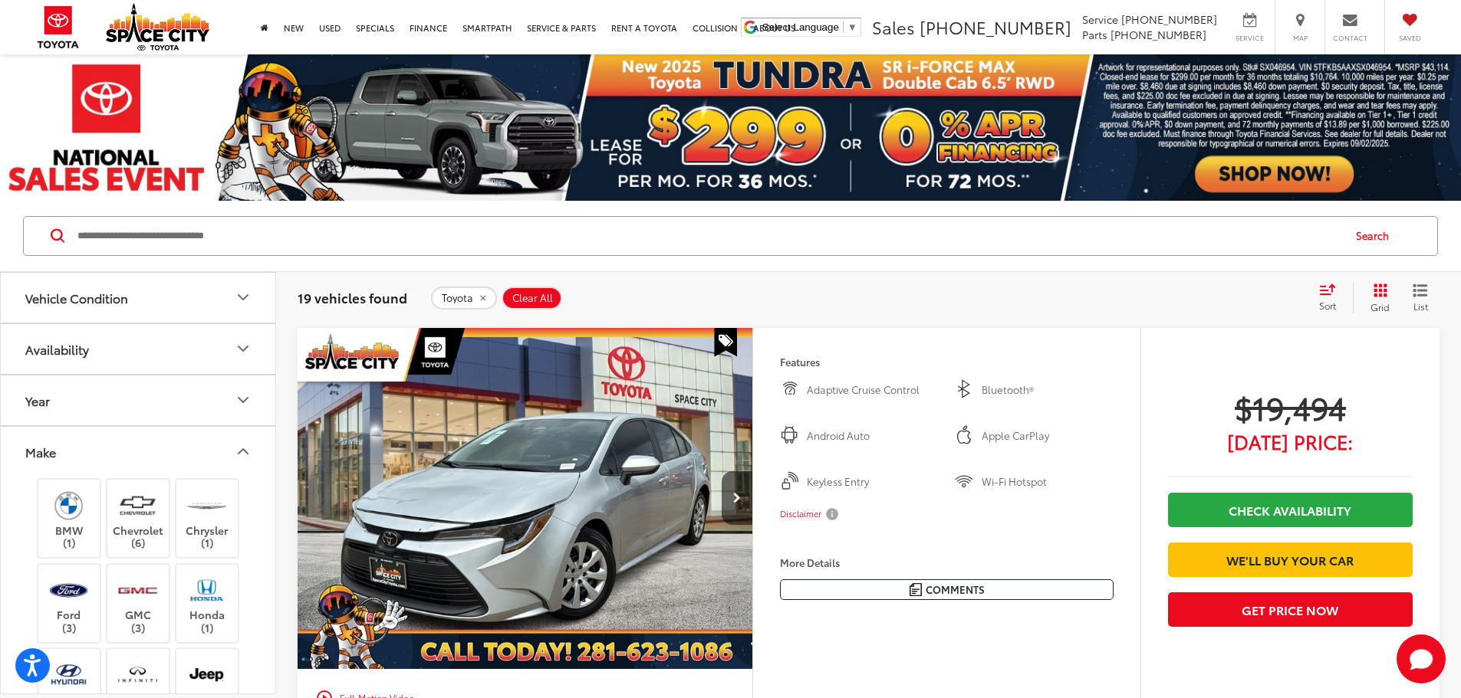
click at [220, 452] on button "Make" at bounding box center [139, 452] width 276 height 50
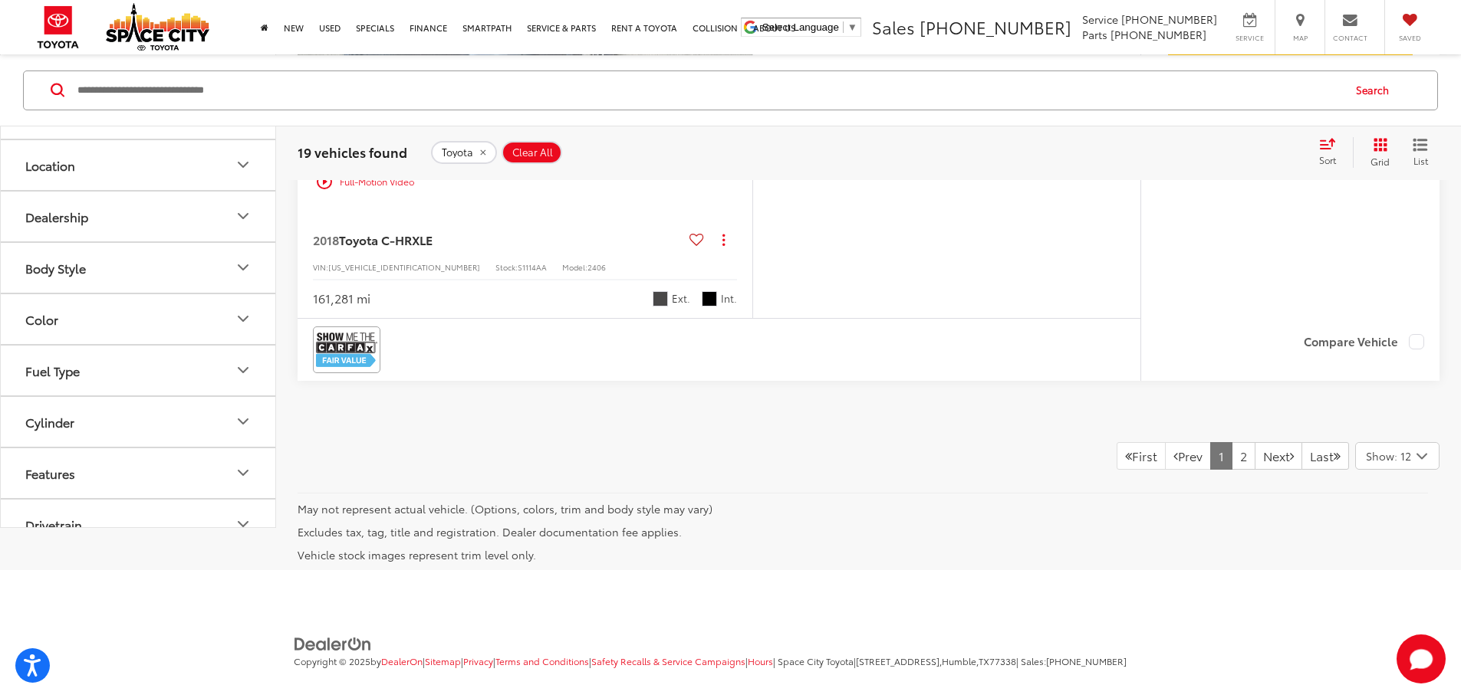
scroll to position [8247, 0]
click at [1234, 442] on link "2" at bounding box center [1243, 456] width 24 height 28
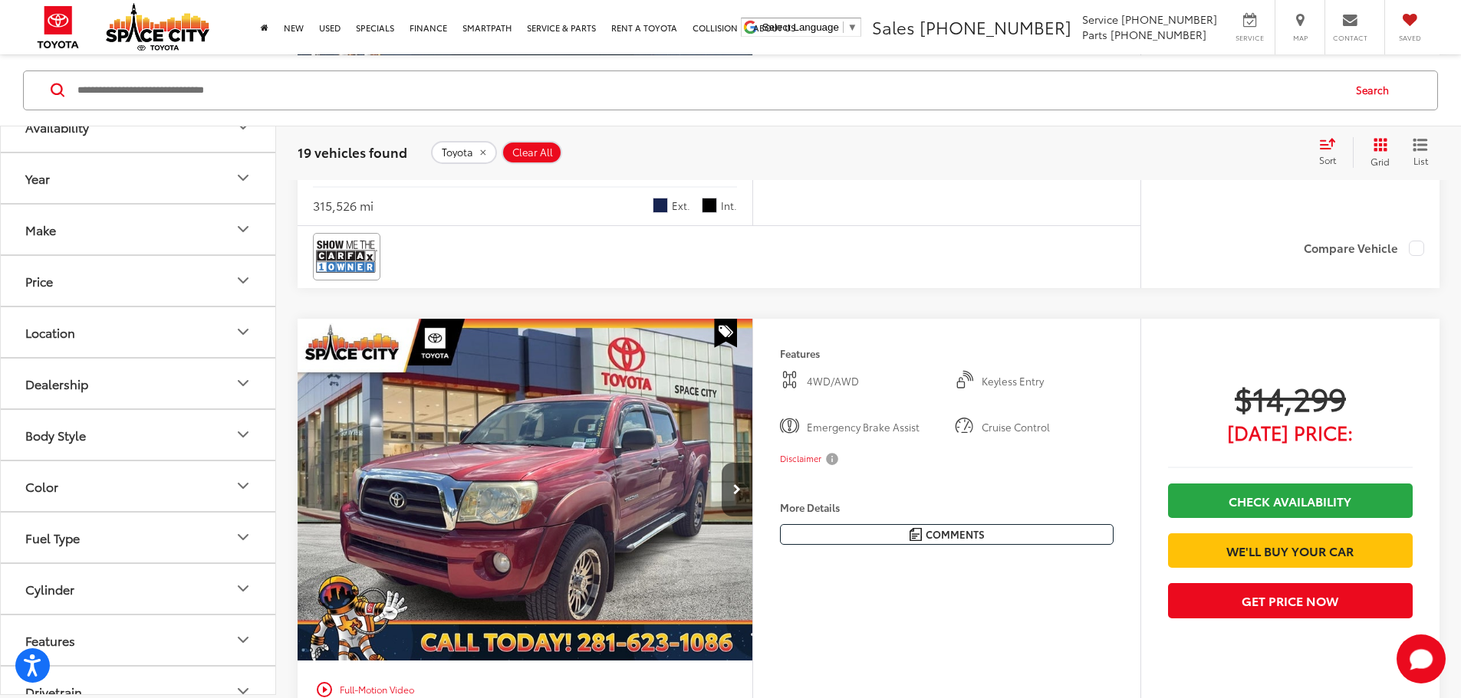
scroll to position [1680, 0]
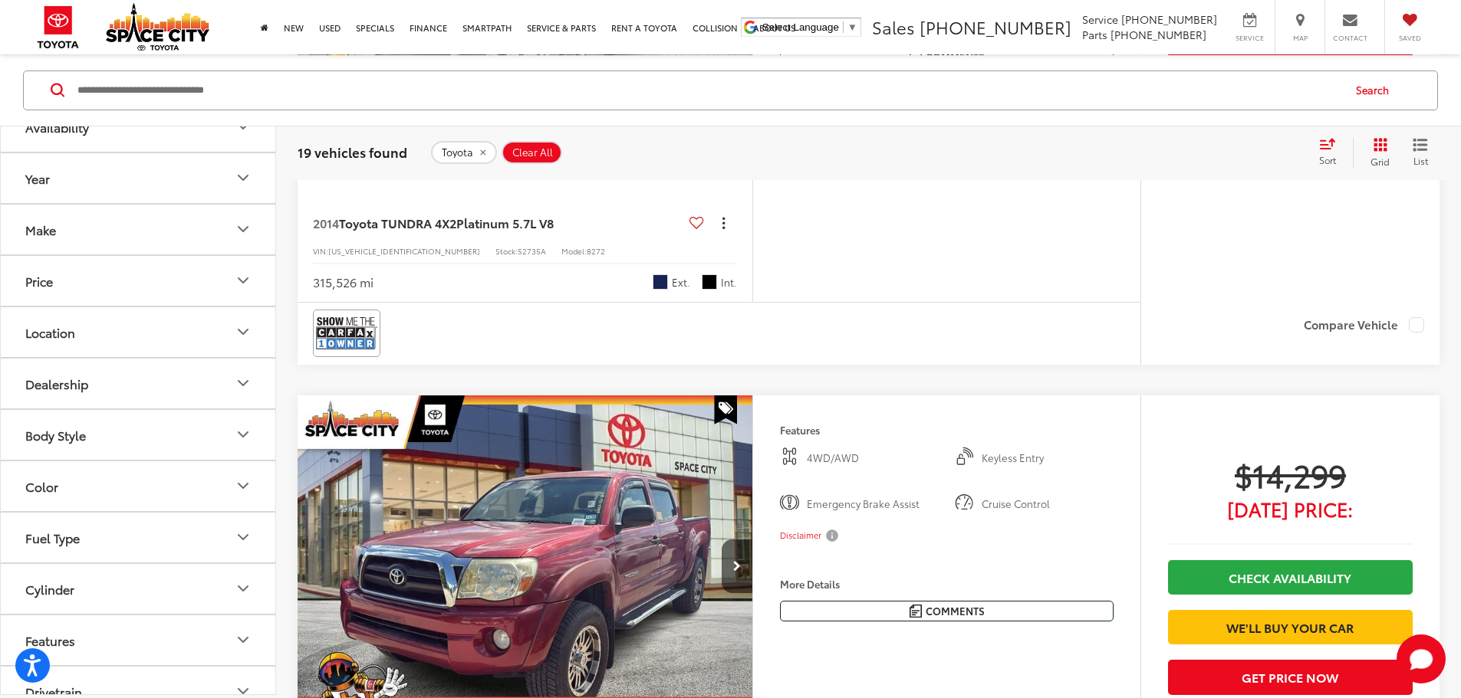
click at [737, 237] on button "Actions" at bounding box center [723, 223] width 27 height 27
click at [725, 363] on span "View Details" at bounding box center [692, 355] width 65 height 15
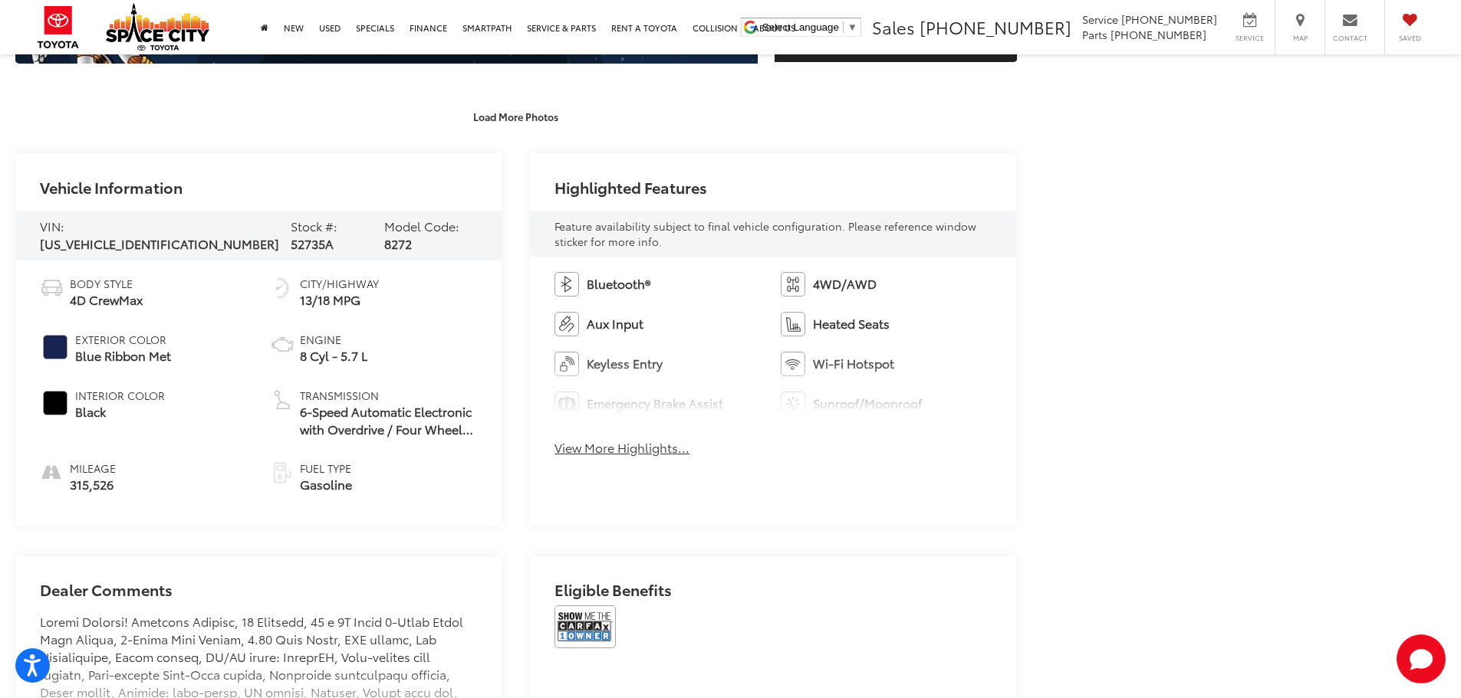
scroll to position [874, 0]
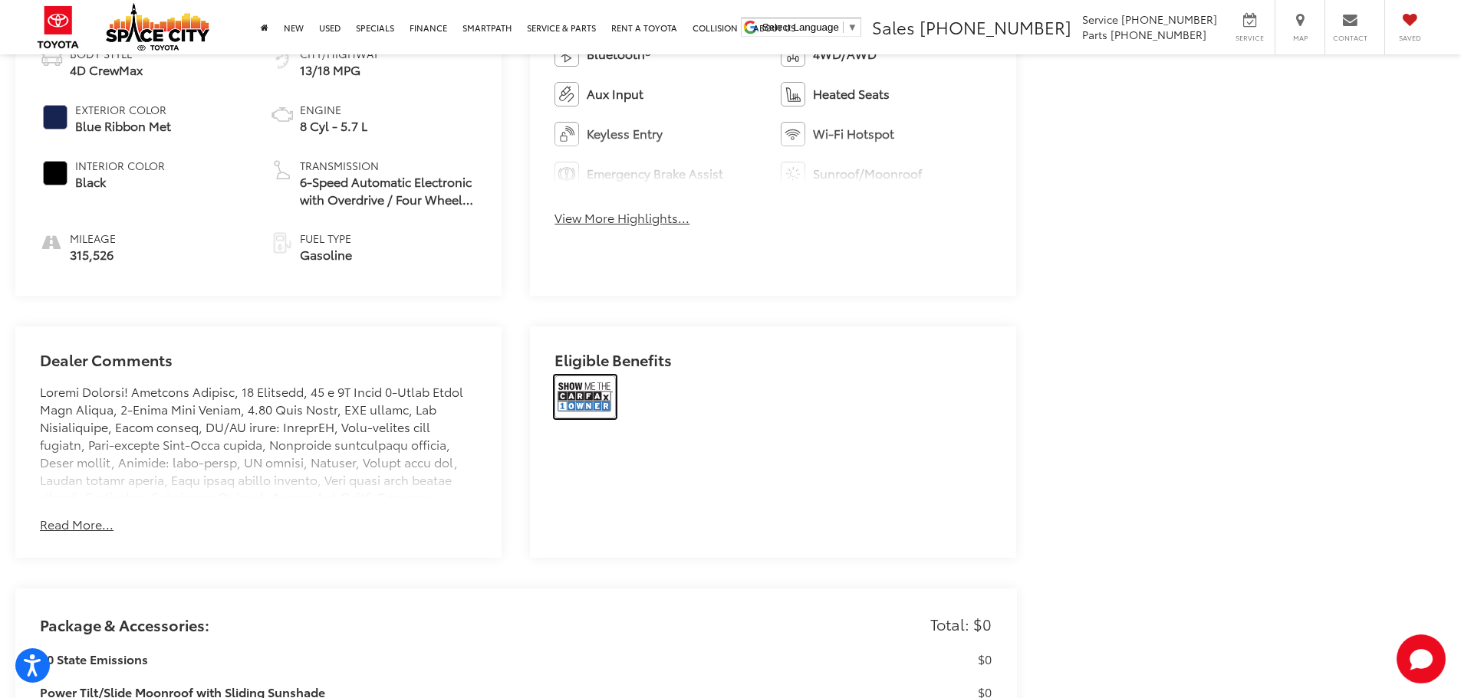
click at [566, 396] on img at bounding box center [584, 397] width 61 height 43
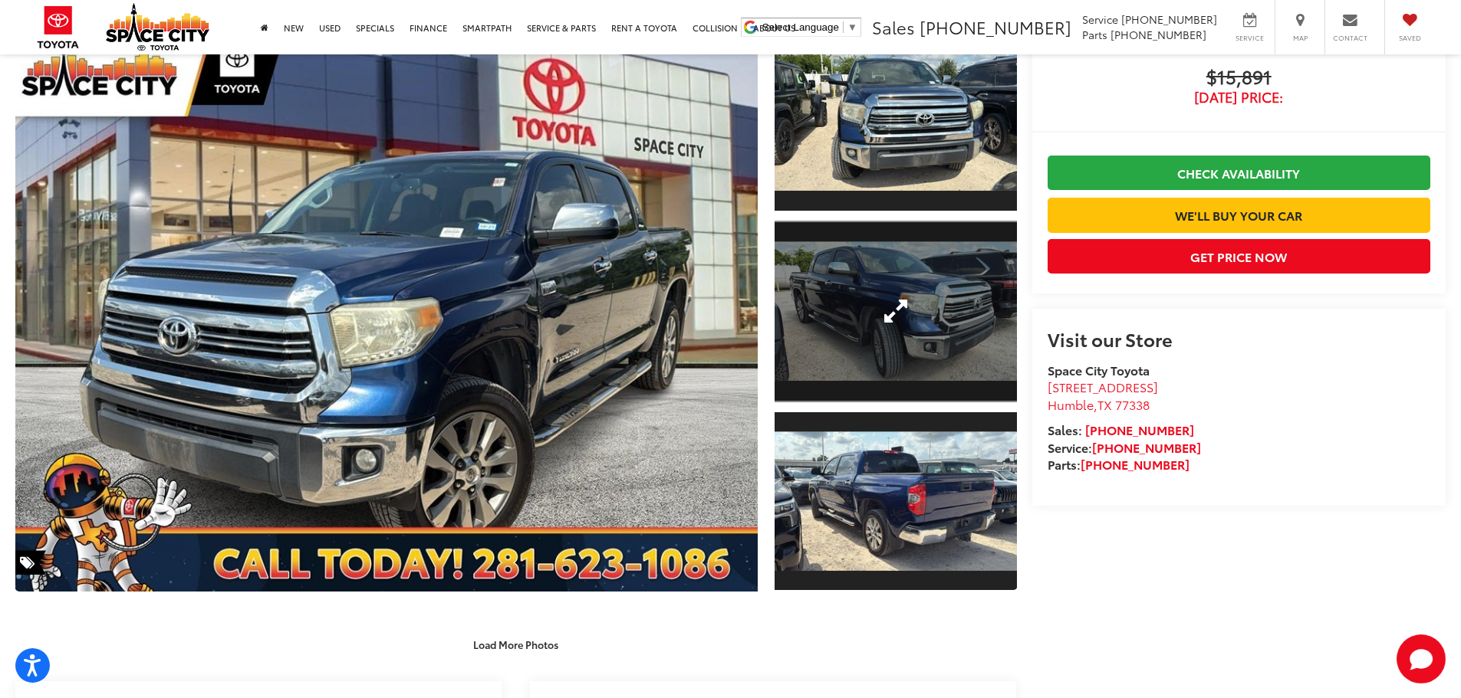
scroll to position [0, 0]
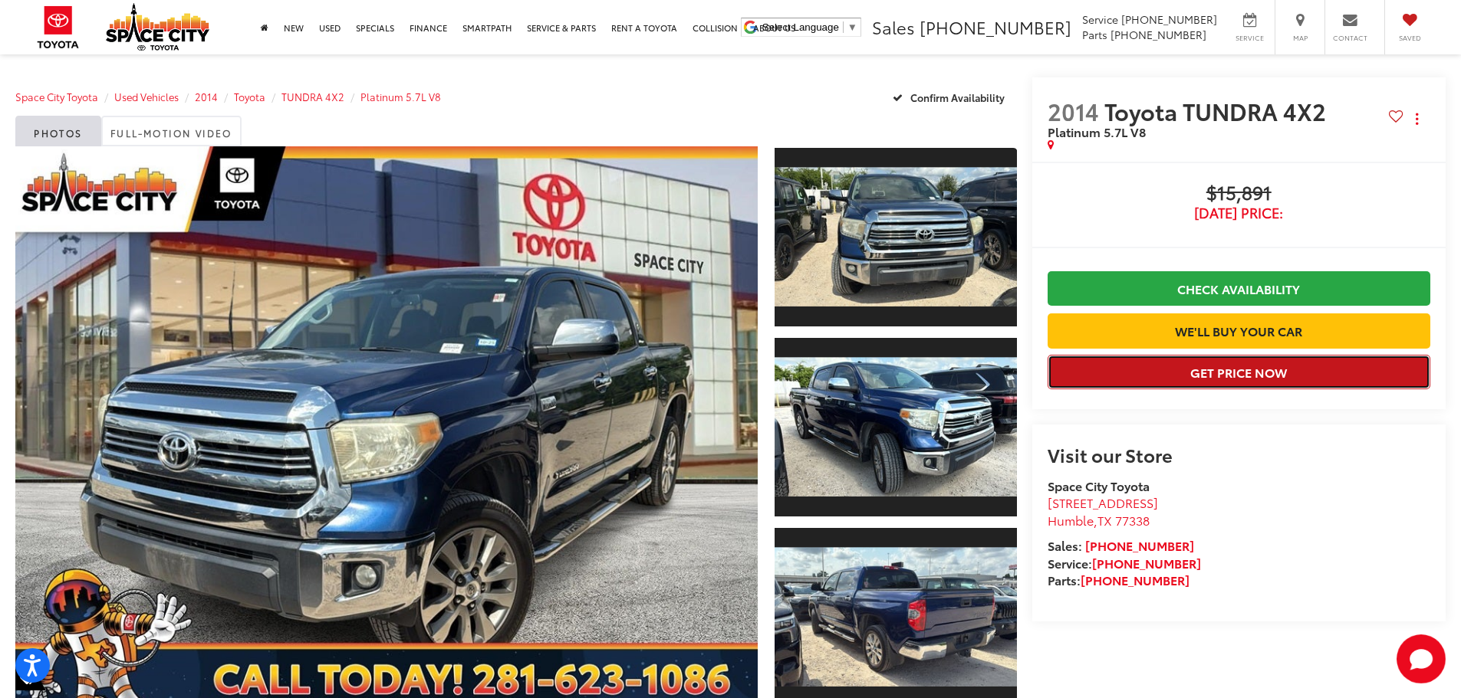
click at [1251, 372] on button "Get Price Now" at bounding box center [1238, 372] width 383 height 35
